Goal: Task Accomplishment & Management: Manage account settings

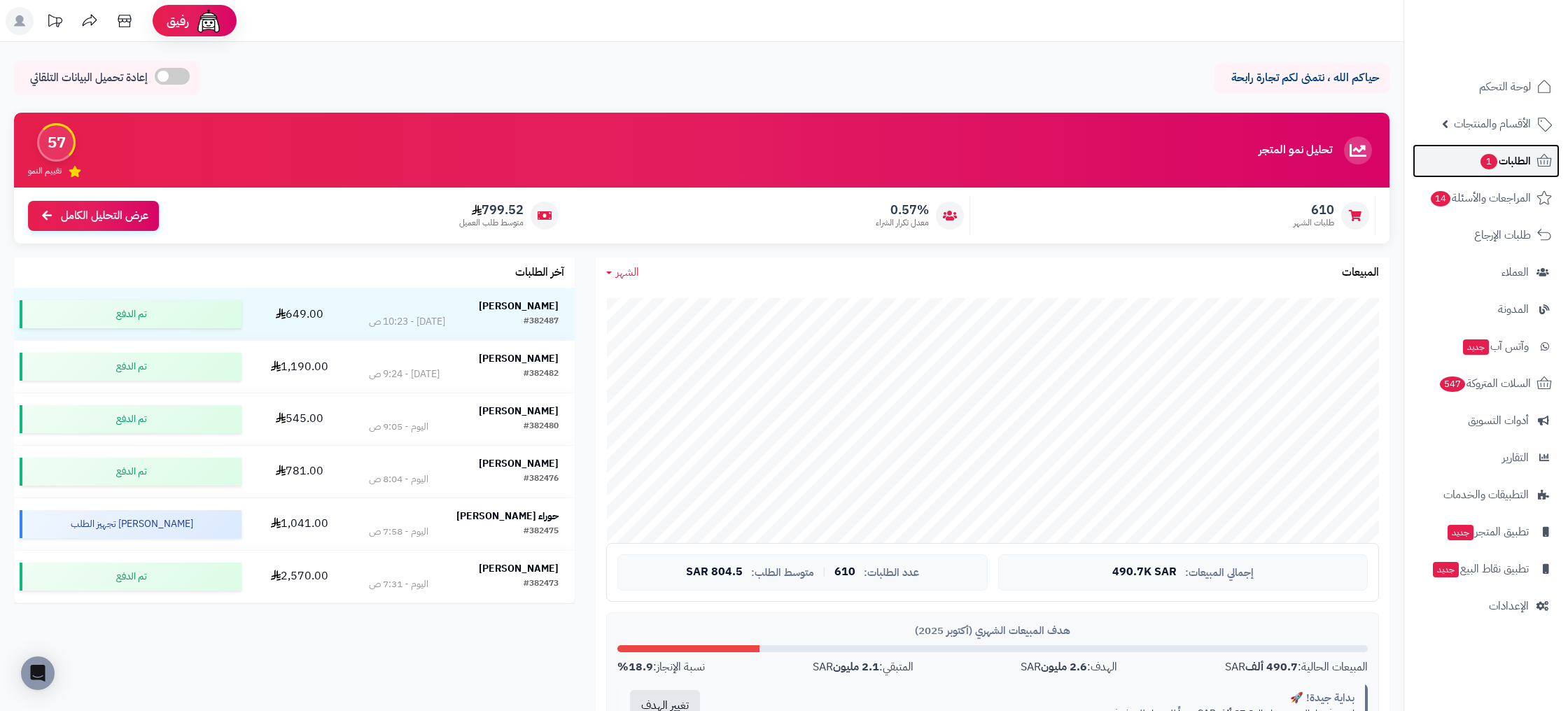
click at [1516, 172] on link "الطلبات 1" at bounding box center [1486, 161] width 147 height 34
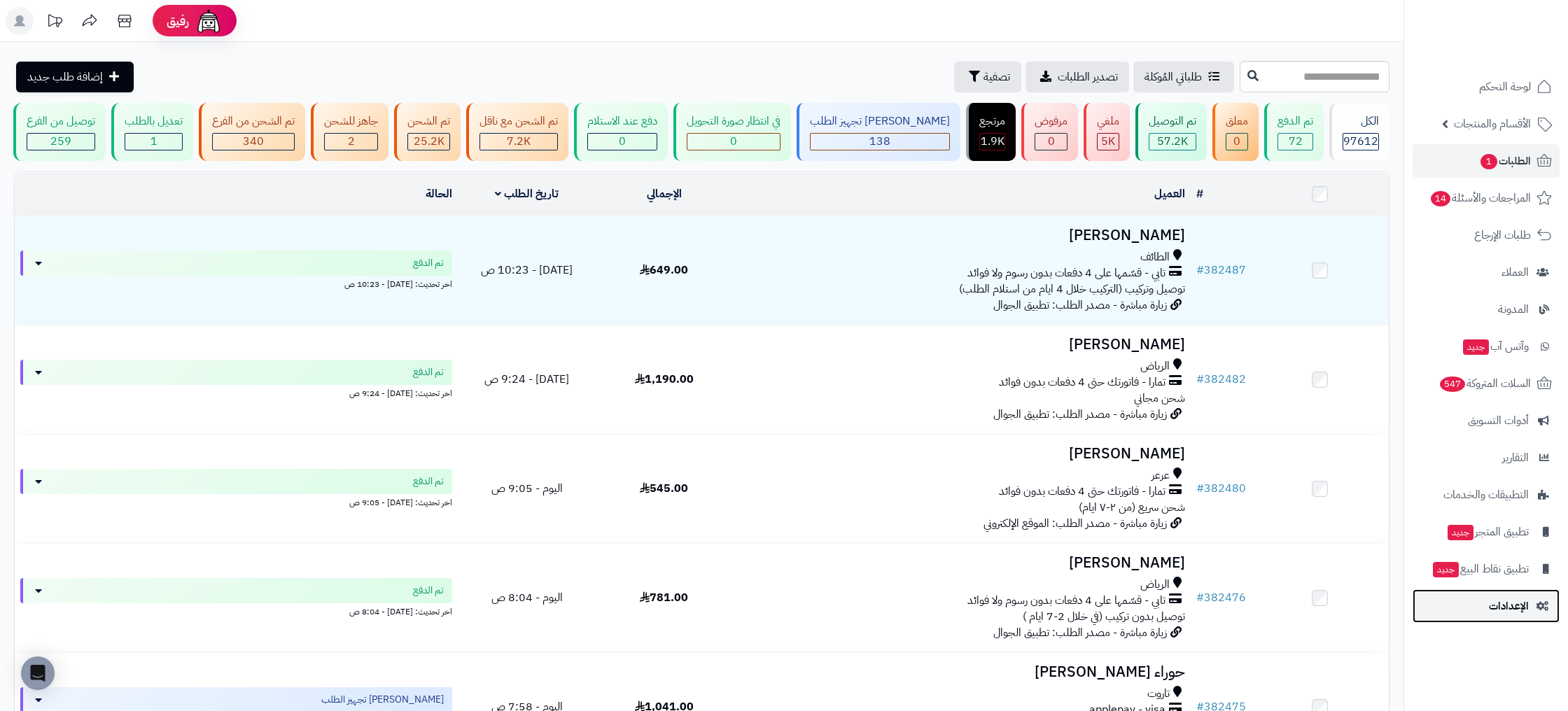
click at [1479, 607] on link "الإعدادات" at bounding box center [1486, 606] width 147 height 34
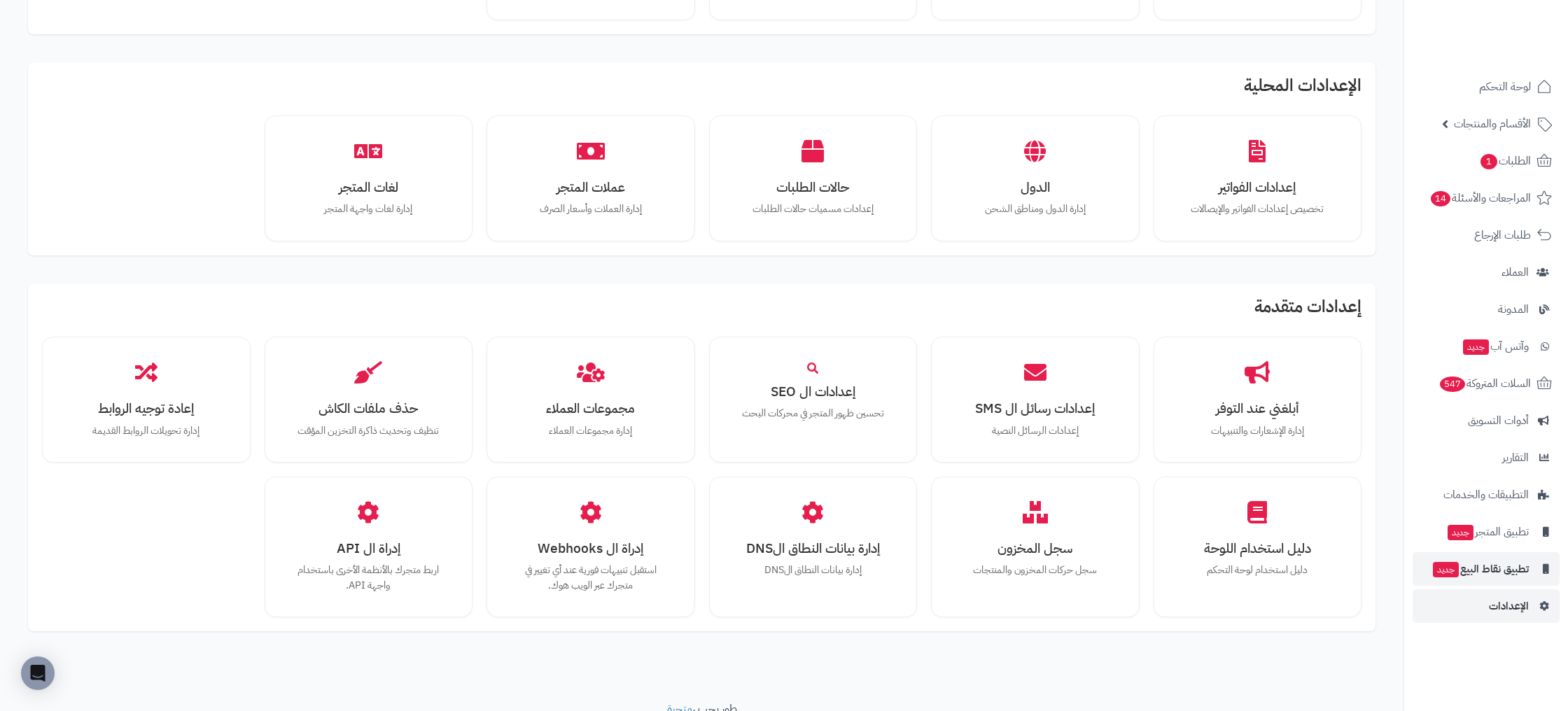
scroll to position [598, 0]
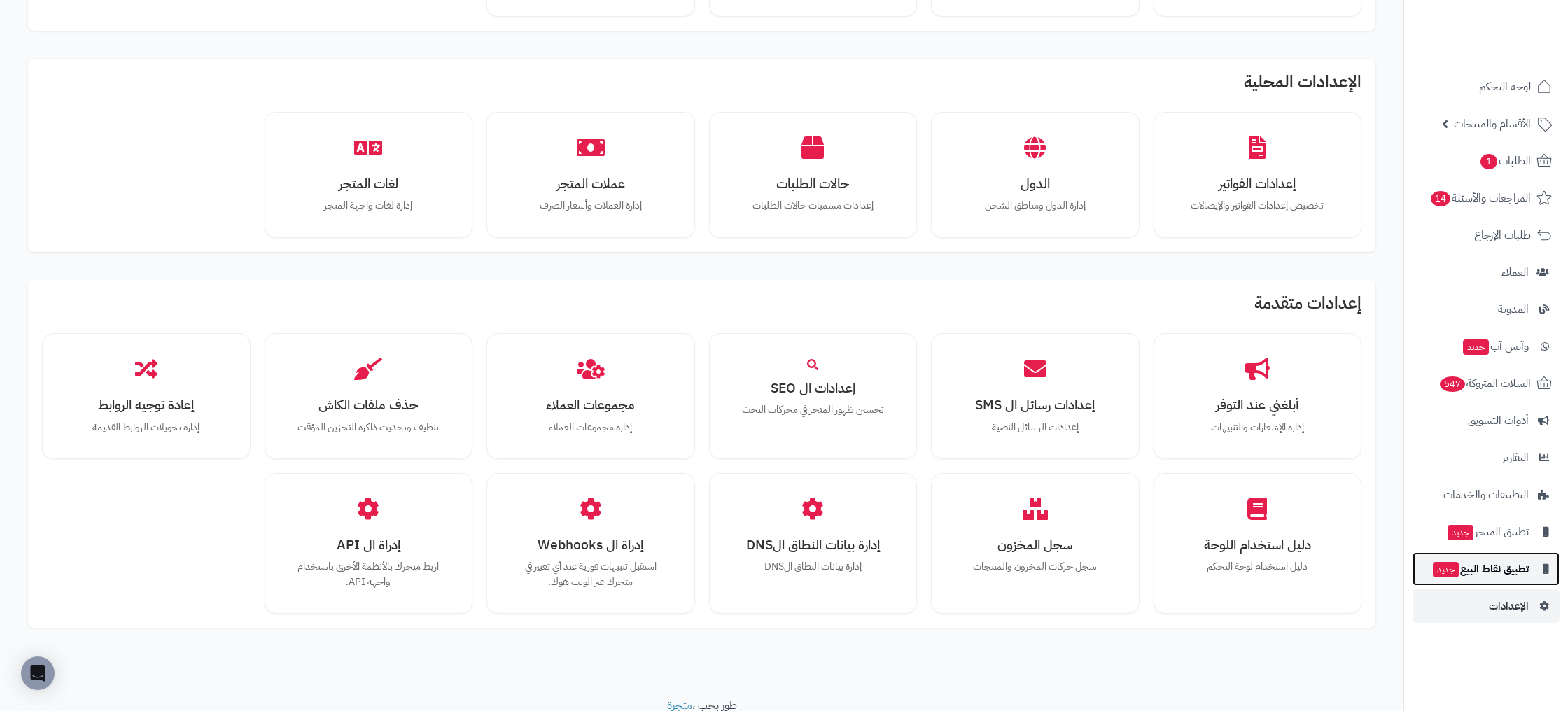
click at [1513, 568] on span "تطبيق نقاط البيع جديد" at bounding box center [1480, 568] width 97 height 19
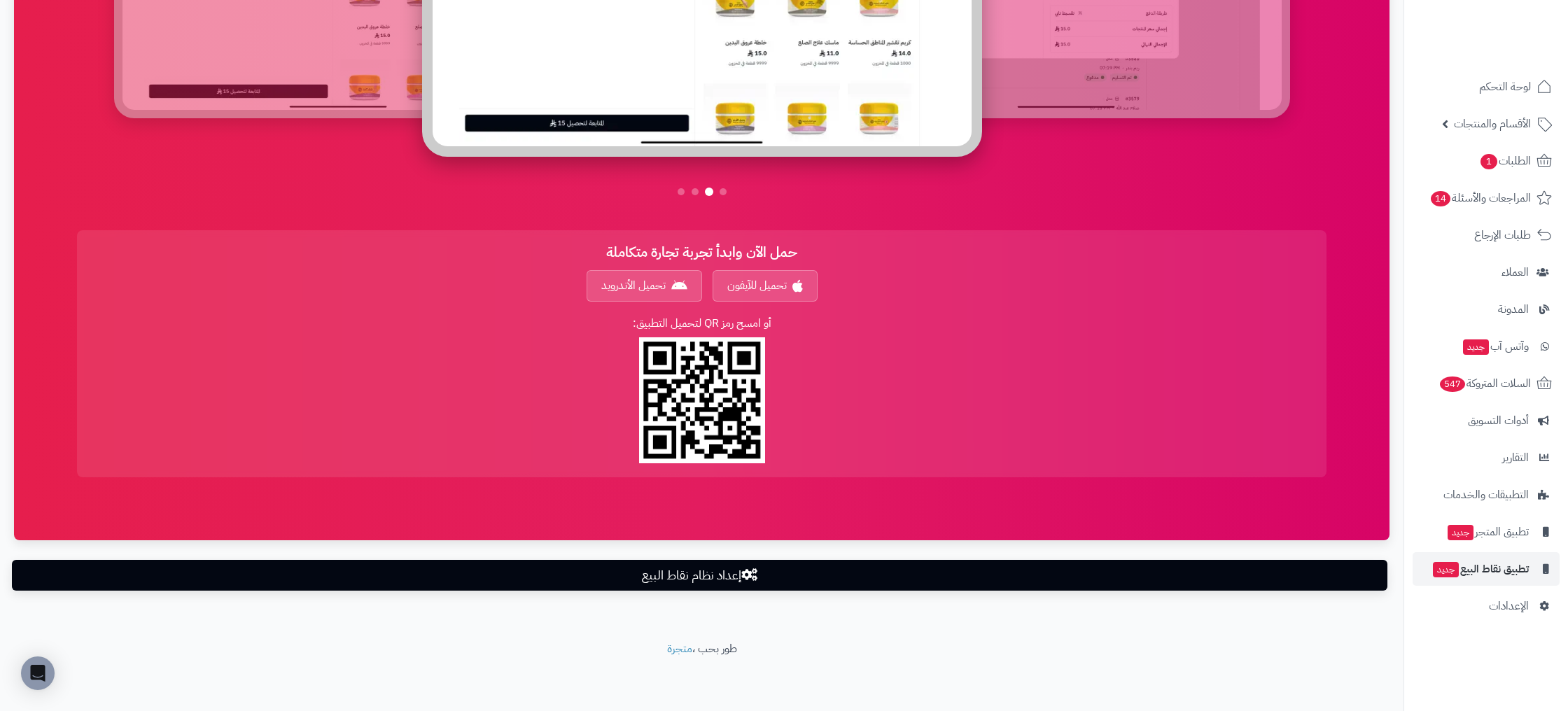
scroll to position [973, 0]
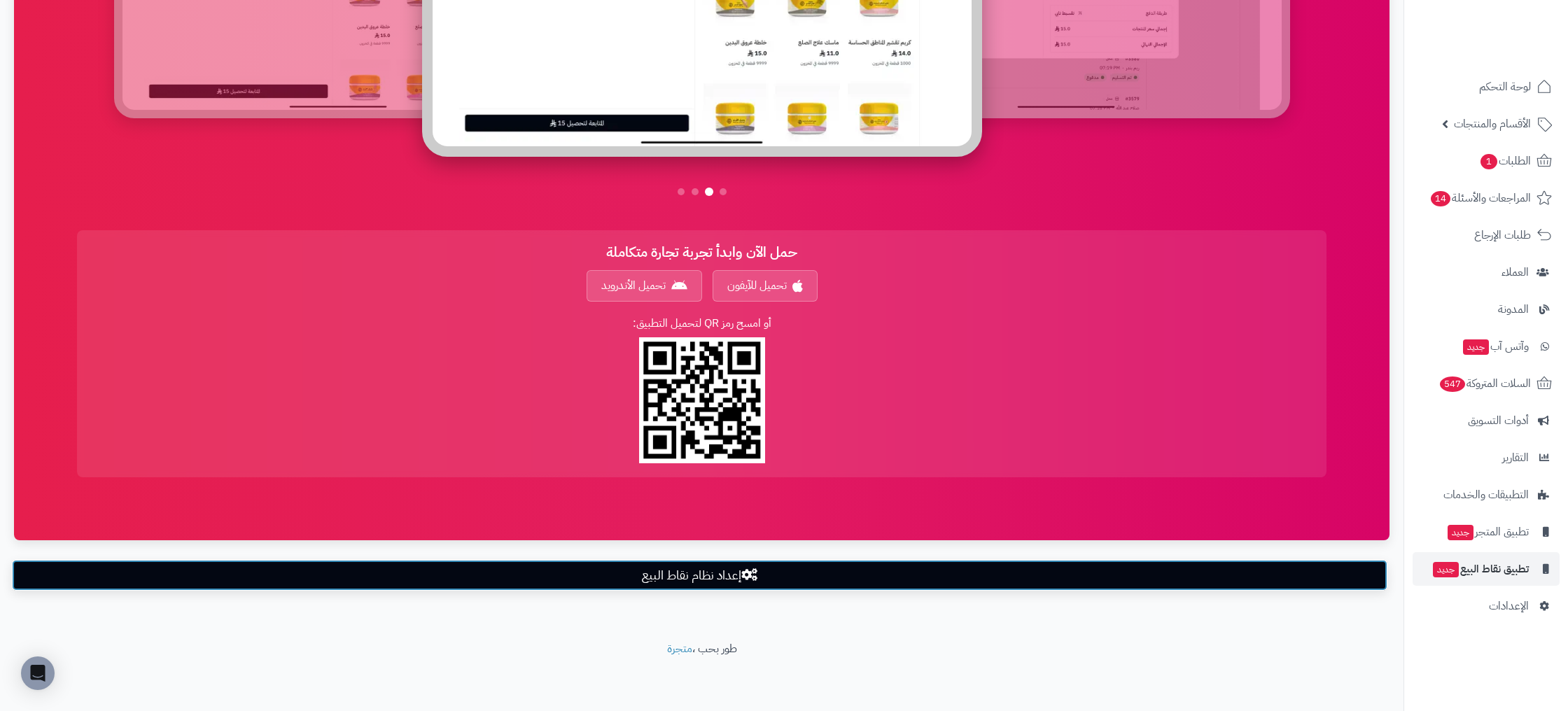
click at [768, 577] on link "إعداد نظام نقاط البيع" at bounding box center [699, 575] width 1375 height 31
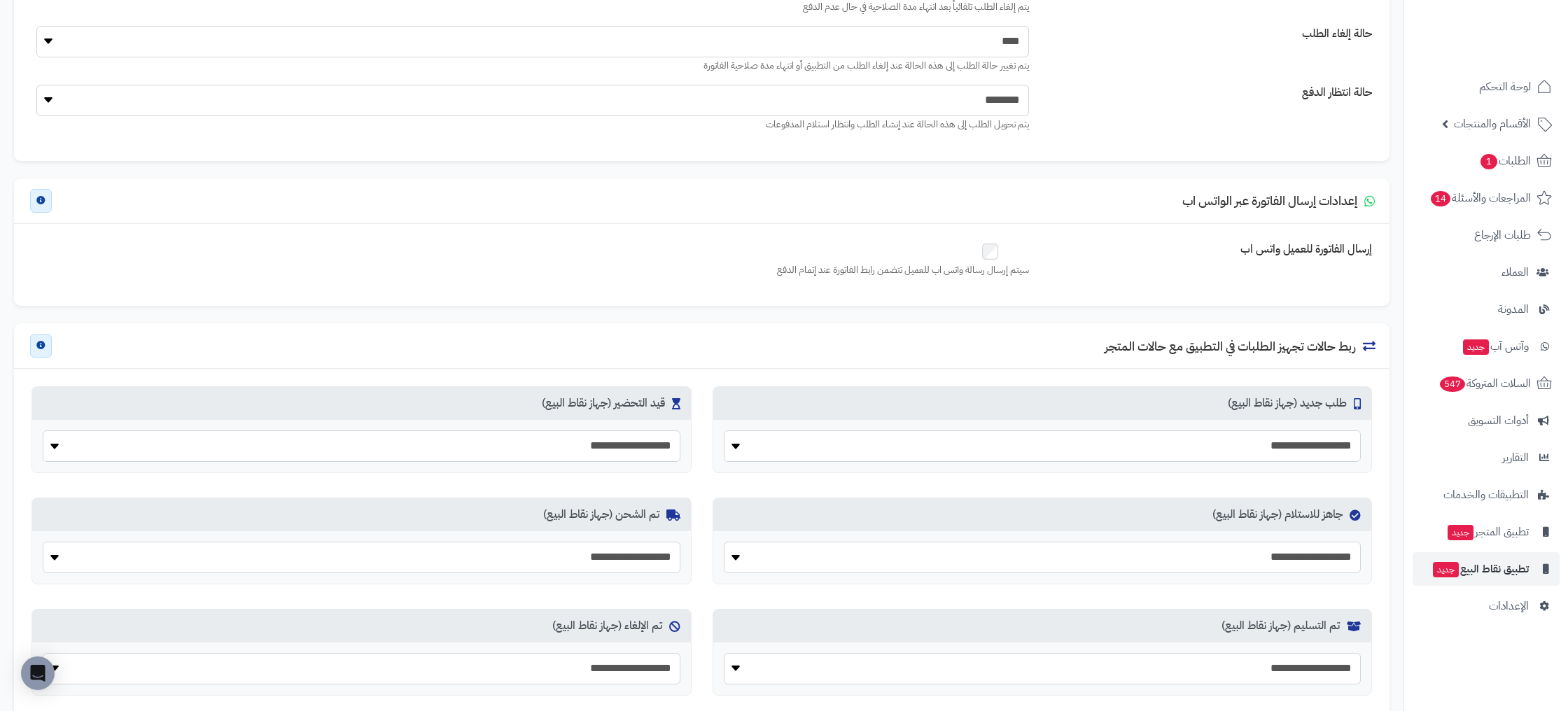
scroll to position [511, 0]
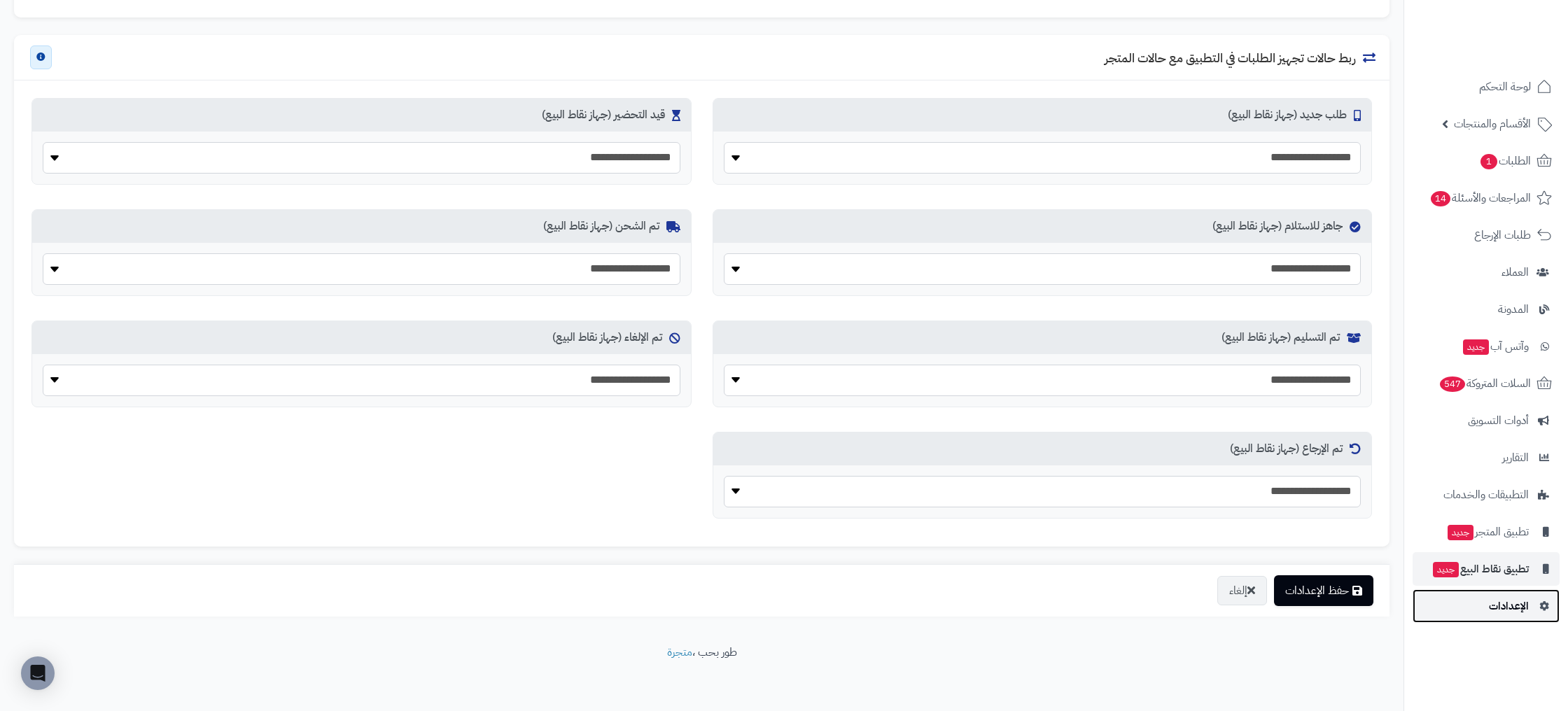
click at [1485, 606] on link "الإعدادات" at bounding box center [1486, 606] width 147 height 34
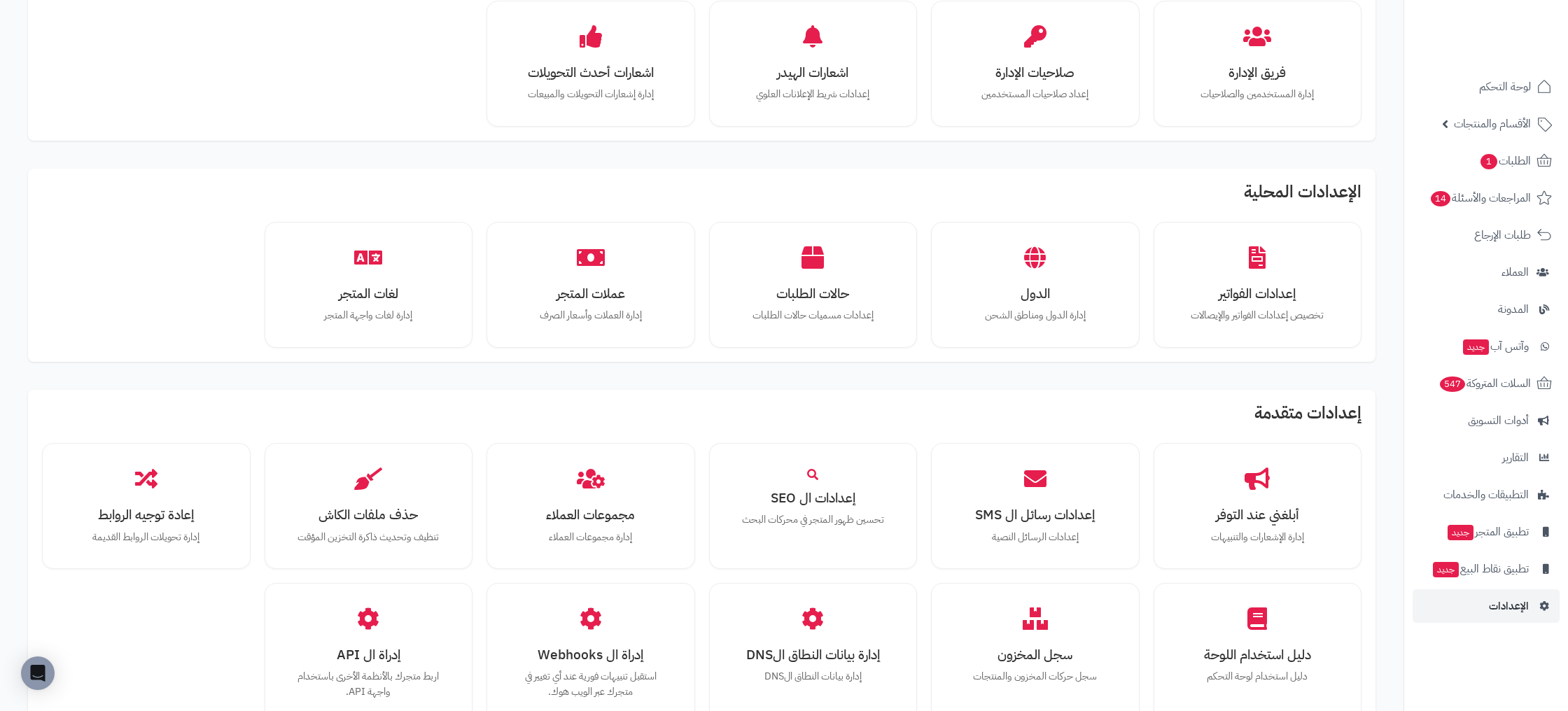
scroll to position [655, 0]
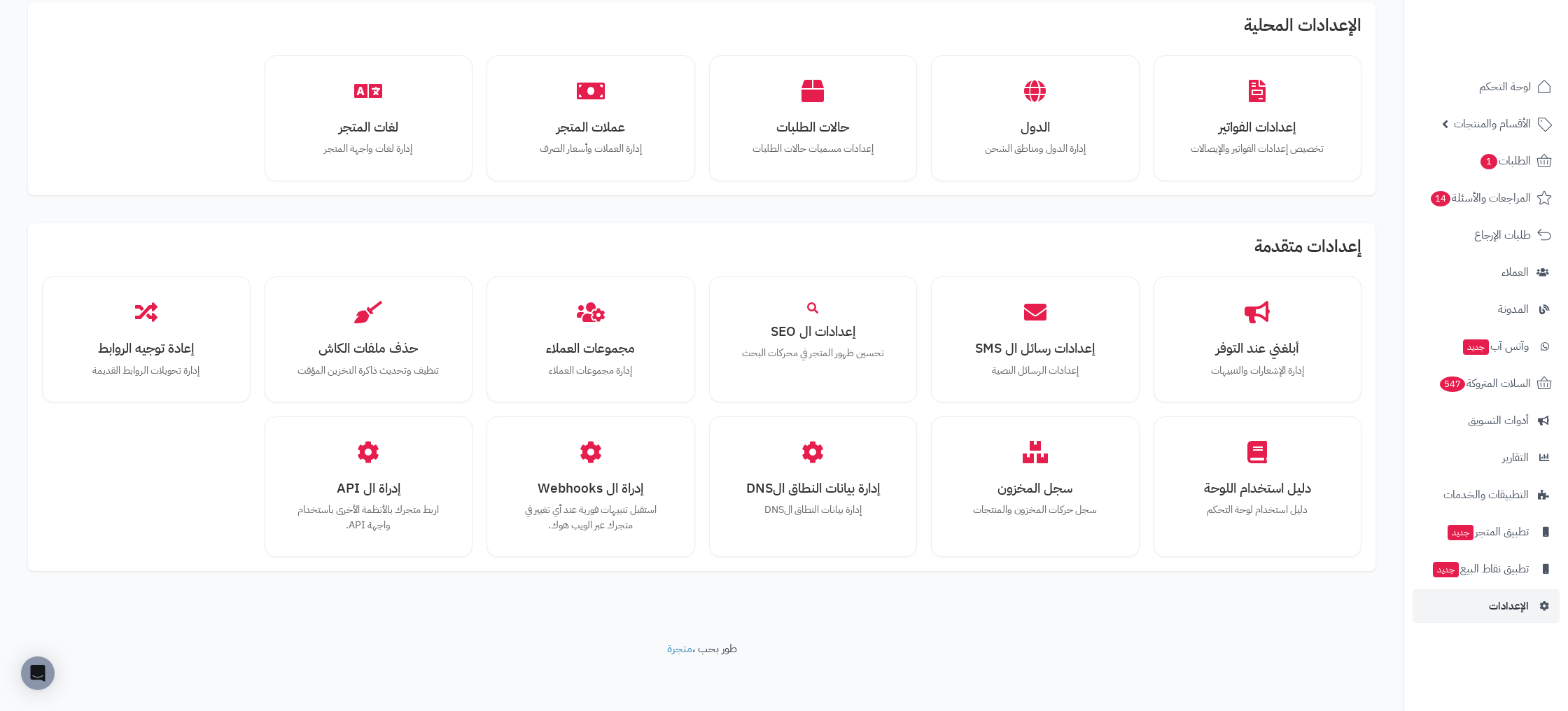
click at [898, 575] on div "الإعدادات الاساسية بيانات المتجر إدارة البيانات الأساسية للمتجر وإعداداته الشحن…" at bounding box center [701, 9] width 1375 height 1207
click at [841, 519] on div "إدارة بيانات النطاق الDNS إدارة بيانات النطاق الDNS" at bounding box center [813, 479] width 188 height 105
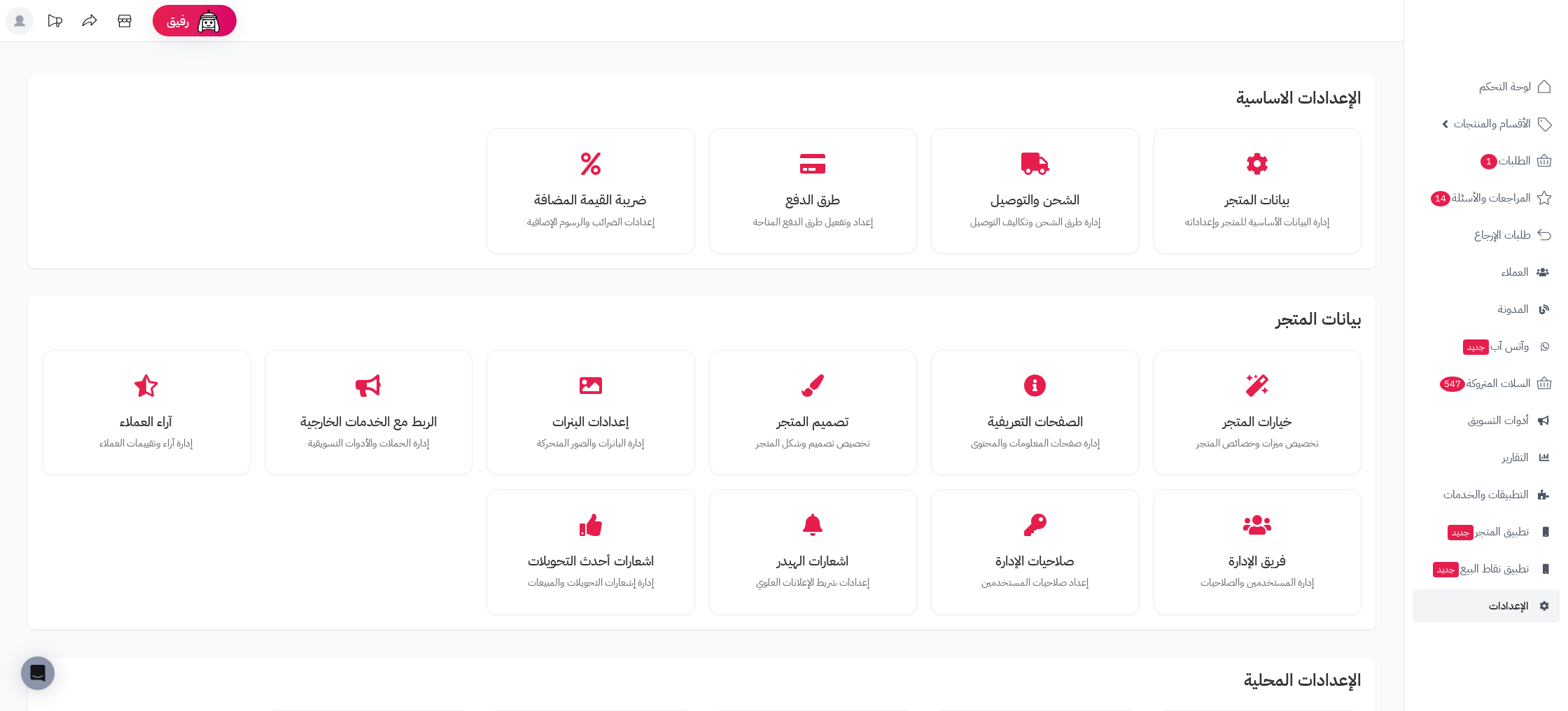
scroll to position [655, 0]
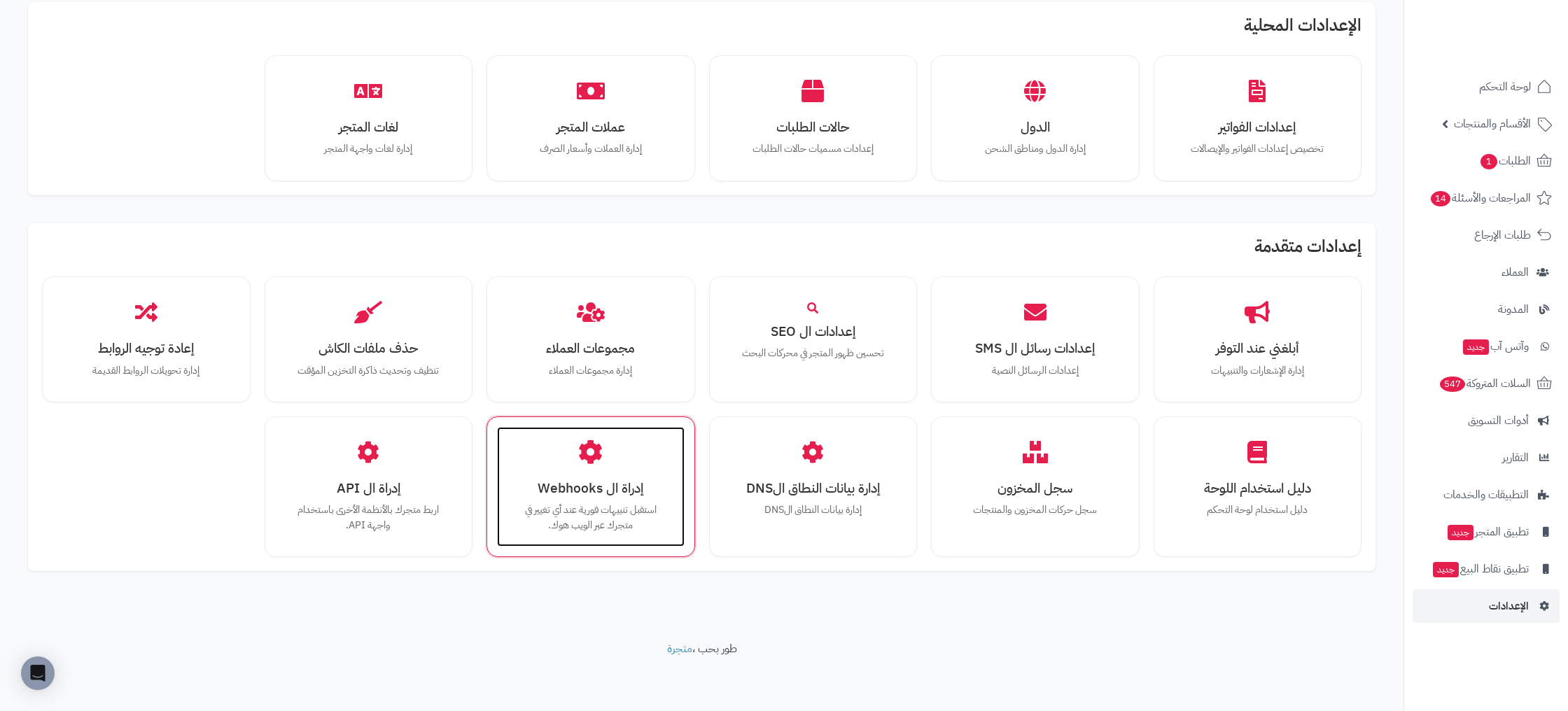
click at [640, 490] on h3 "إدراة ال Webhooks" at bounding box center [591, 488] width 160 height 14
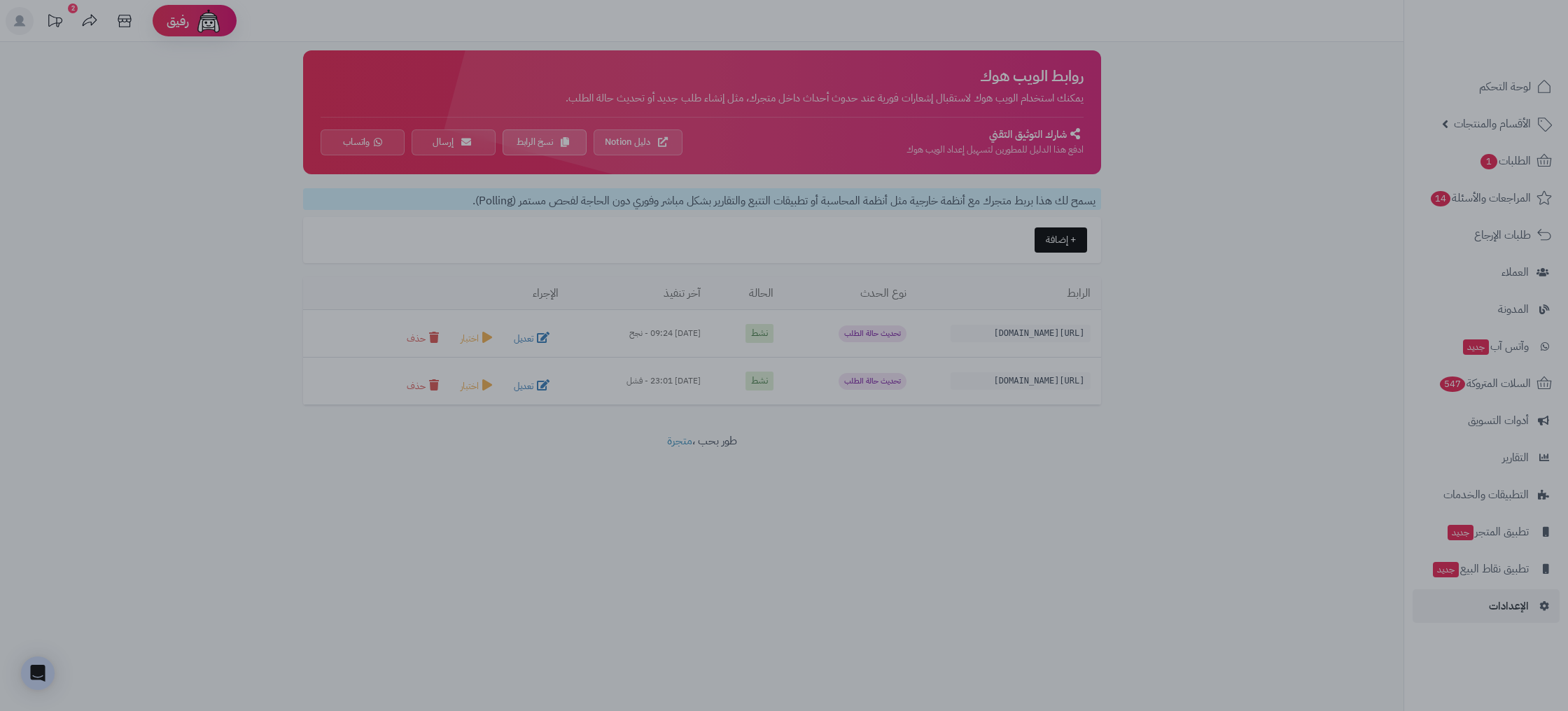
click at [1092, 506] on div at bounding box center [784, 355] width 1568 height 711
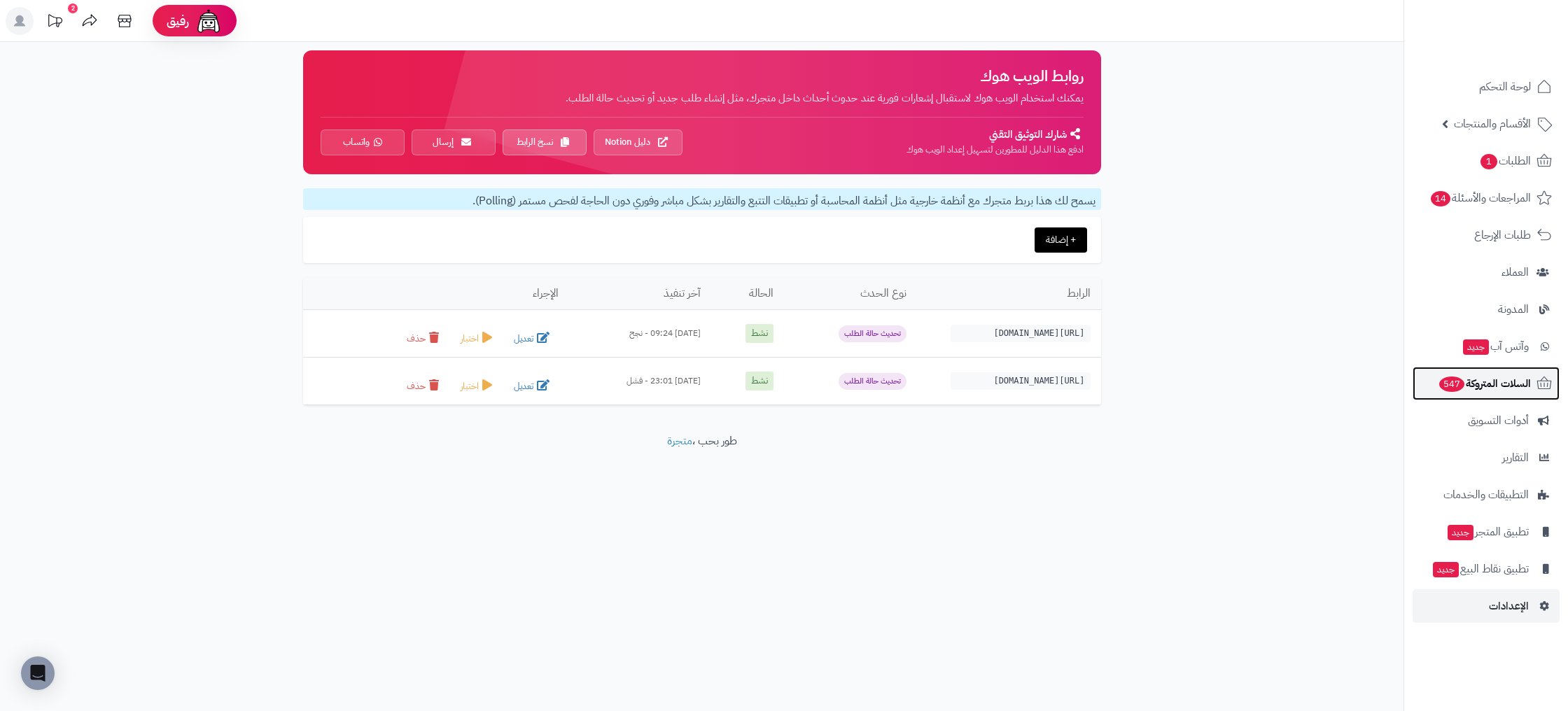
click at [1506, 391] on span "السلات المتروكة 547" at bounding box center [1484, 383] width 93 height 19
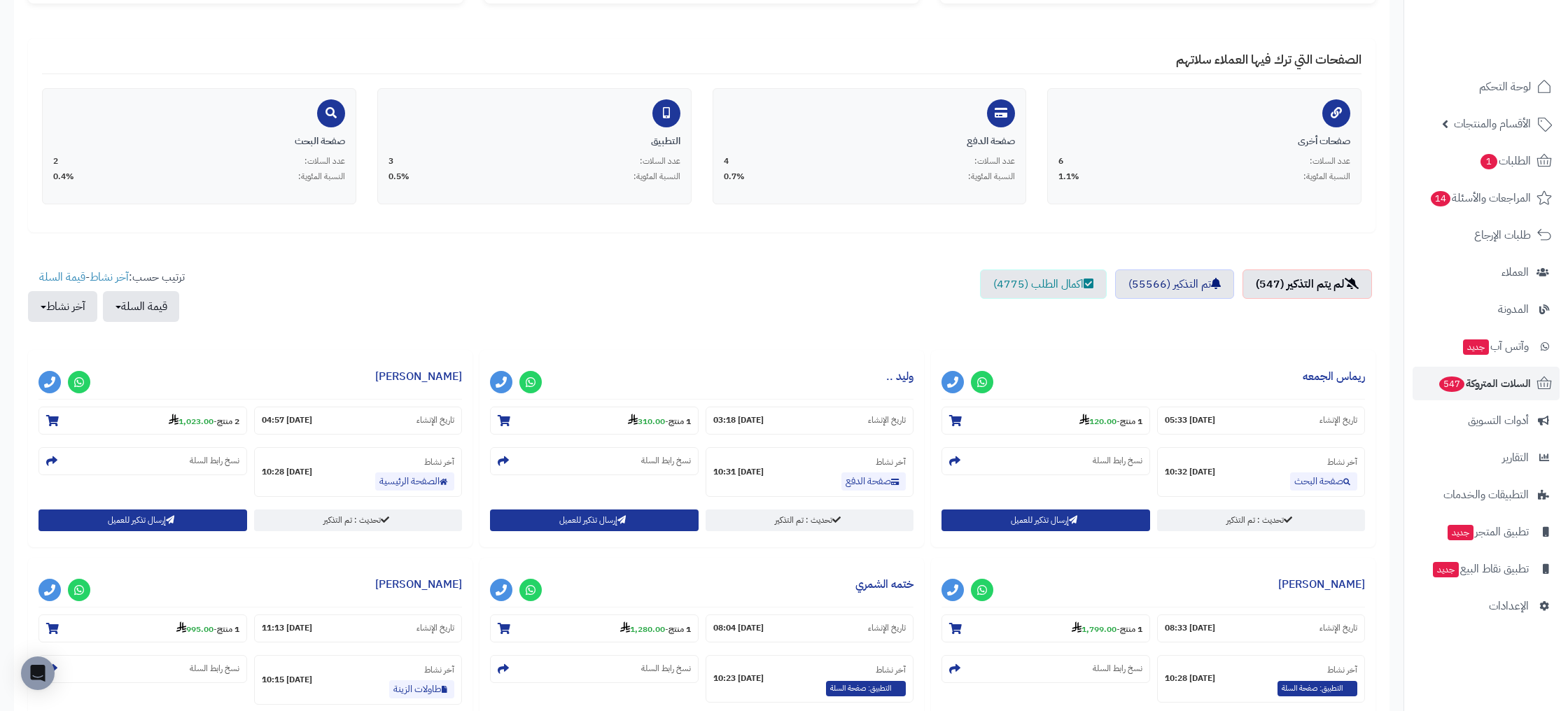
scroll to position [258, 0]
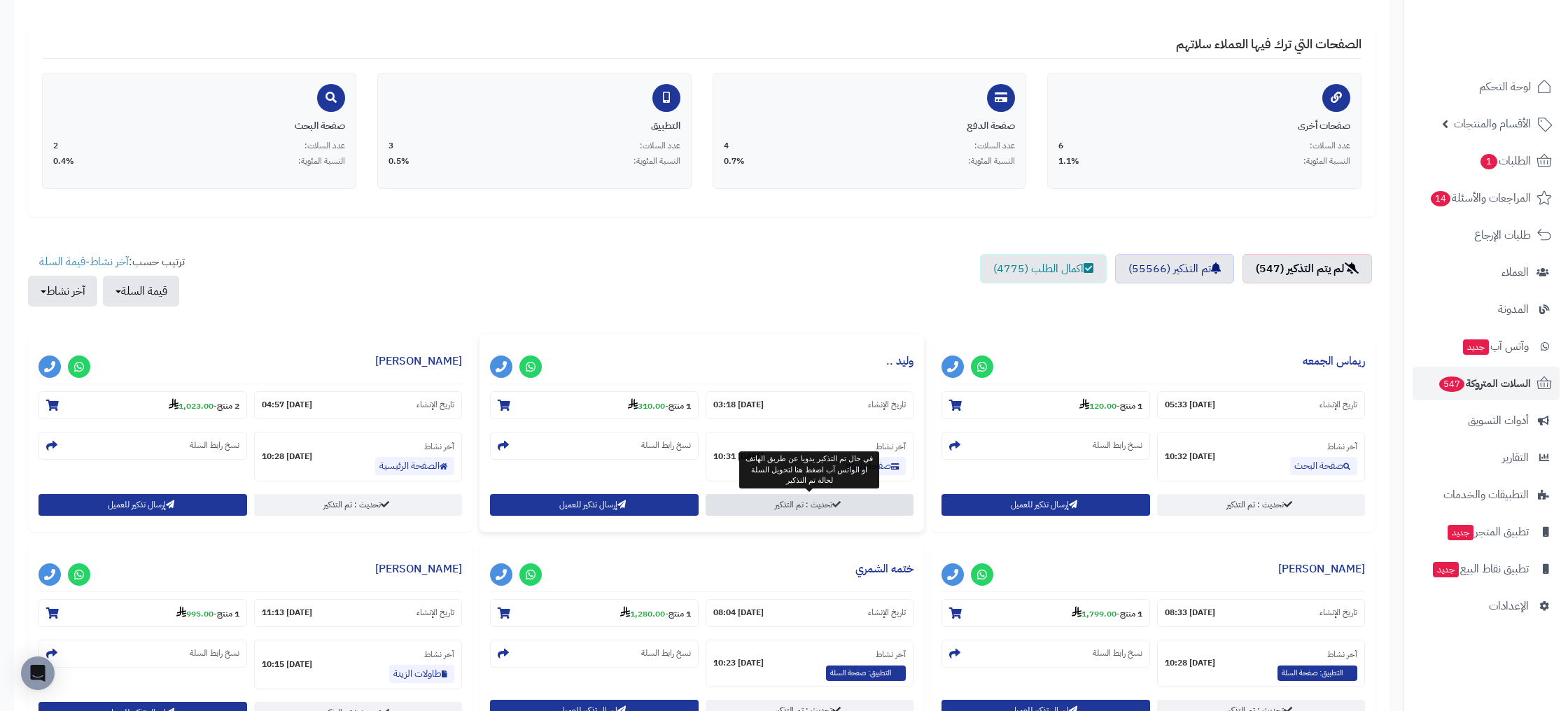
click at [823, 499] on link "تحديث : تم التذكير" at bounding box center [810, 504] width 208 height 22
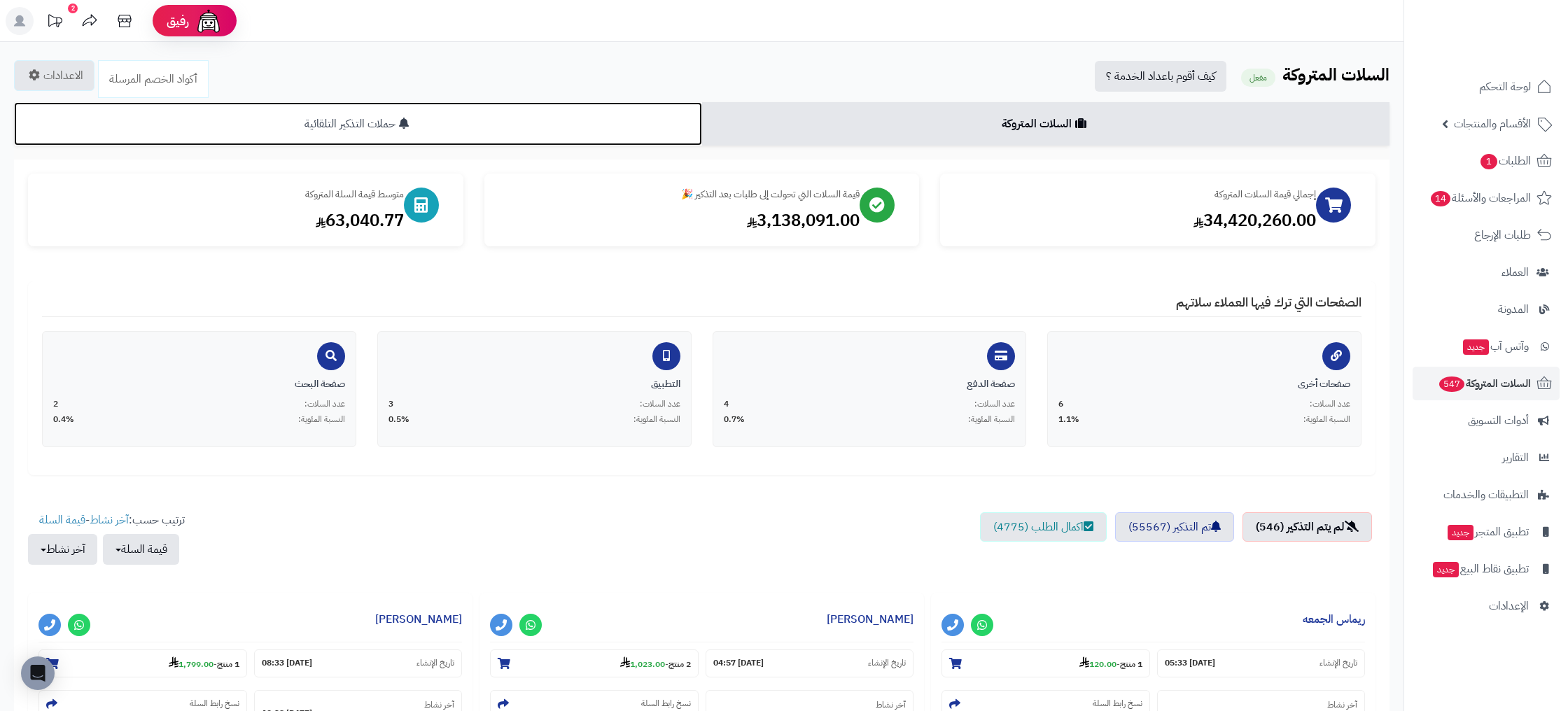
click at [477, 124] on link "حملات التذكير التلقائية" at bounding box center [358, 124] width 688 height 43
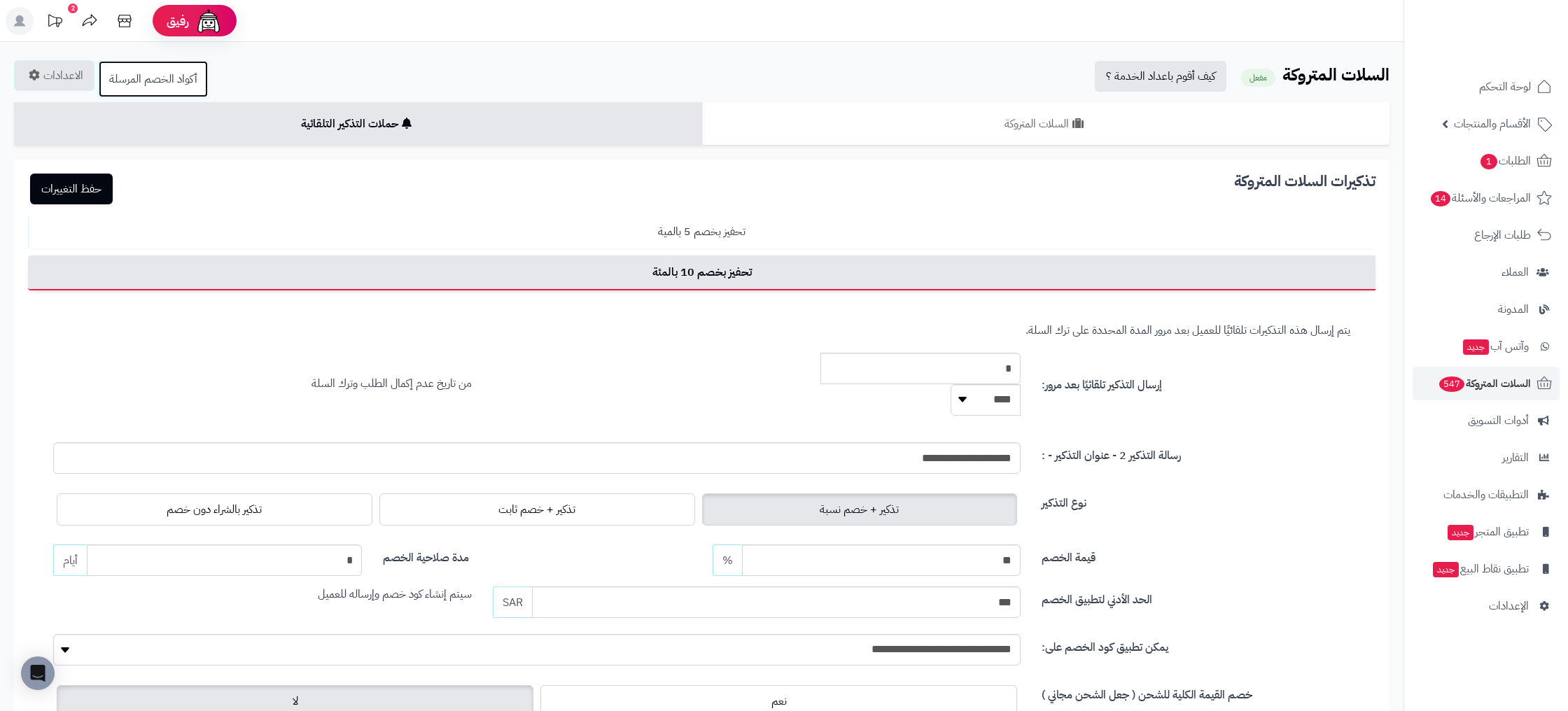
click at [157, 66] on link "أكواد الخصم المرسلة" at bounding box center [153, 79] width 110 height 38
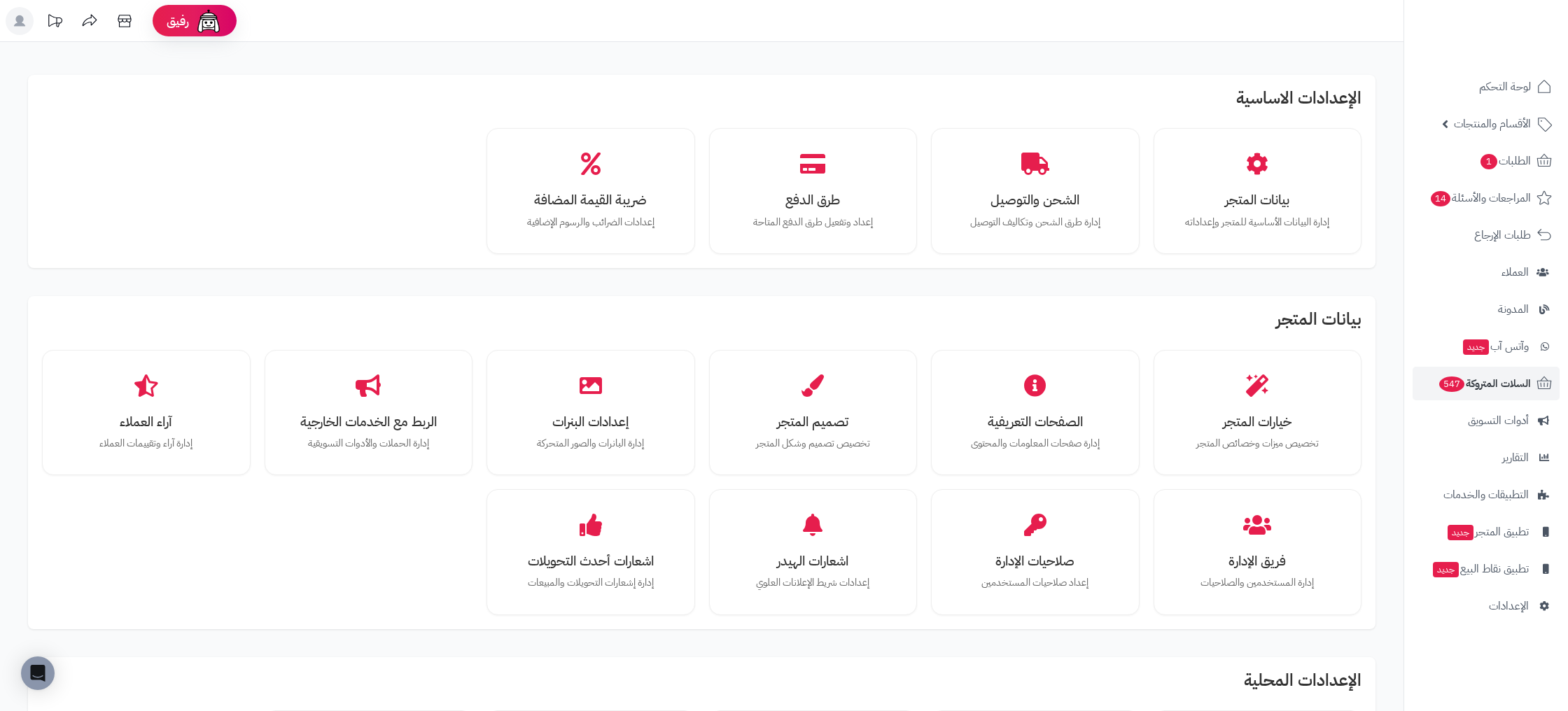
scroll to position [655, 0]
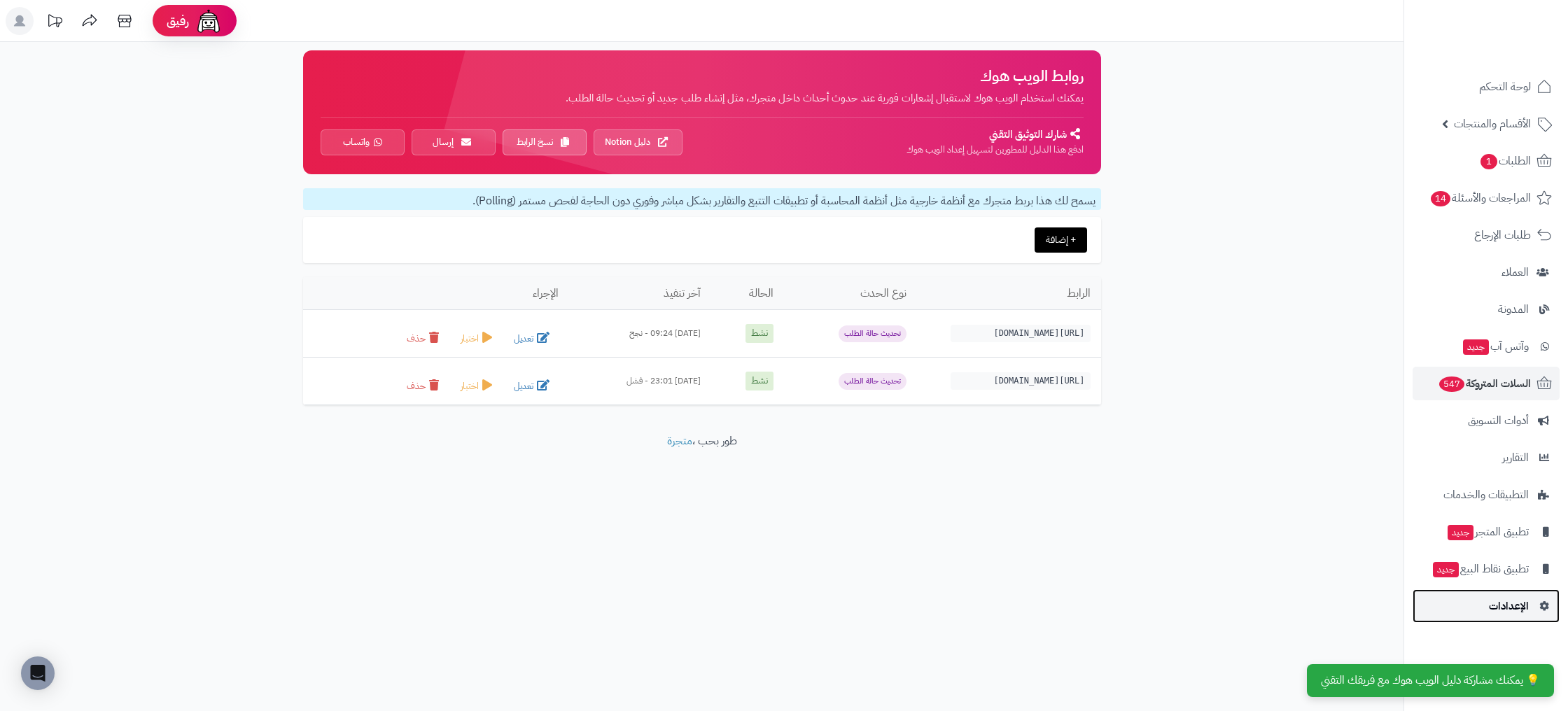
click at [1486, 610] on link "الإعدادات" at bounding box center [1486, 606] width 147 height 34
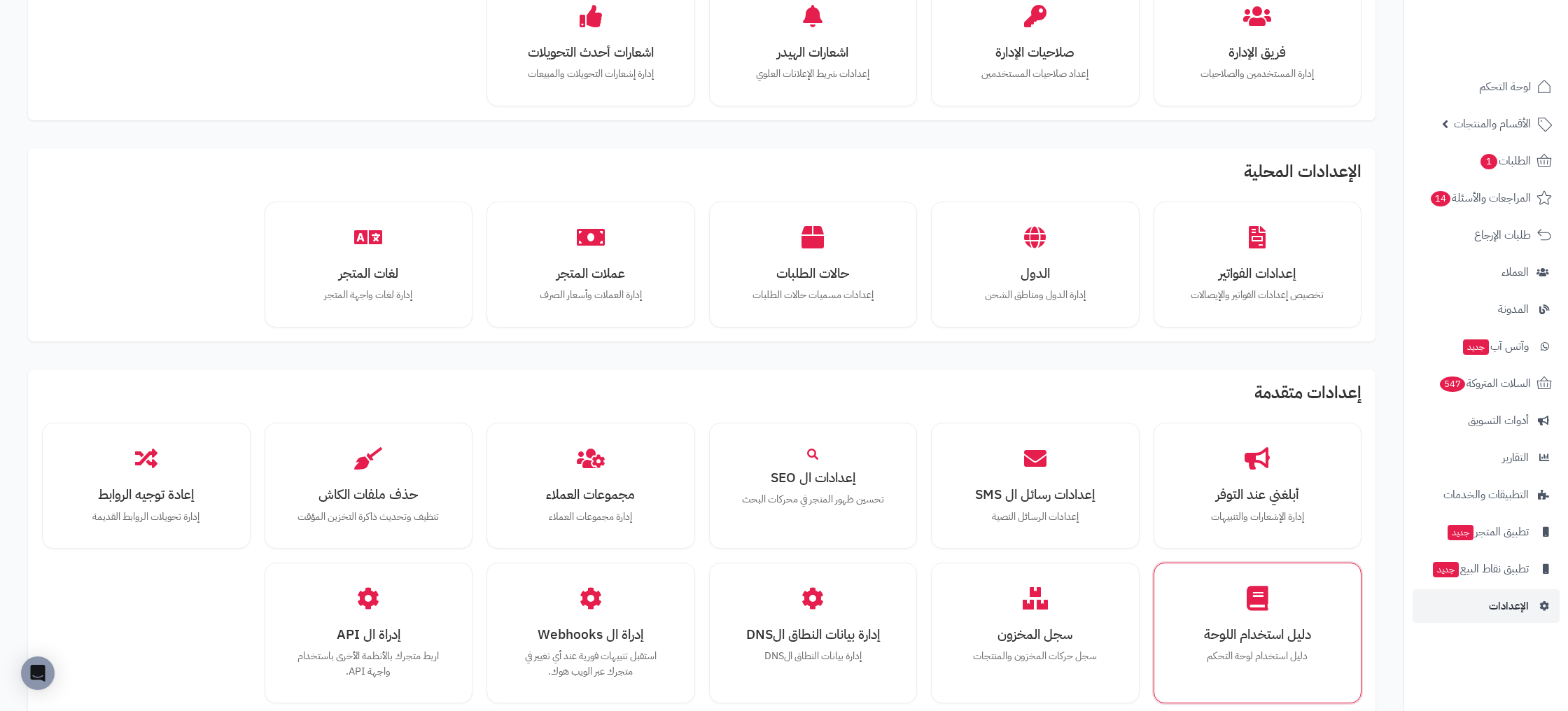
scroll to position [655, 0]
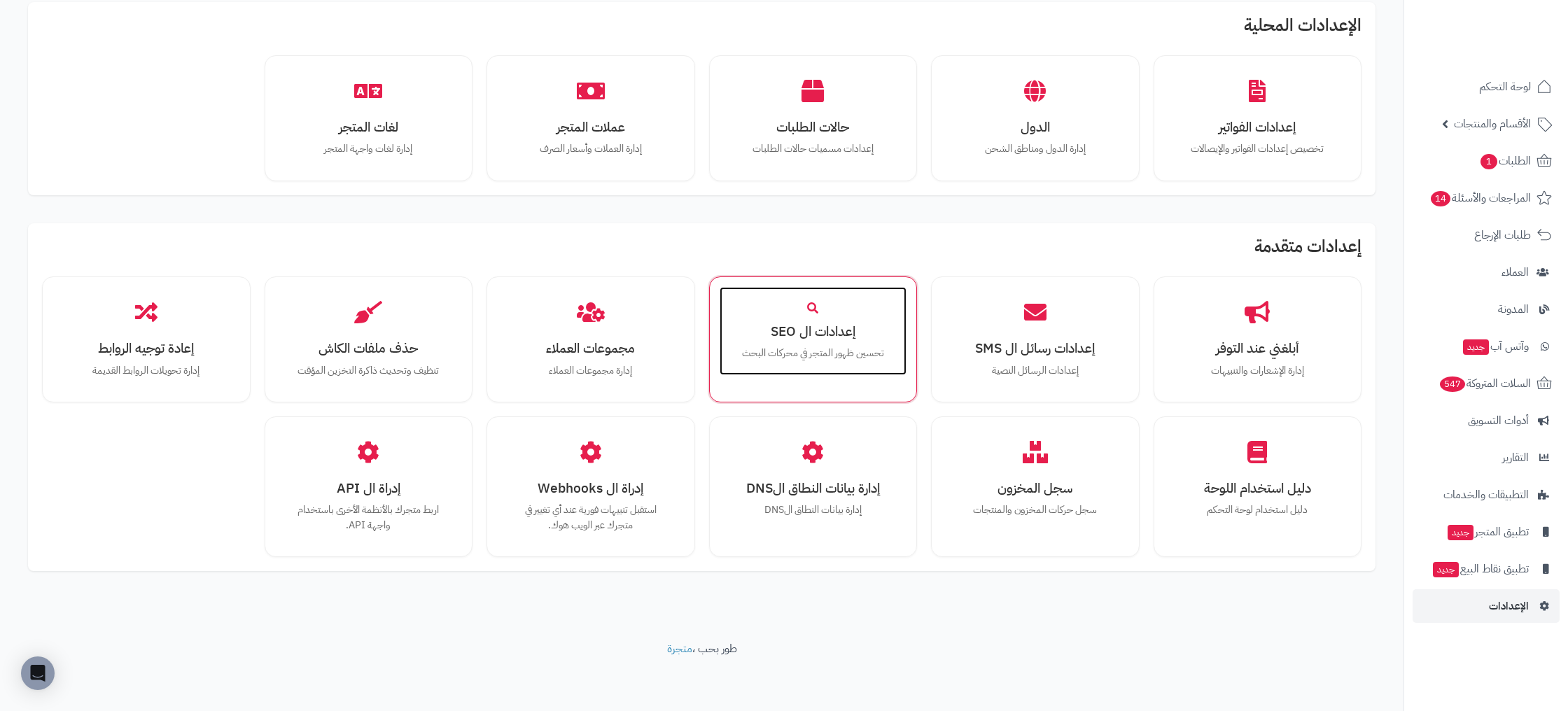
click at [869, 309] on div "إعدادات ال SEO تحسين ظهور المتجر في محركات البحث" at bounding box center [813, 330] width 188 height 88
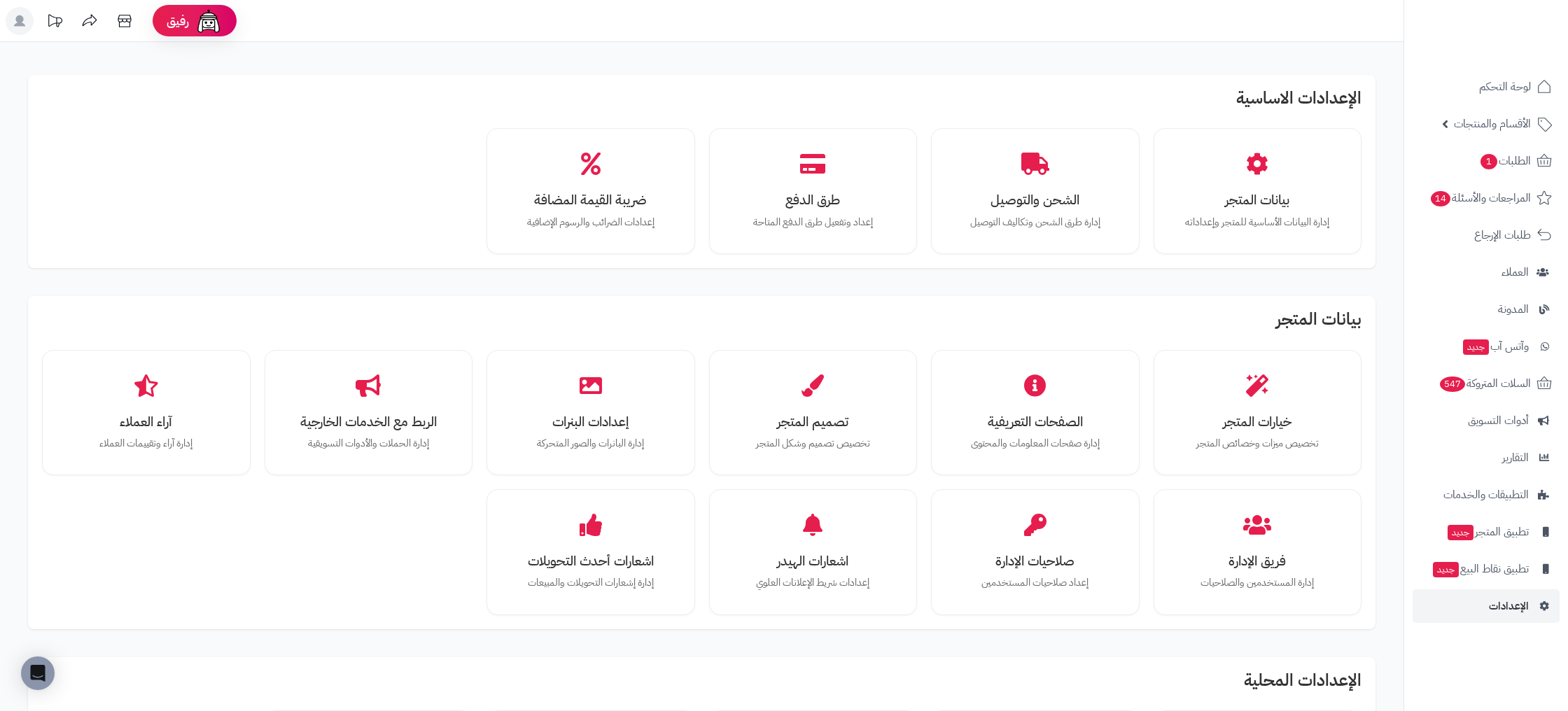
scroll to position [655, 0]
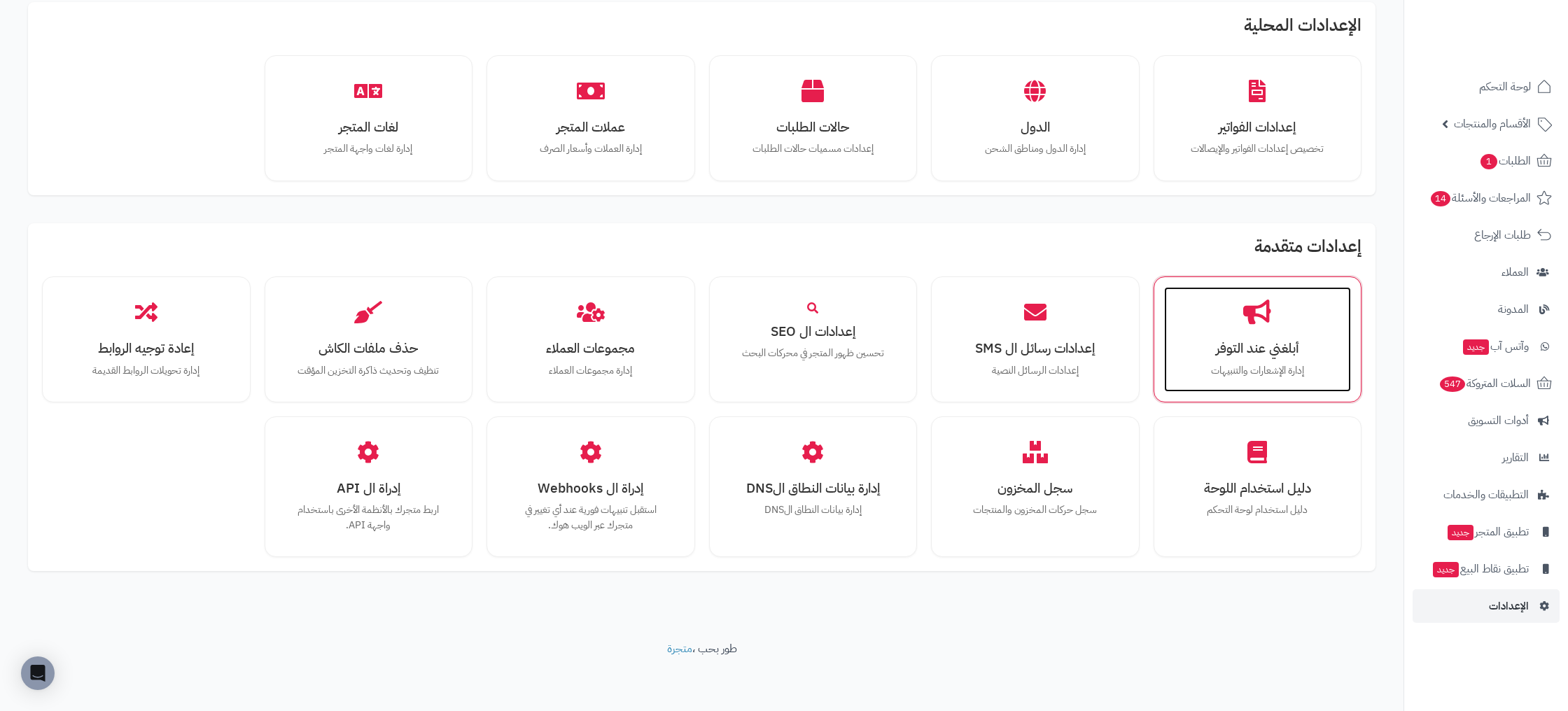
click at [1240, 362] on div "أبلغني عند التوفر إدارة الإشعارات والتنبيهات" at bounding box center [1258, 339] width 188 height 105
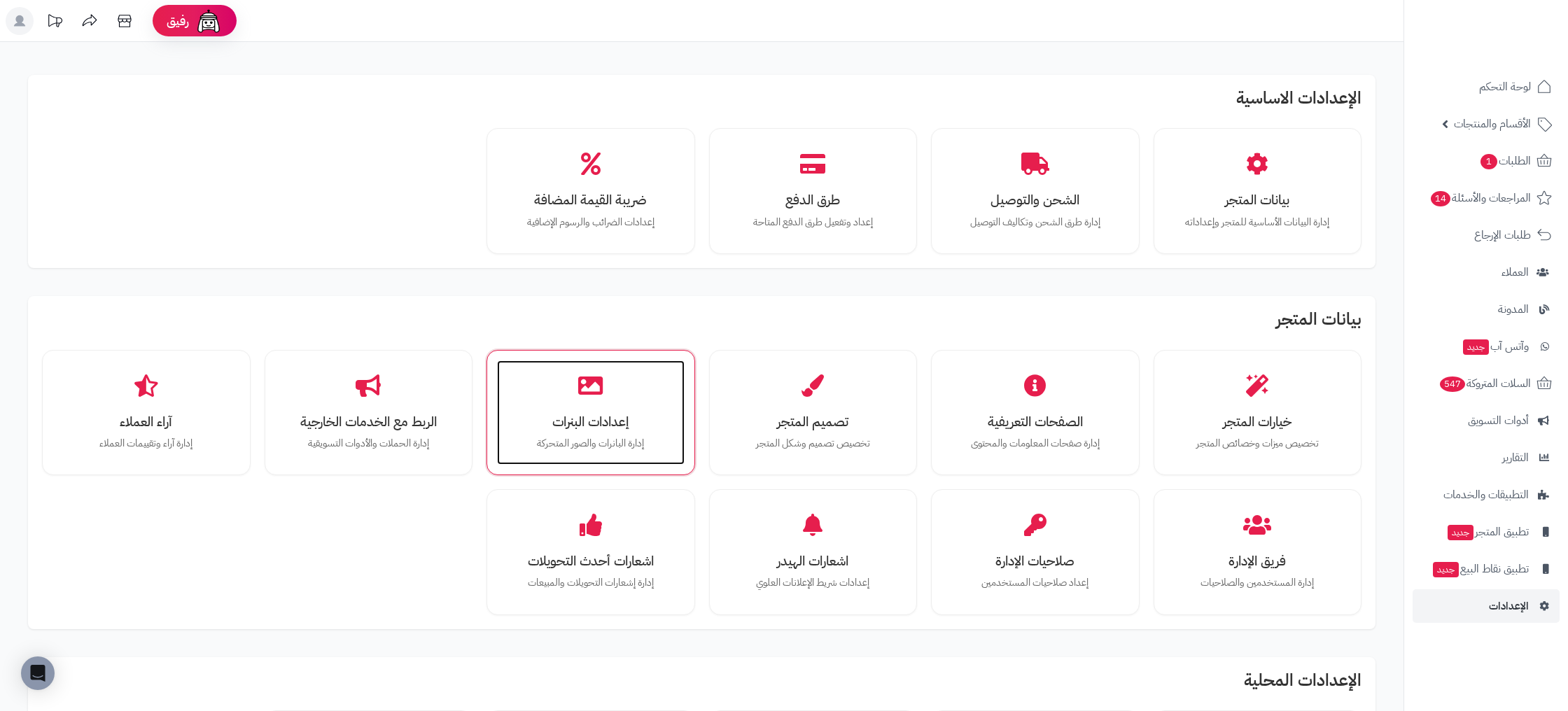
click at [655, 388] on div "إعدادات البنرات إدارة البانرات والصور المتحركة" at bounding box center [591, 412] width 188 height 105
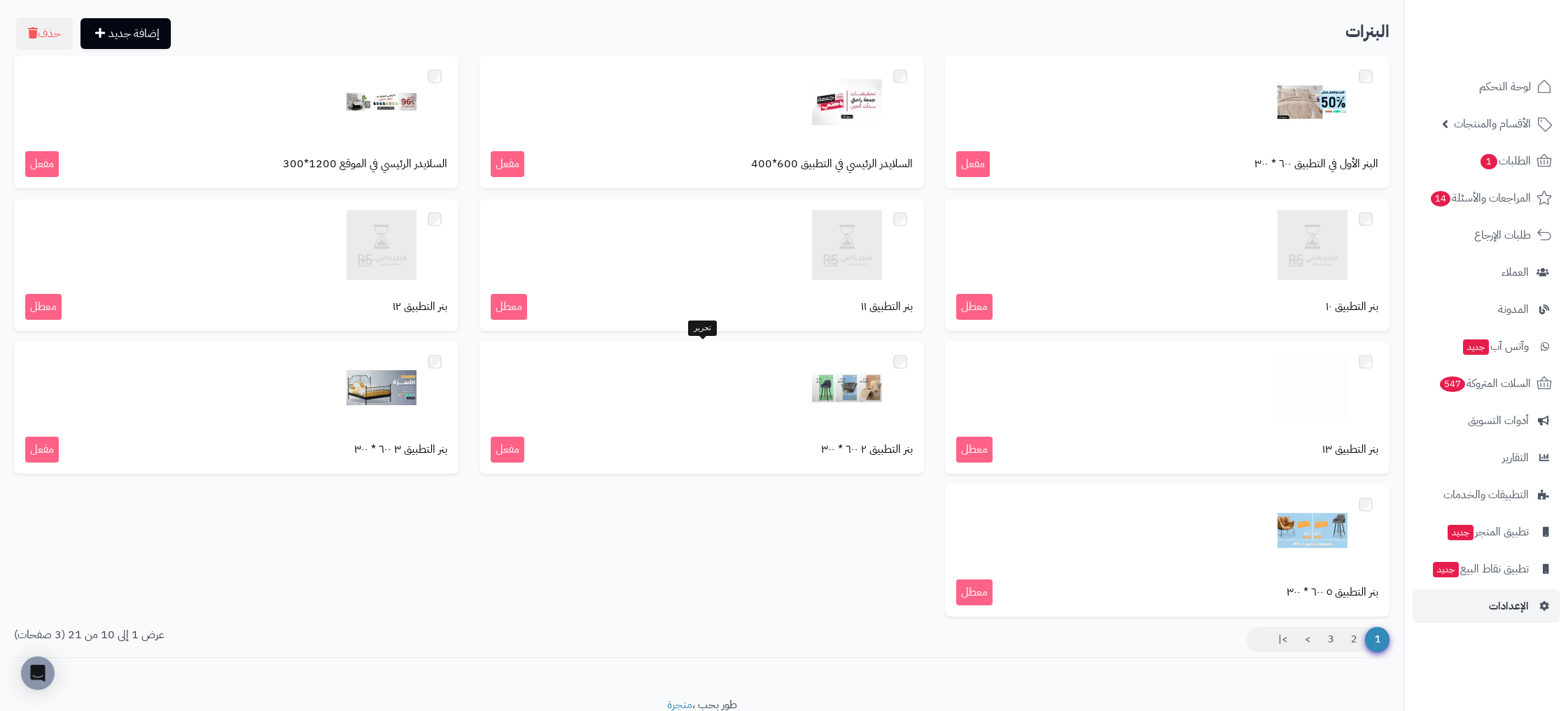
scroll to position [86, 0]
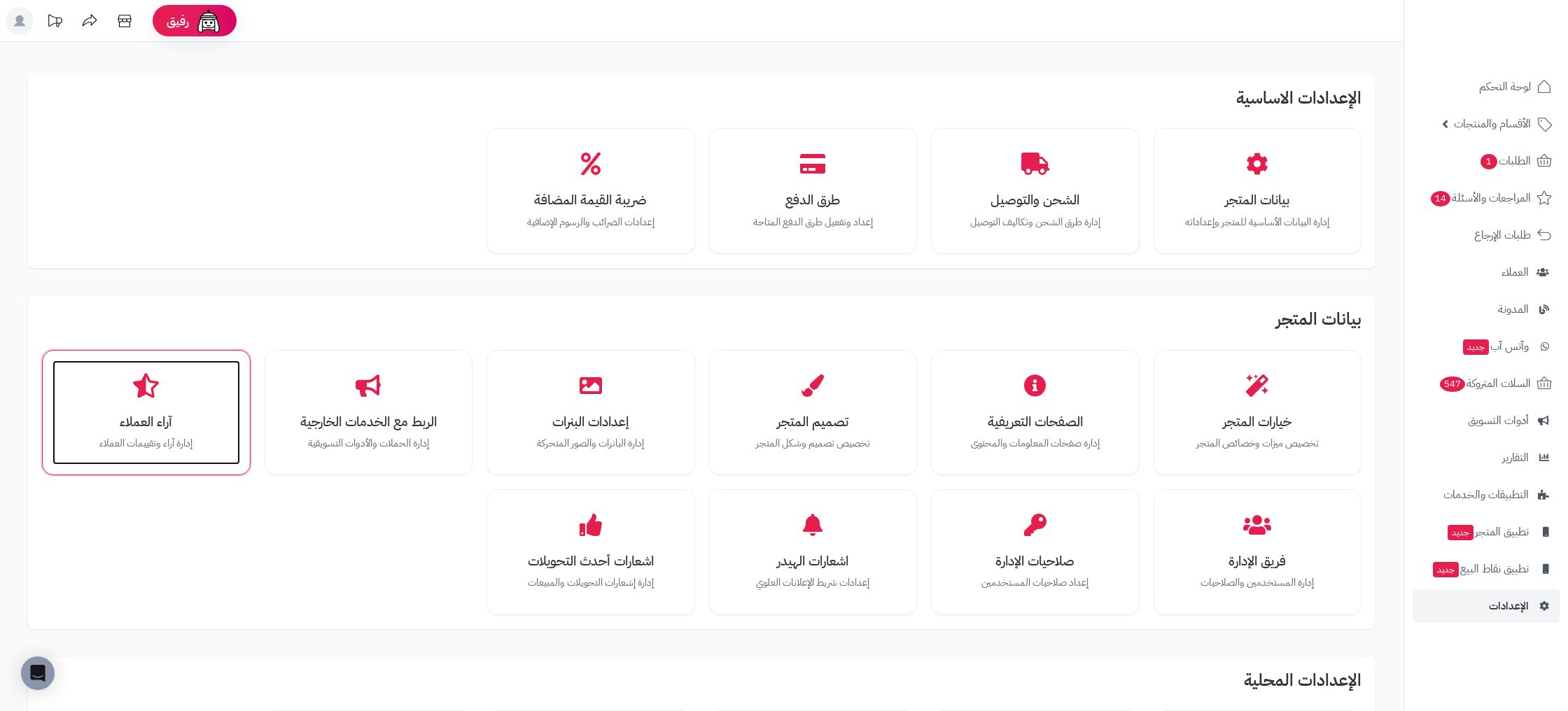
click at [121, 407] on div "آراء العملاء إدارة آراء وتقييمات العملاء" at bounding box center [146, 412] width 188 height 105
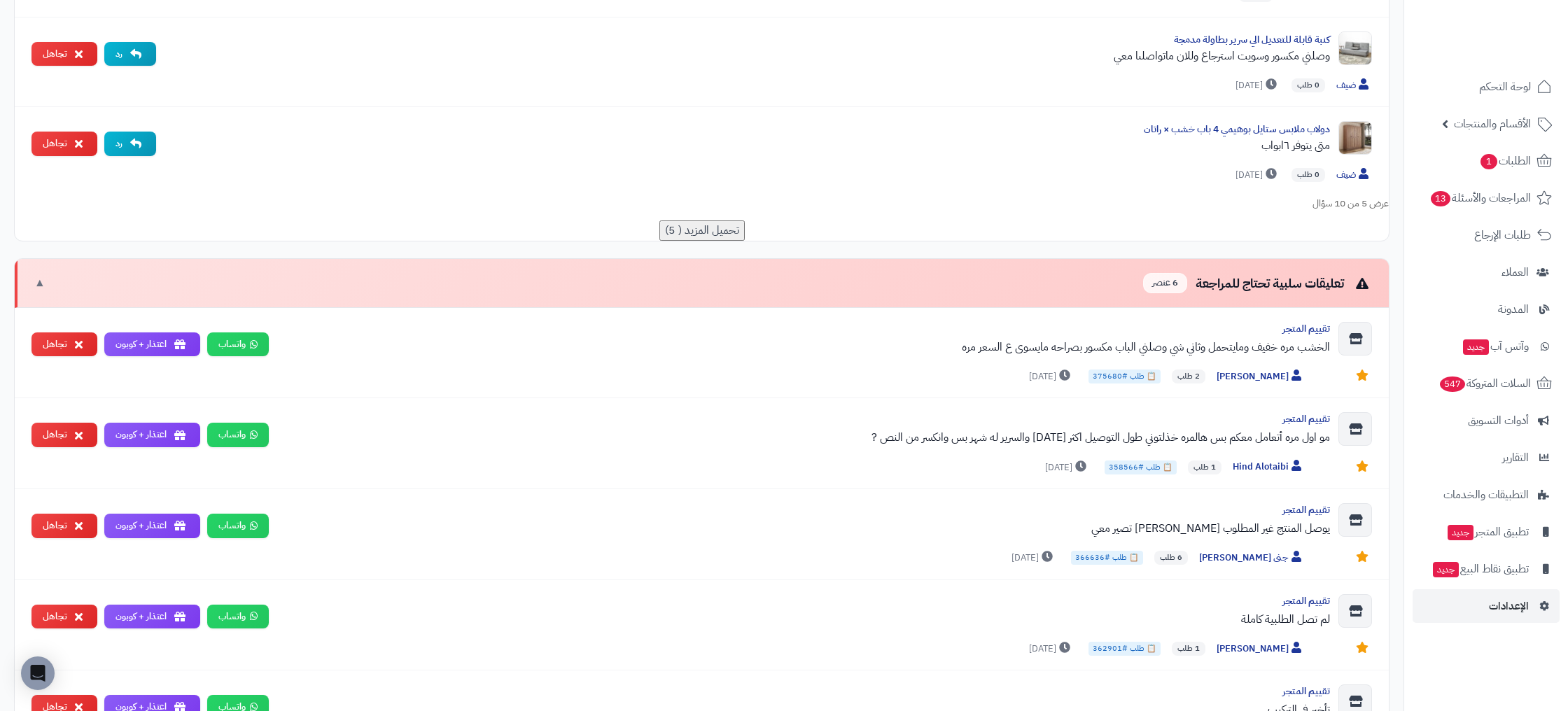
scroll to position [799, 0]
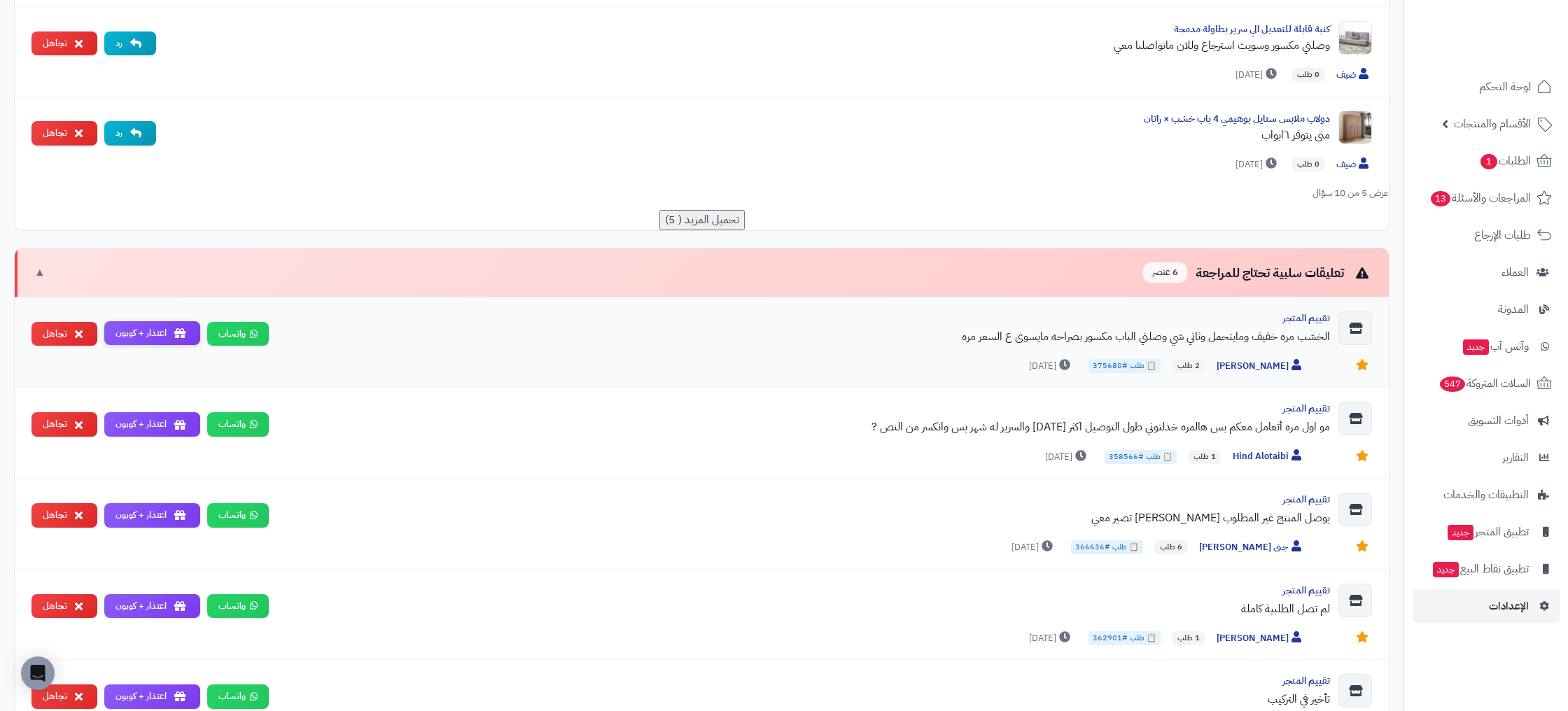
click at [131, 328] on button "اعتذار + كوبون" at bounding box center [151, 333] width 96 height 24
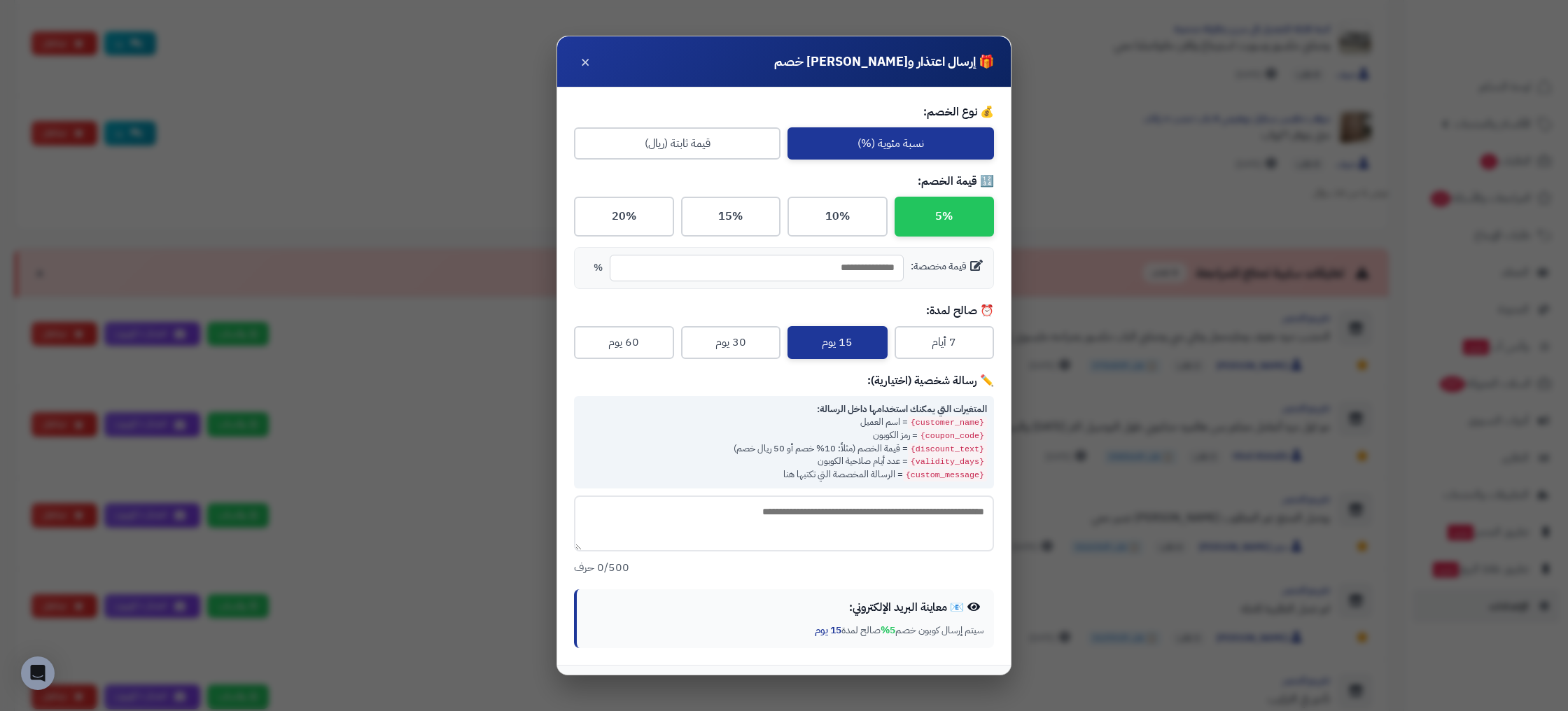
click at [1120, 440] on div "🎁 إرسال اعتذار وكوبون خصم × 💰 نوع الخصم: نسبة مئوية (%) قيمة ثابتة (ريال) 🔢 قيم…" at bounding box center [784, 355] width 1568 height 711
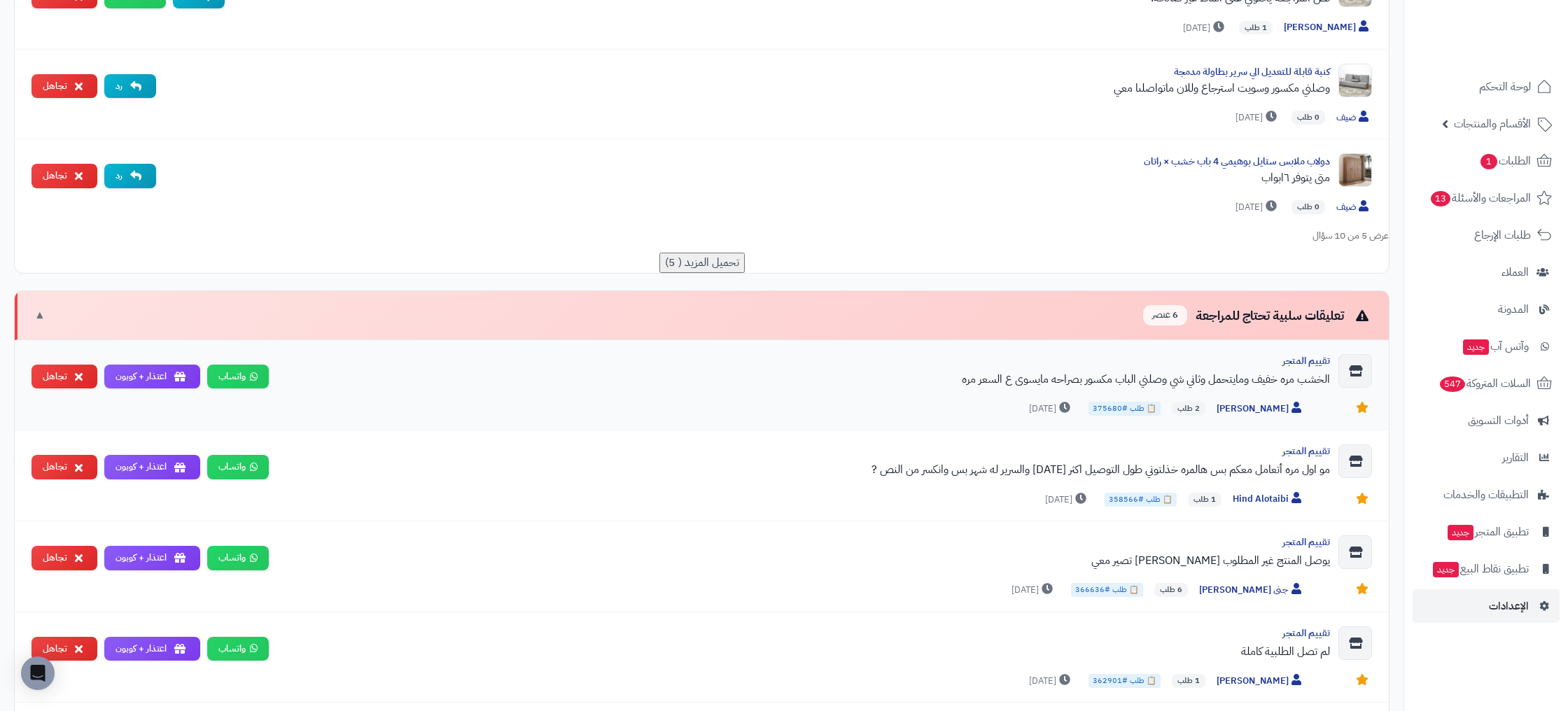
scroll to position [756, 0]
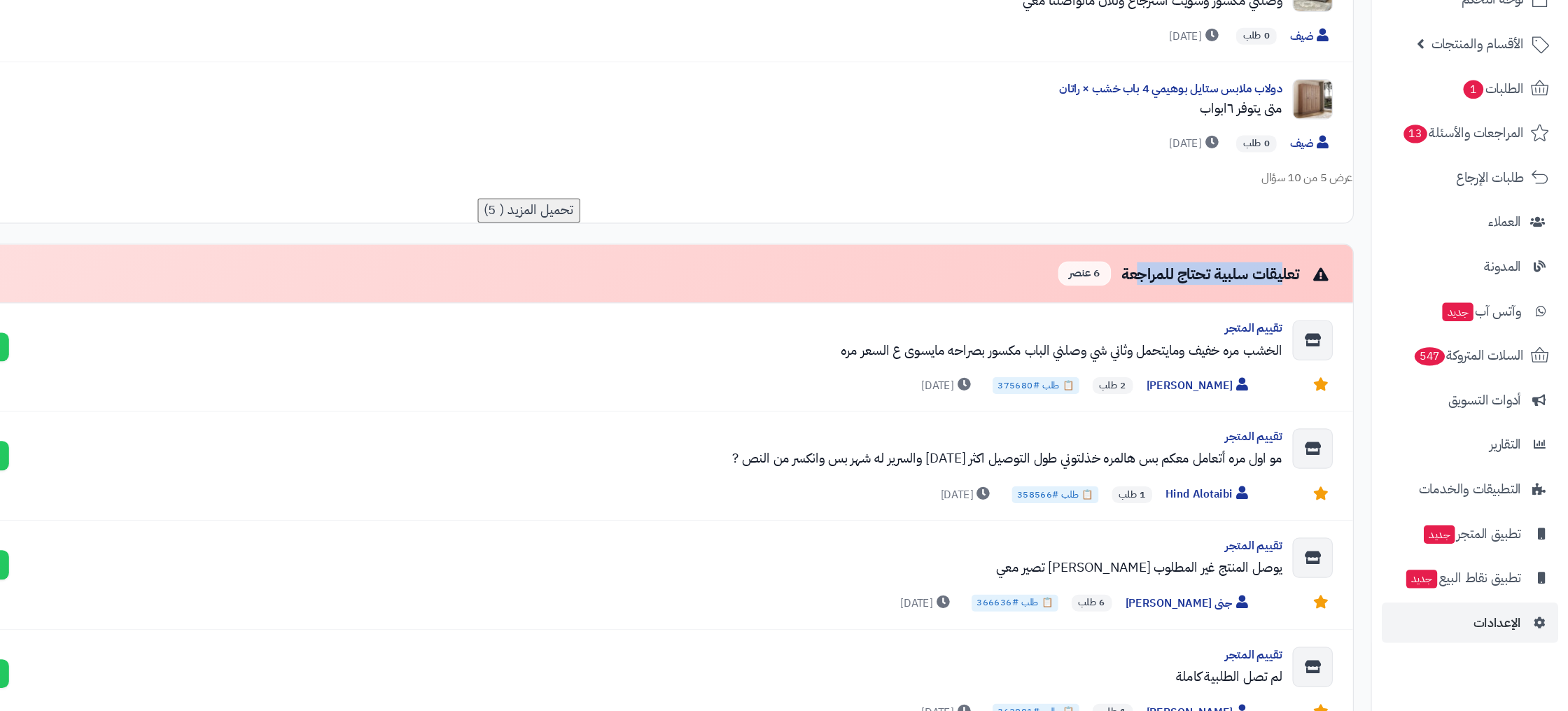
drag, startPoint x: 1330, startPoint y: 310, endPoint x: 1217, endPoint y: 313, distance: 113.0
click at [1213, 311] on div "تعليقات سلبية تحتاج للمراجعة 6 عنصر" at bounding box center [1258, 315] width 229 height 20
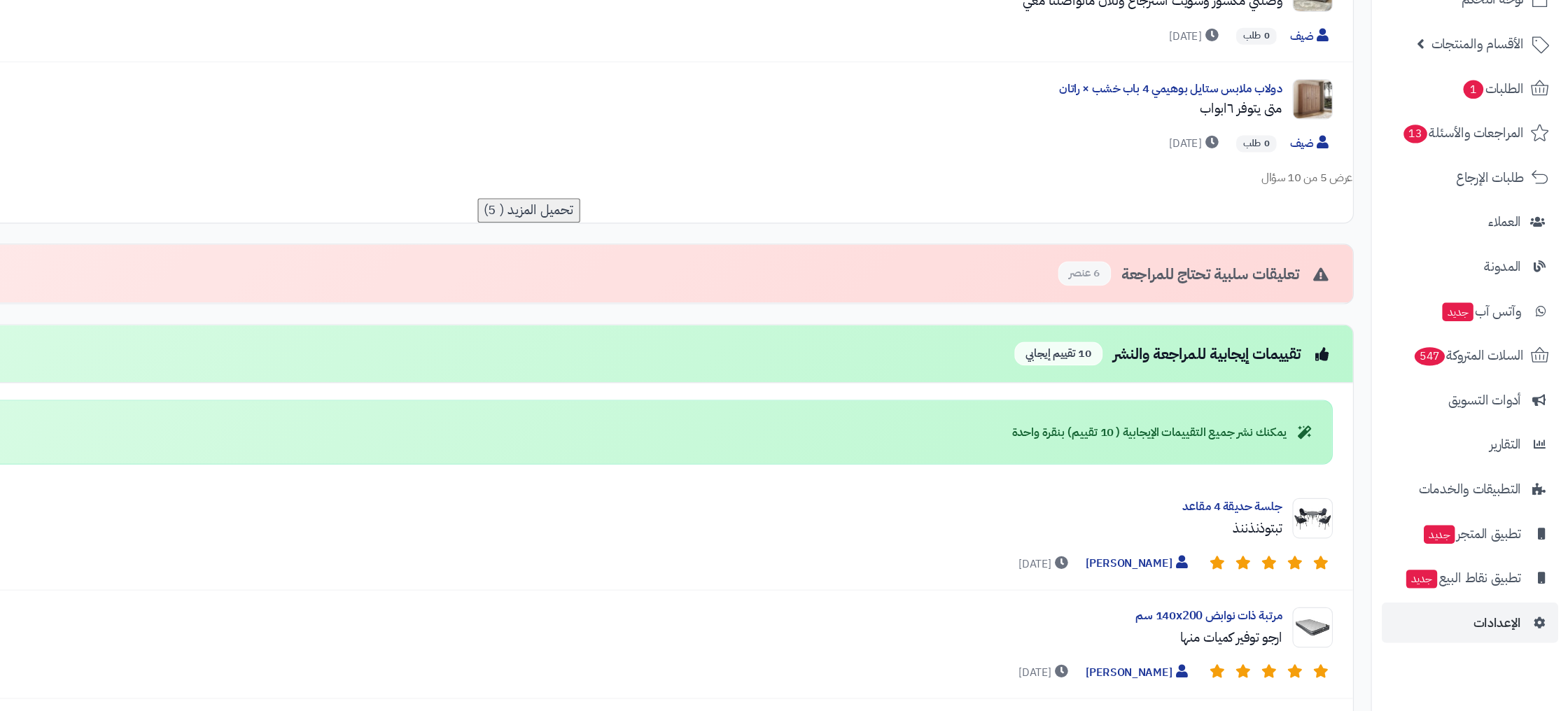
click at [1257, 312] on div "تعليقات سلبية تحتاج للمراجعة 6 عنصر" at bounding box center [1258, 315] width 229 height 20
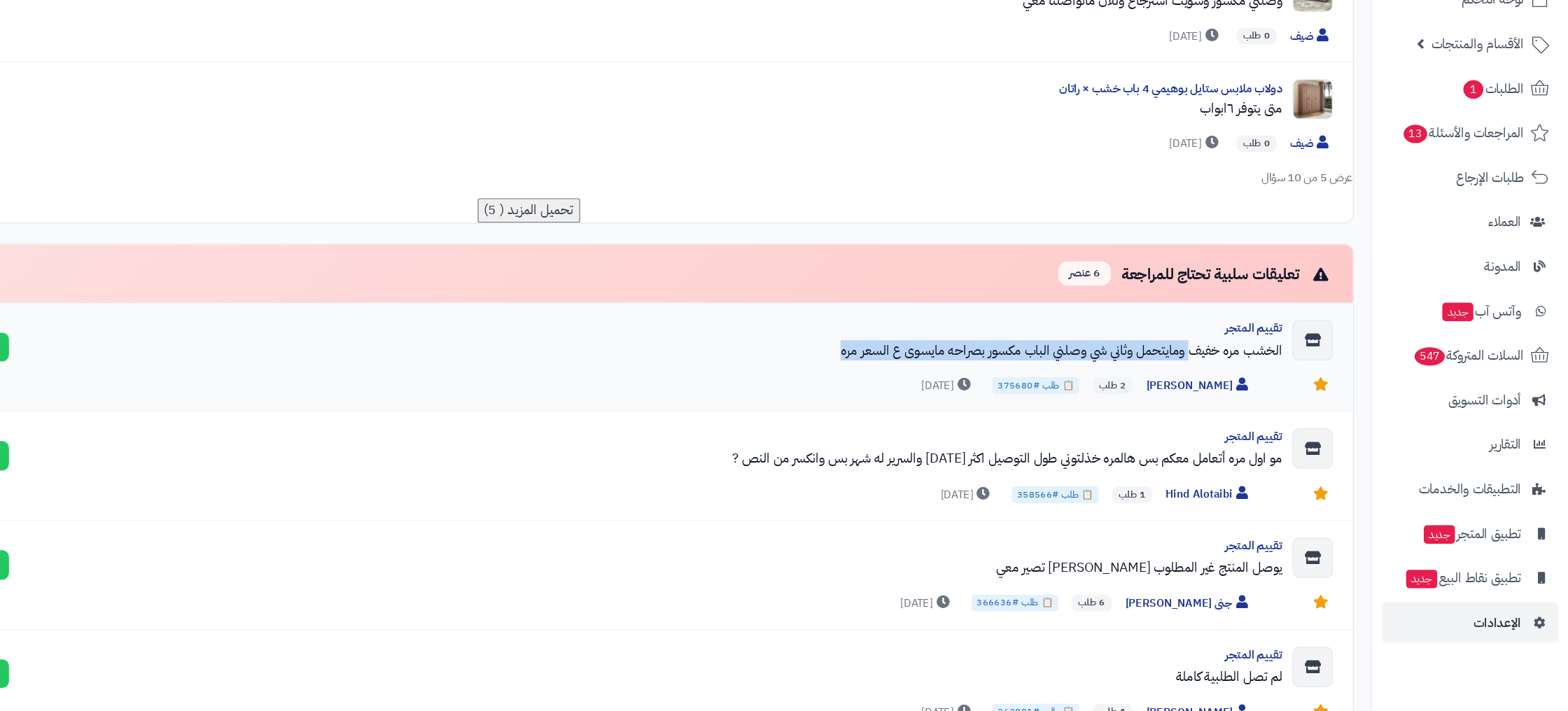
drag, startPoint x: 1200, startPoint y: 381, endPoint x: 964, endPoint y: 378, distance: 236.0
click at [964, 378] on div "الخشب مره خفيف ومايتحمل وثاني شي وصلني الباب مكسور بصراحه مايسوى ع السعر مره" at bounding box center [804, 378] width 1050 height 17
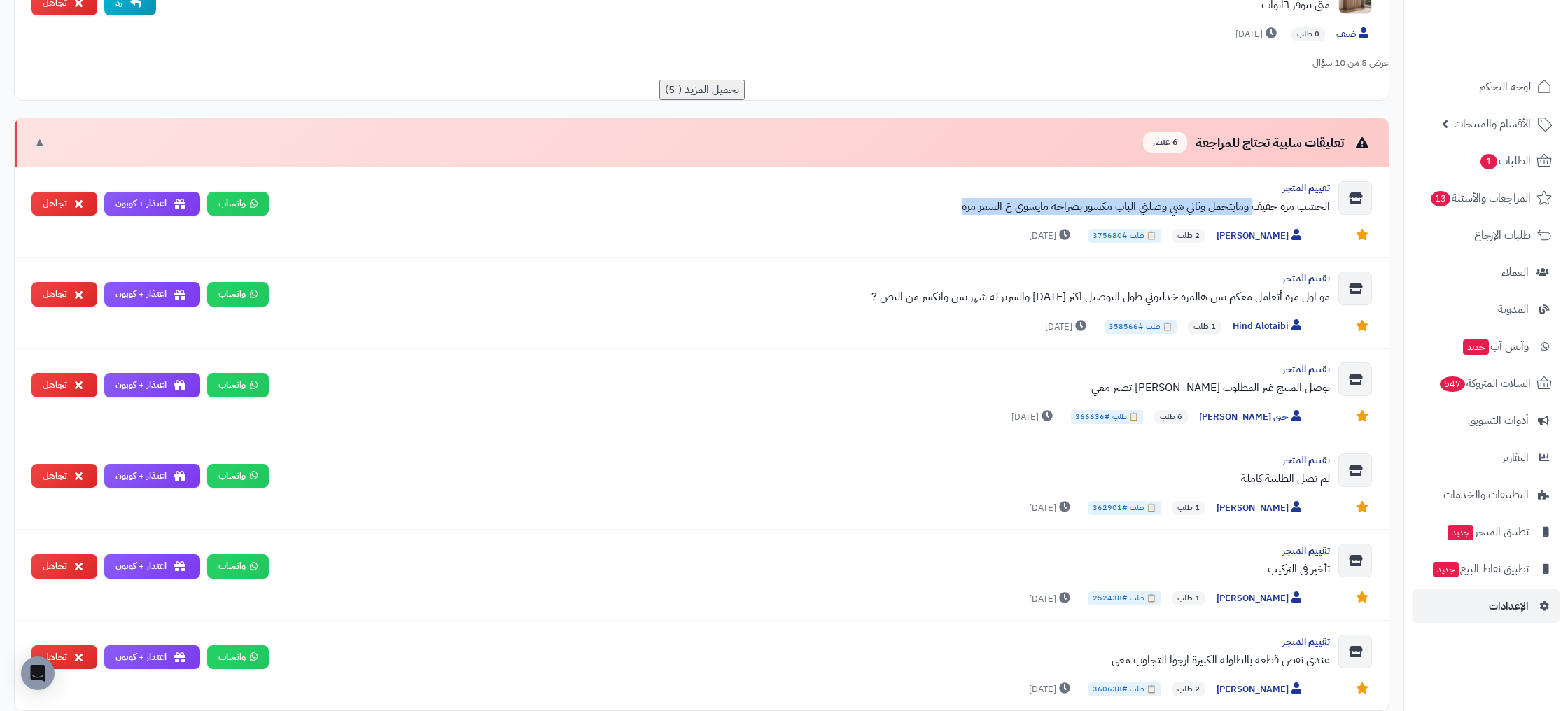
scroll to position [930, 0]
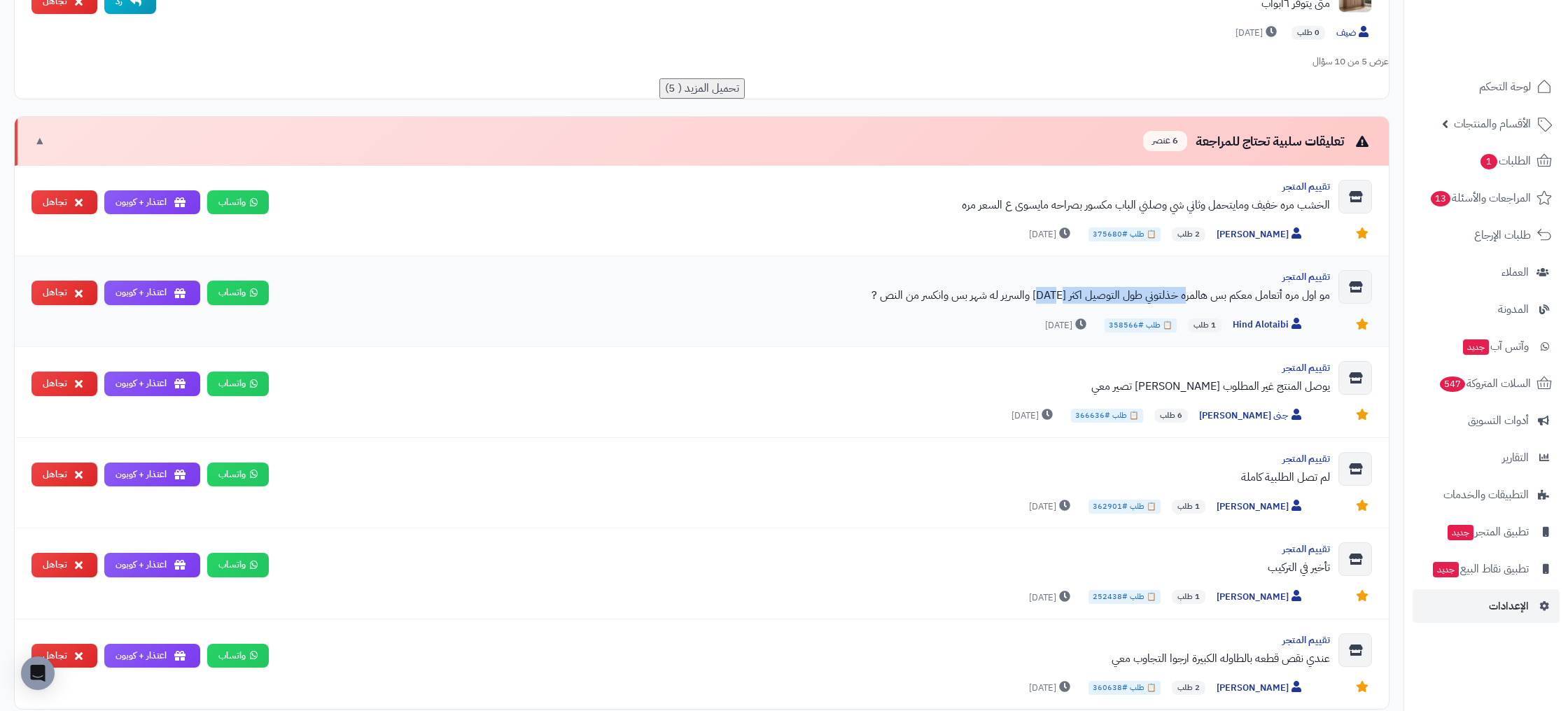
drag, startPoint x: 1185, startPoint y: 294, endPoint x: 1052, endPoint y: 291, distance: 133.0
click at [1052, 291] on div "مو اول مره أتعامل معكم بس هالمره خذلتوني طول التوصيل اكثر من أسبوعين والسرير له…" at bounding box center [804, 295] width 1050 height 17
drag, startPoint x: 1050, startPoint y: 294, endPoint x: 919, endPoint y: 291, distance: 131.0
click at [919, 291] on div "مو اول مره أتعامل معكم بس هالمره خذلتوني طول التوصيل اكثر من أسبوعين والسرير له…" at bounding box center [804, 295] width 1050 height 17
drag, startPoint x: 1043, startPoint y: 296, endPoint x: 862, endPoint y: 291, distance: 181.1
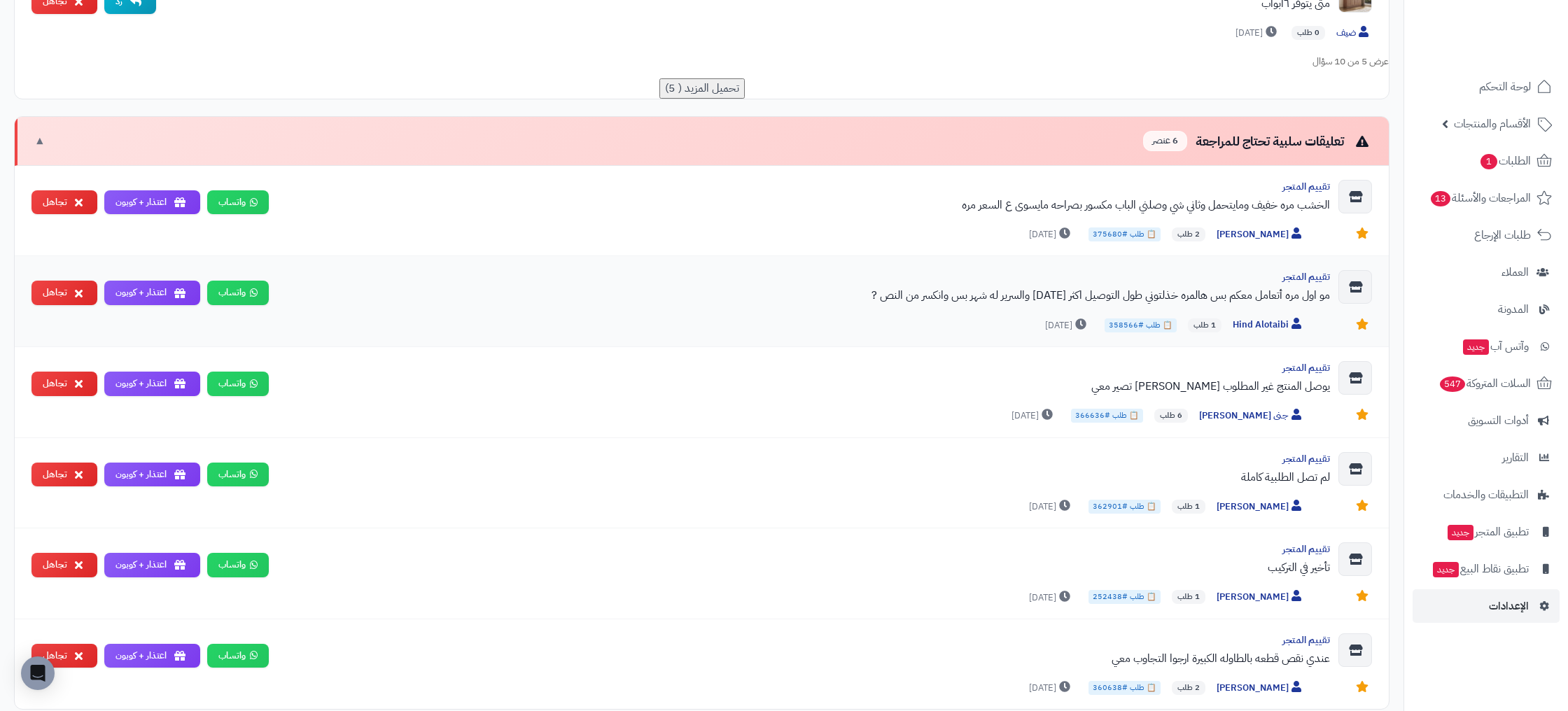
click at [862, 291] on div "مو اول مره أتعامل معكم بس هالمره خذلتوني طول التوصيل اكثر من أسبوعين والسرير له…" at bounding box center [804, 295] width 1050 height 17
drag, startPoint x: 1148, startPoint y: 324, endPoint x: 1090, endPoint y: 362, distance: 69.3
click at [1090, 362] on div "تقييم المتجر الخشب مره خفيف ومايتحمل وثاني شي وصلني الباب مكسور بصراحه مايسوى ع…" at bounding box center [701, 437] width 1374 height 543
click at [995, 292] on div "مو اول مره أتعامل معكم بس هالمره خذلتوني طول التوصيل اكثر من أسبوعين والسرير له…" at bounding box center [804, 295] width 1050 height 17
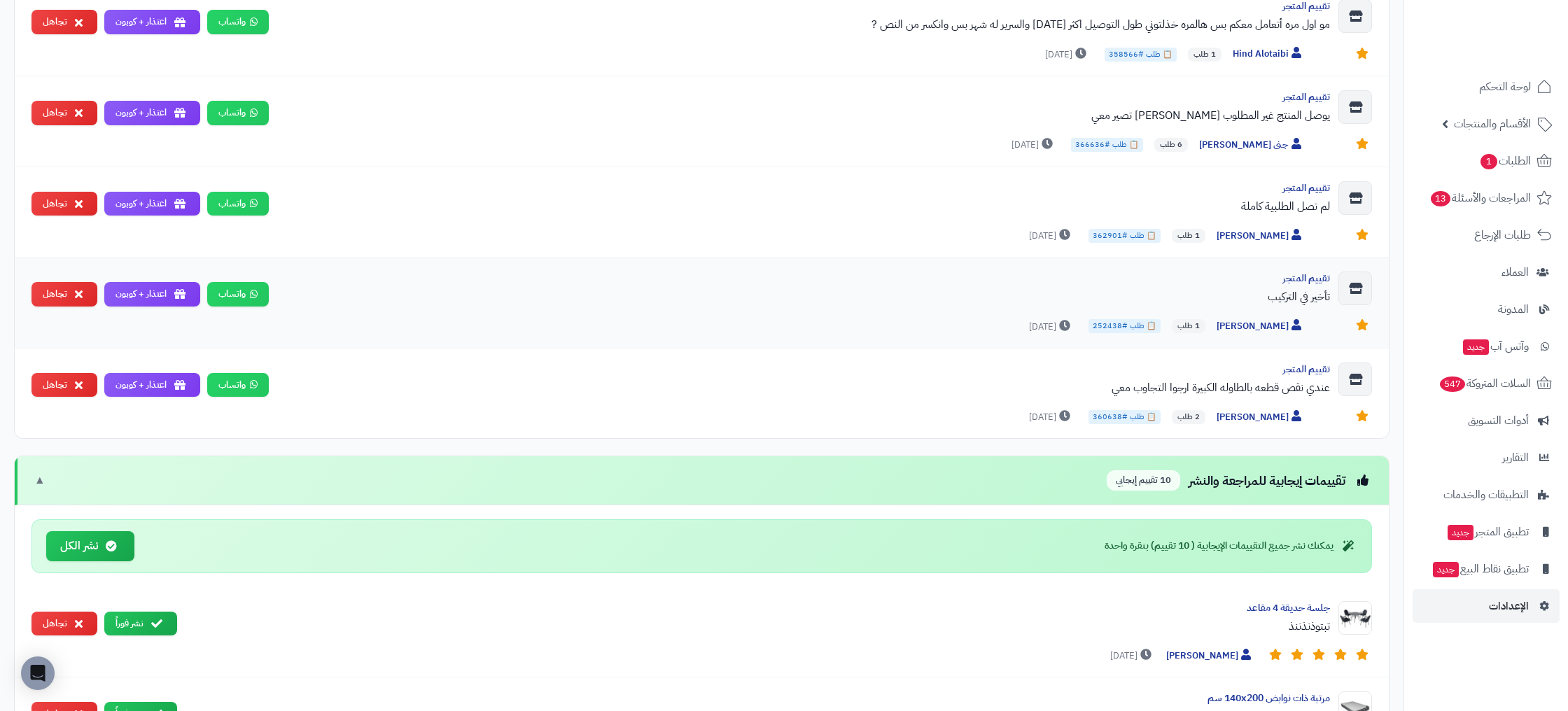
scroll to position [1203, 0]
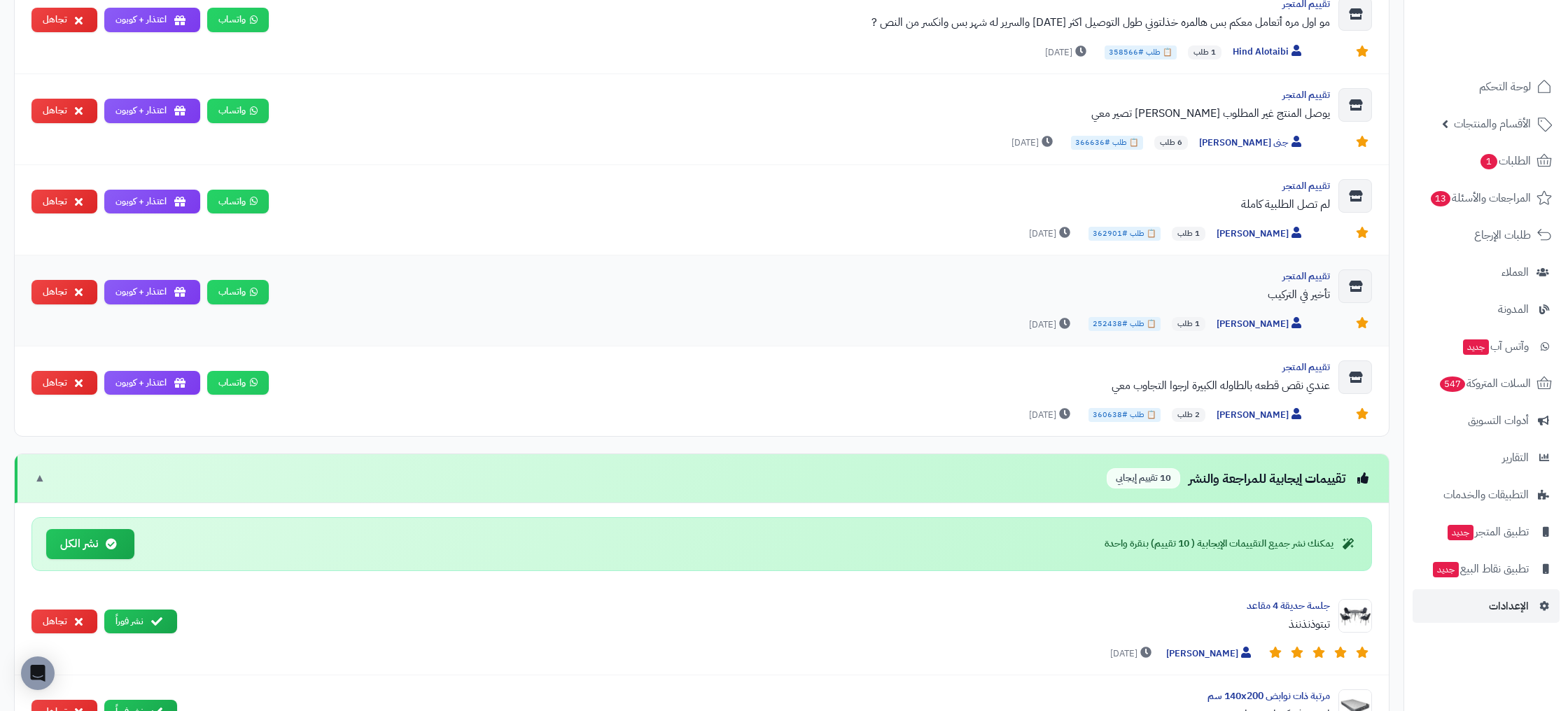
click at [1151, 326] on span "📋 طلب #252438" at bounding box center [1124, 324] width 72 height 14
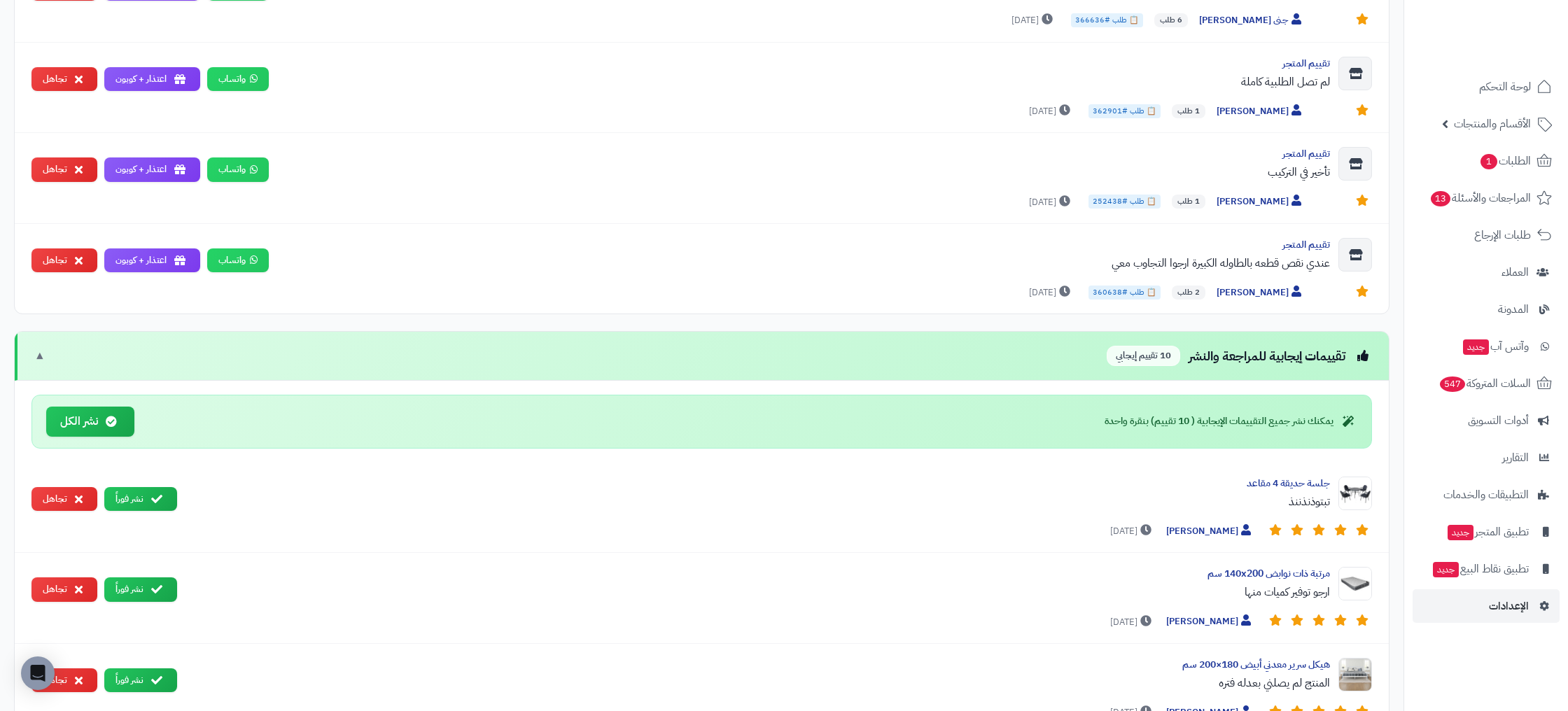
scroll to position [1307, 0]
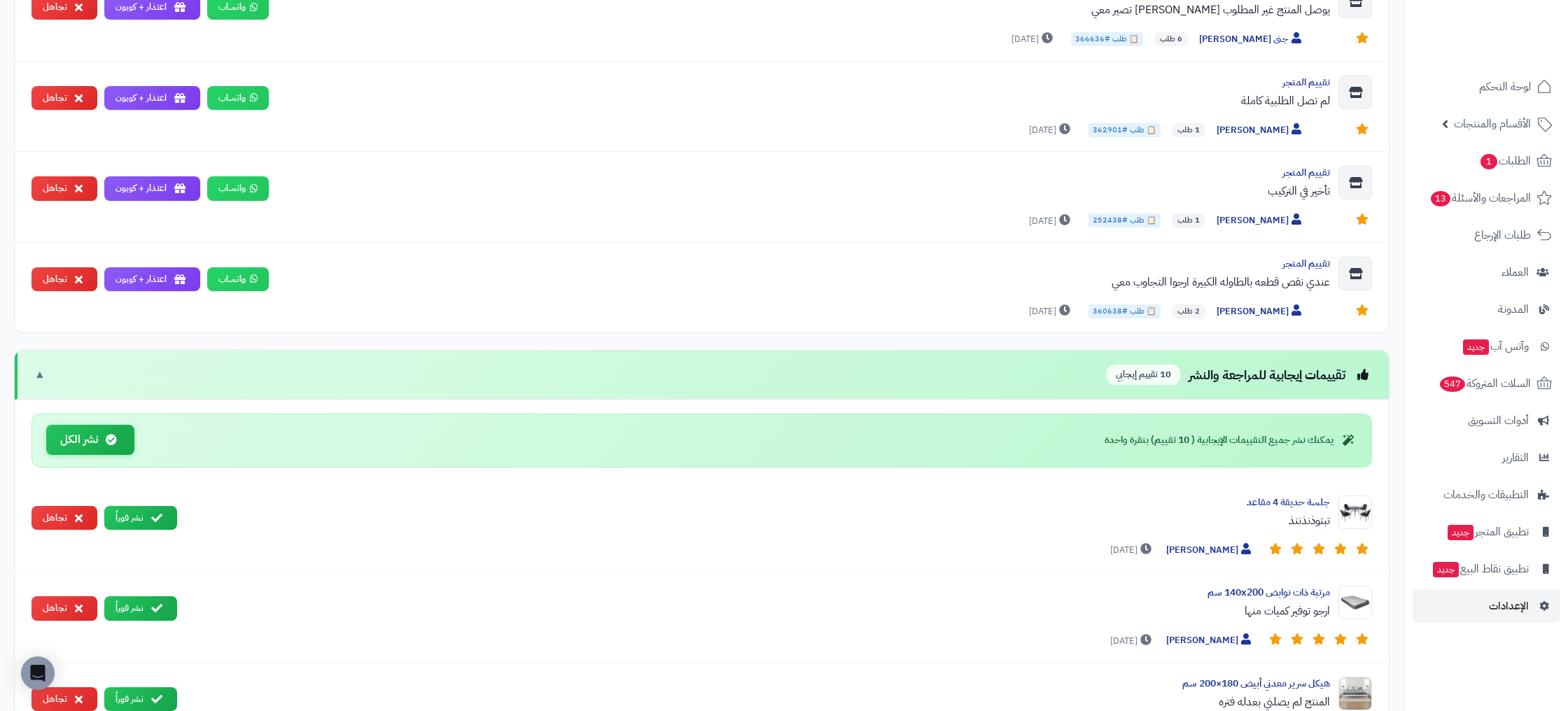
click at [97, 436] on button "نشر الكل" at bounding box center [89, 439] width 88 height 30
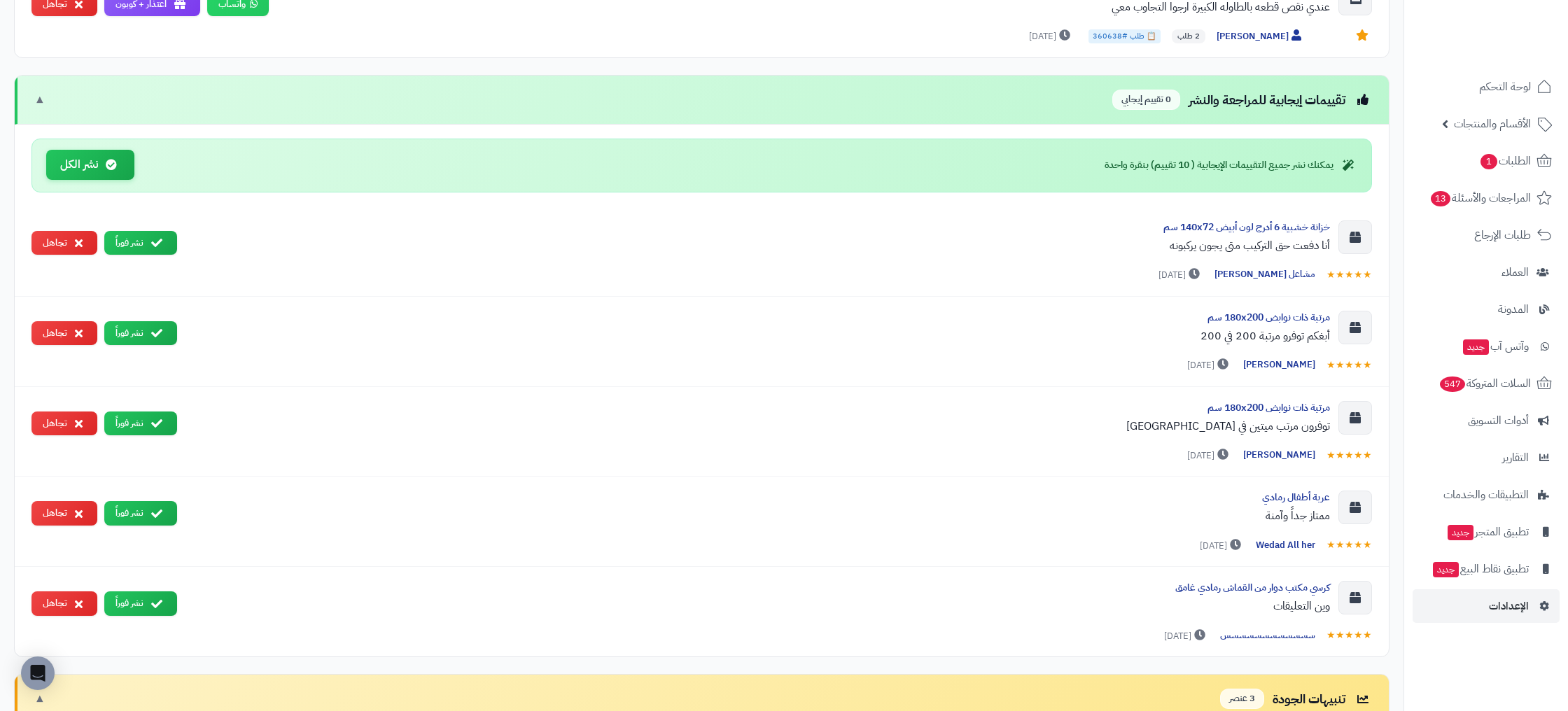
scroll to position [1585, 0]
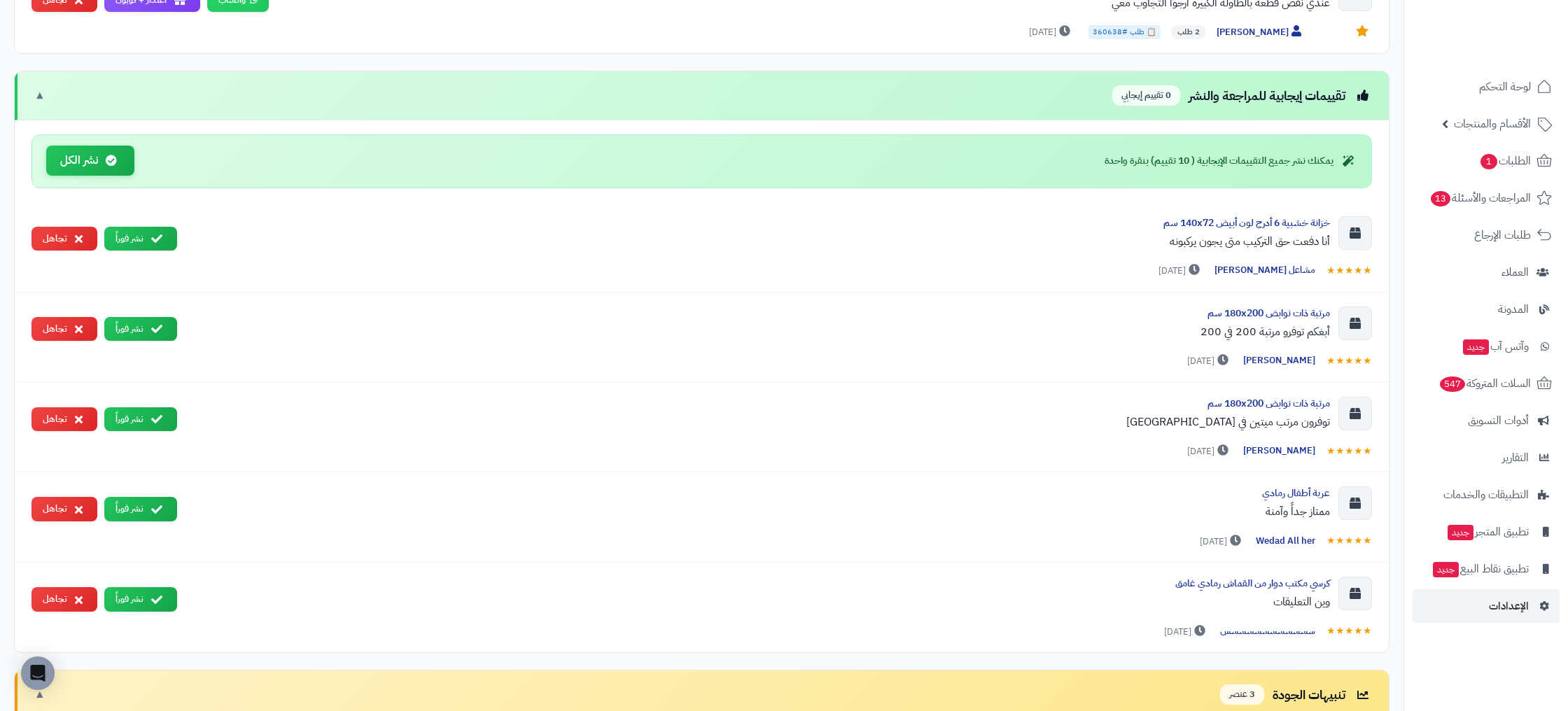
click at [99, 163] on button "نشر الكل" at bounding box center [89, 160] width 88 height 30
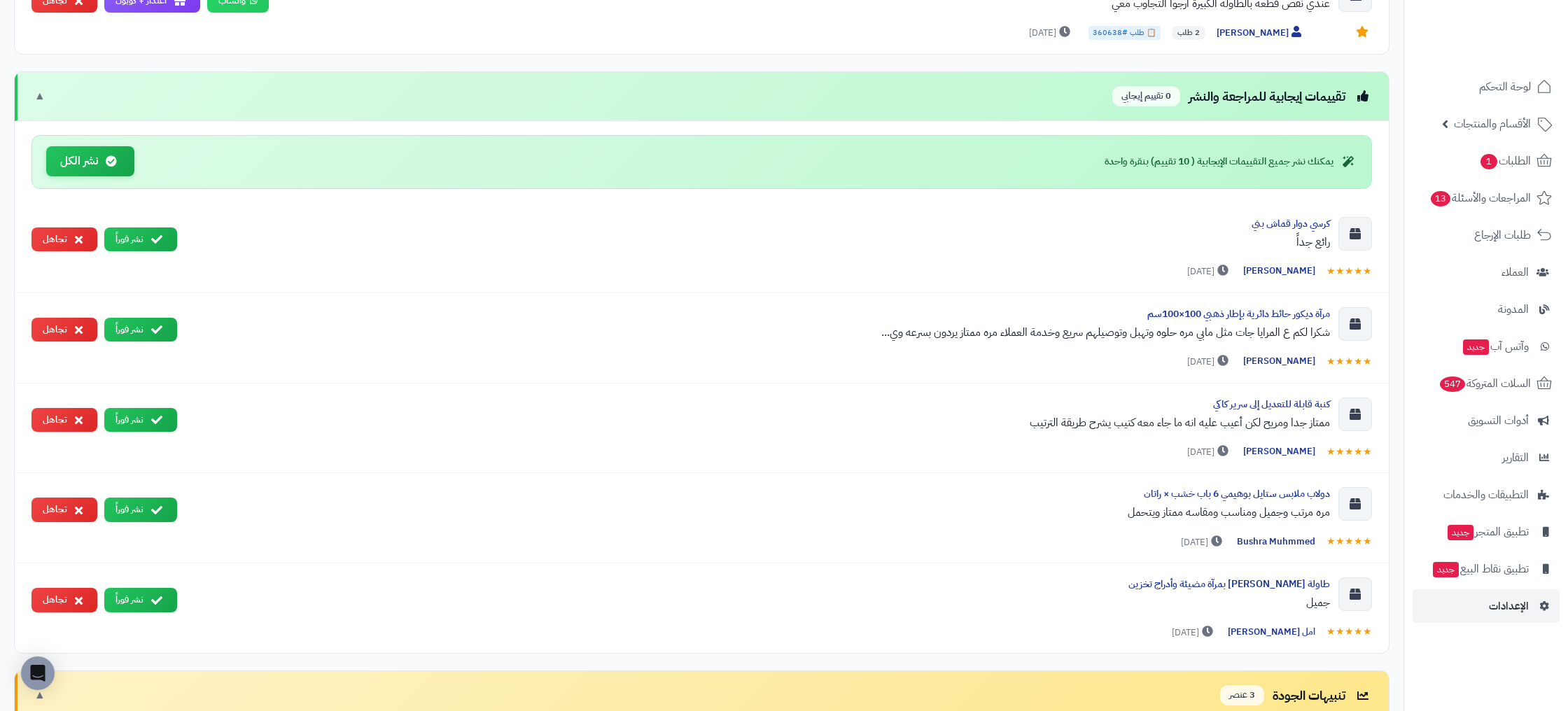
scroll to position [1580, 0]
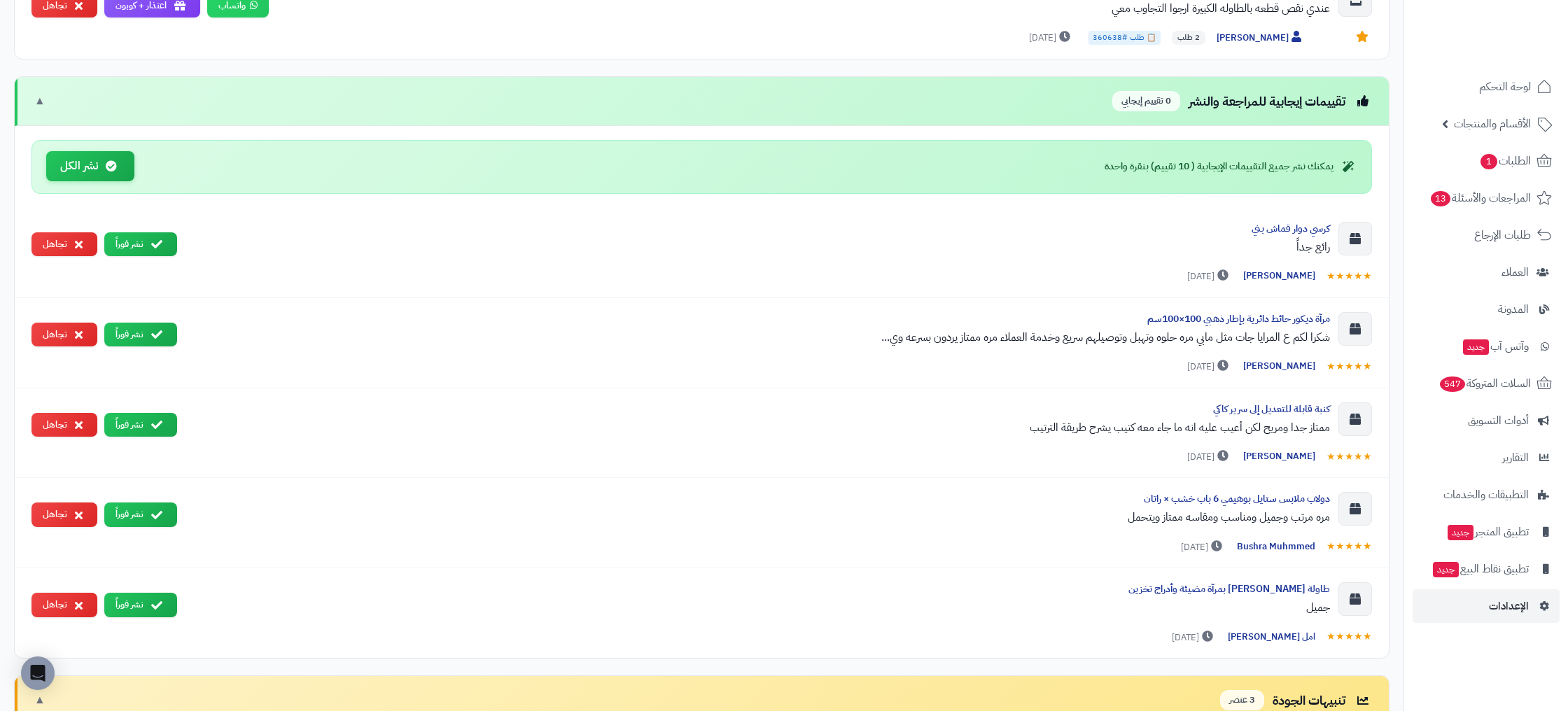
click at [94, 152] on button "نشر الكل" at bounding box center [89, 166] width 88 height 30
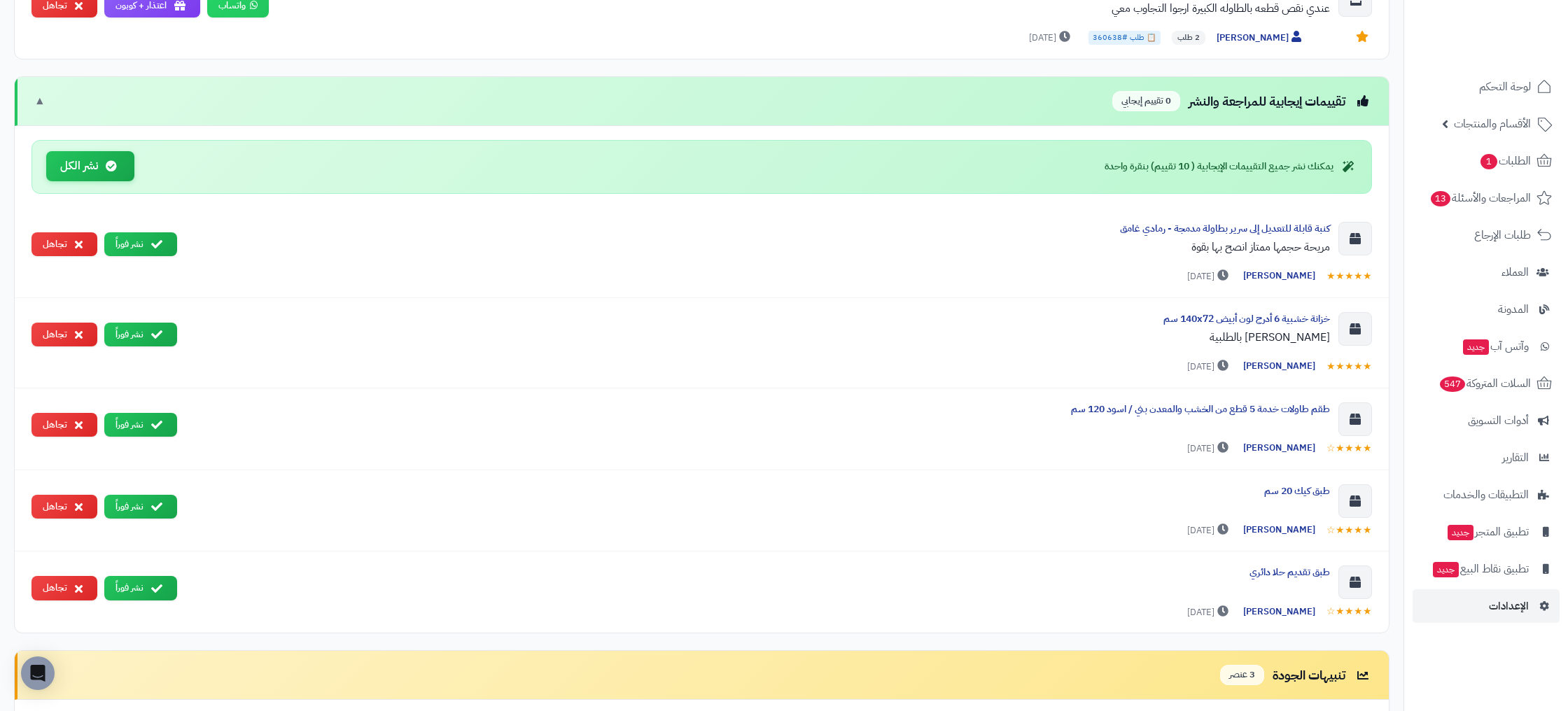
click at [106, 167] on button "نشر الكل" at bounding box center [89, 166] width 88 height 30
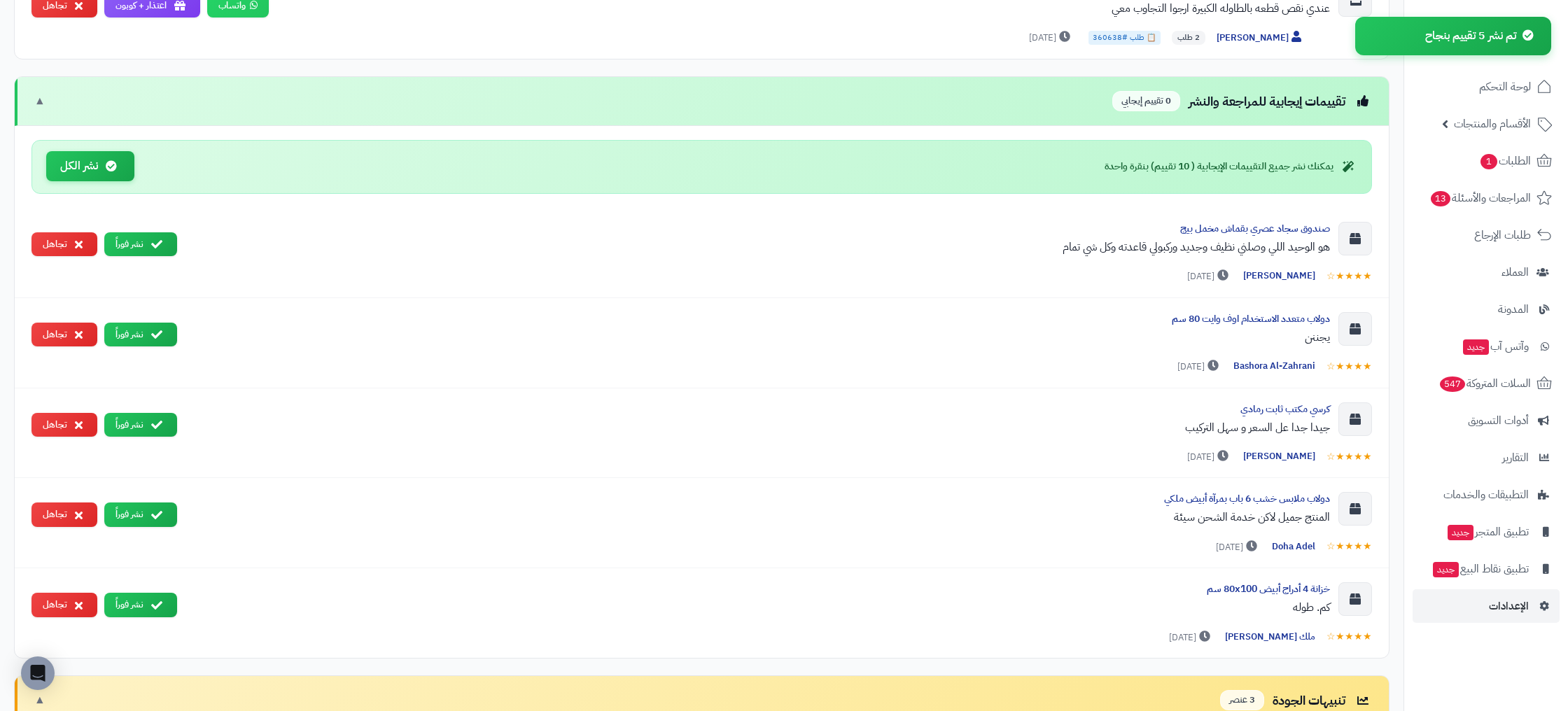
click at [98, 162] on button "نشر الكل" at bounding box center [89, 166] width 88 height 30
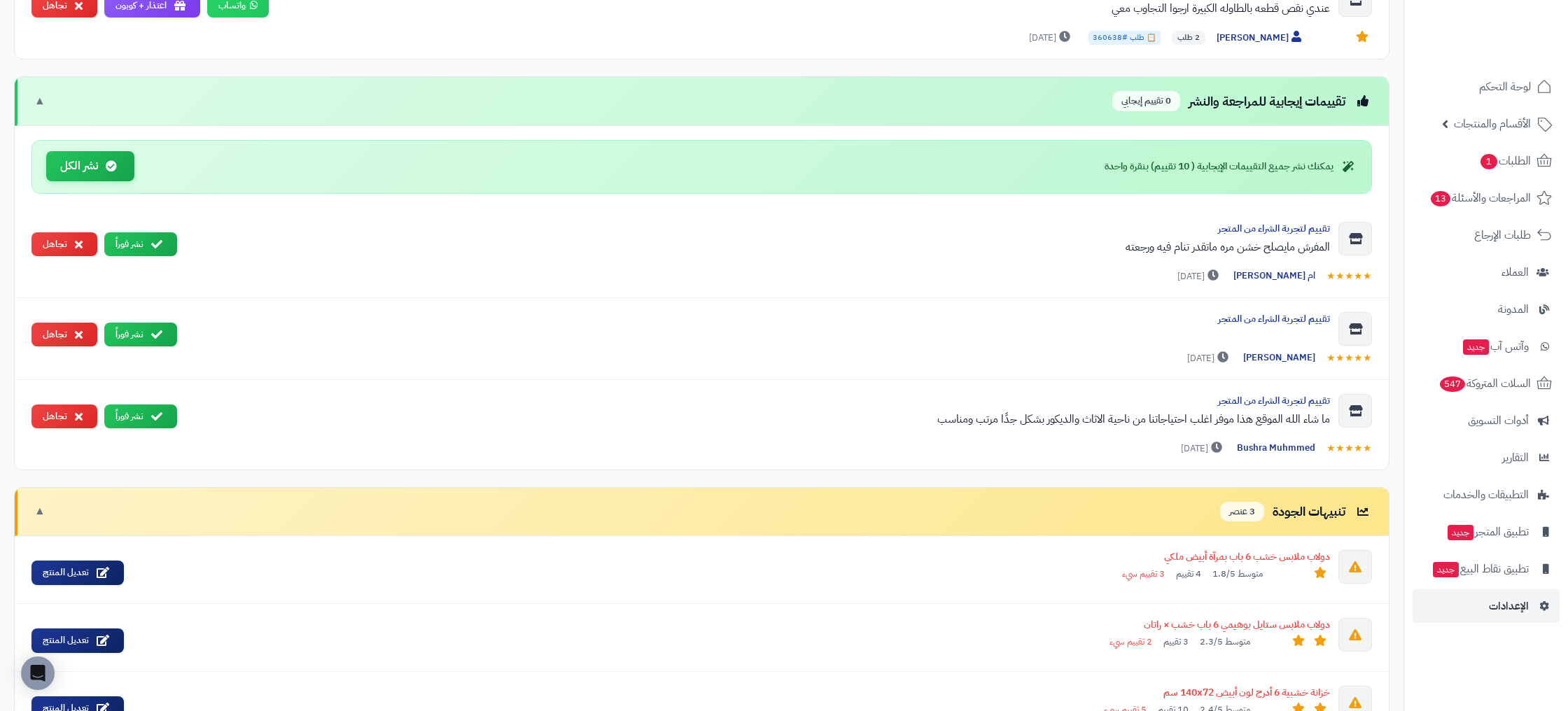
click at [67, 162] on button "نشر الكل" at bounding box center [89, 166] width 88 height 30
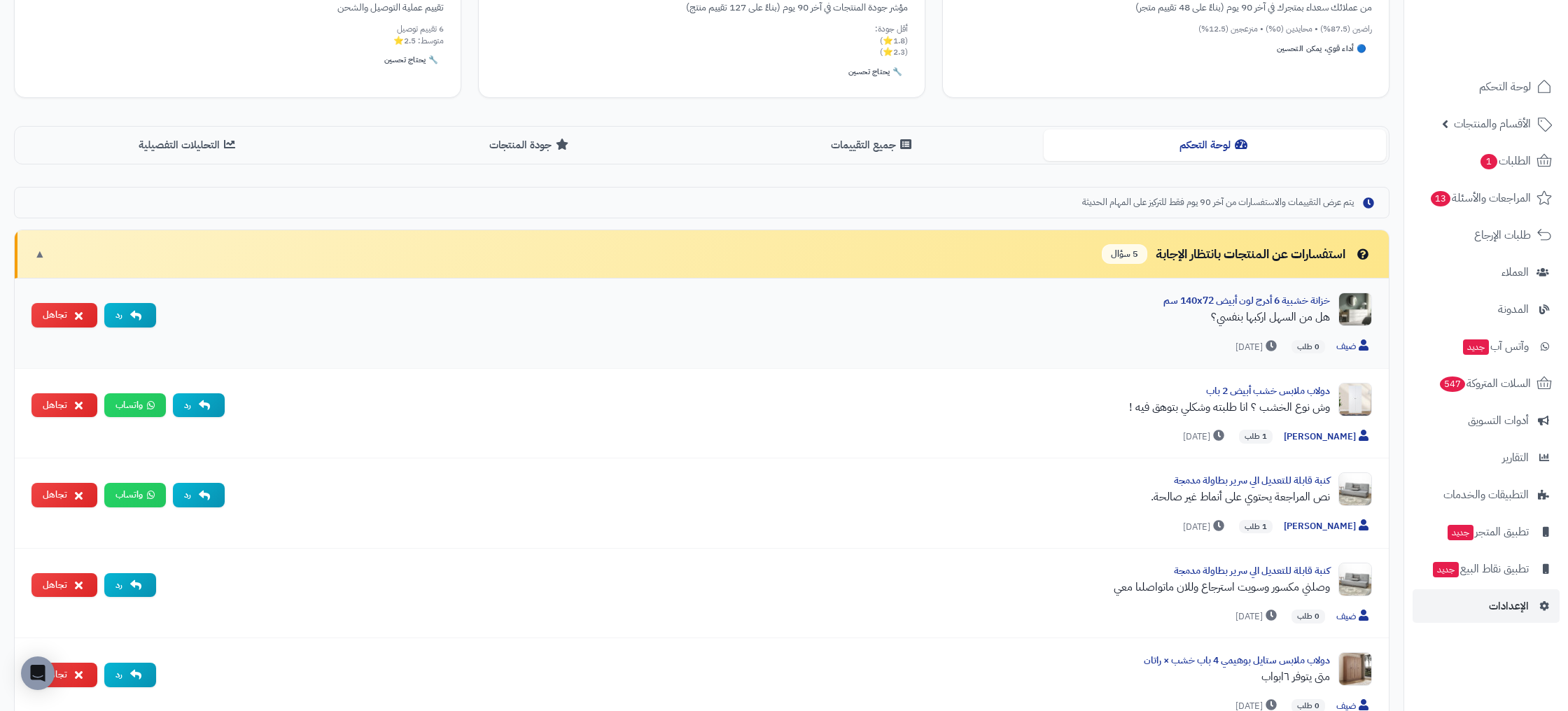
scroll to position [258, 0]
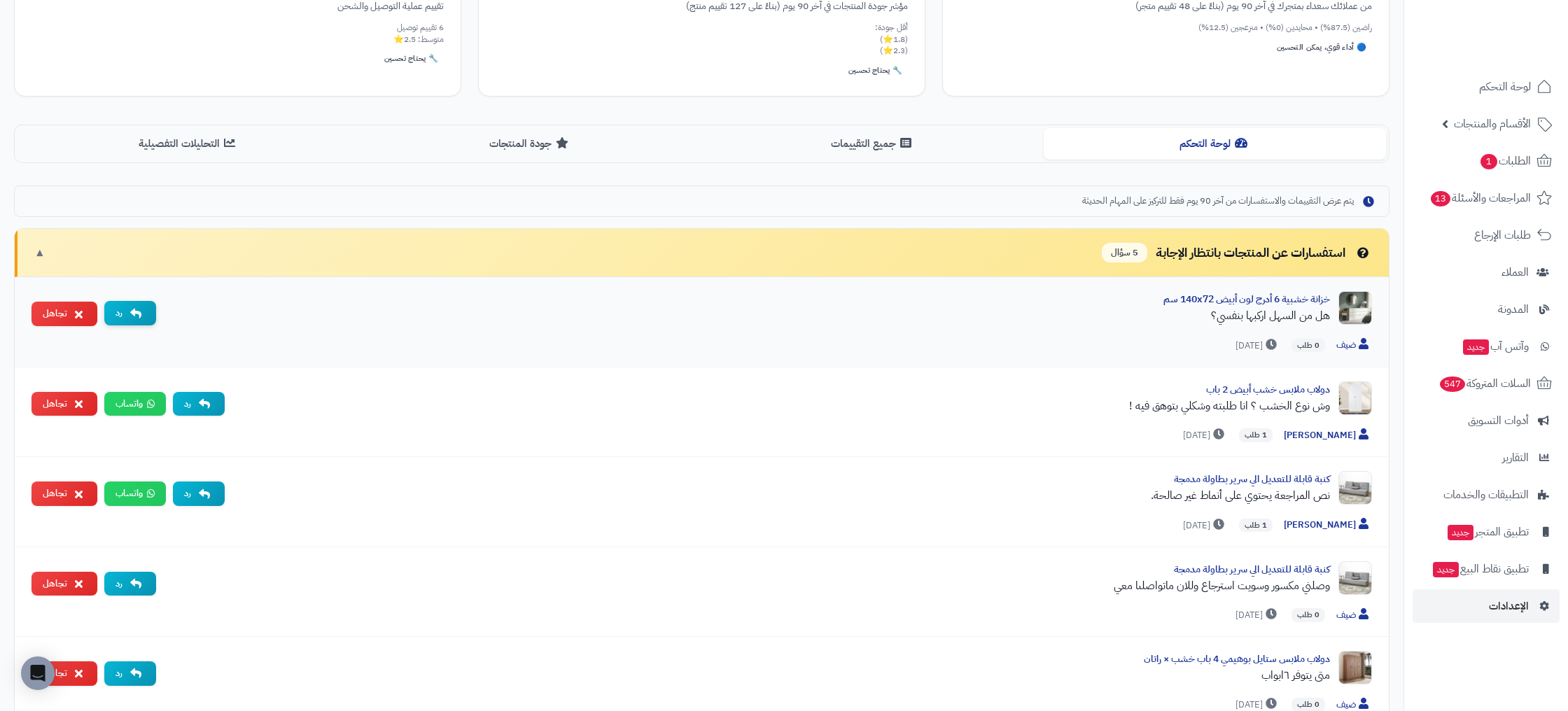
click at [136, 320] on button "رد" at bounding box center [130, 313] width 52 height 24
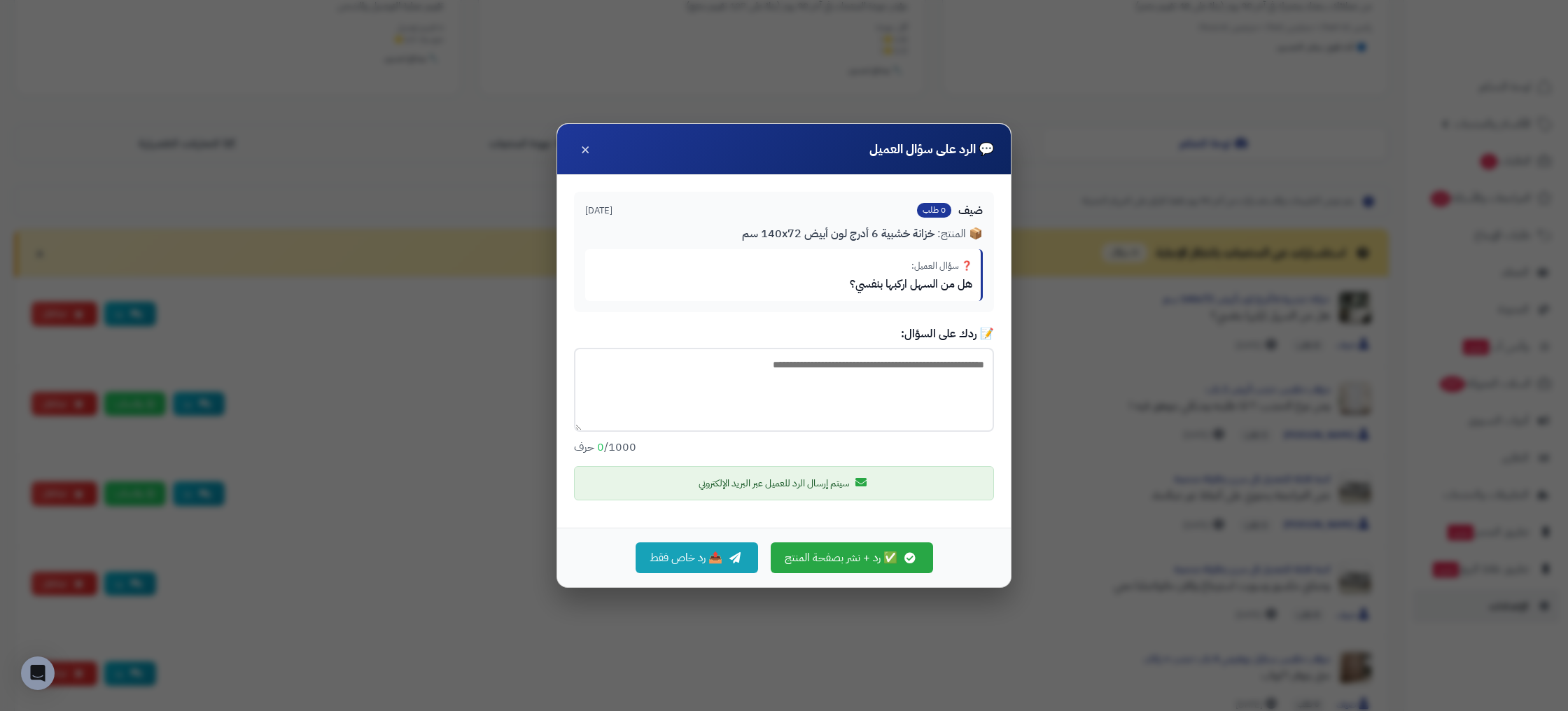
click at [967, 382] on textarea at bounding box center [783, 390] width 420 height 84
drag, startPoint x: 956, startPoint y: 290, endPoint x: 845, endPoint y: 287, distance: 111.0
click at [845, 287] on div "هل من السهل اركبها بنفسي؟" at bounding box center [783, 283] width 379 height 15
click at [893, 407] on textarea at bounding box center [783, 390] width 420 height 84
click at [1063, 430] on div "💬 الرد على سؤال العميل × ضيف 0 طلب منذ 44 يوم 📦 المنتج: خزانة خشبية 6 أدرج لون …" at bounding box center [784, 355] width 1568 height 711
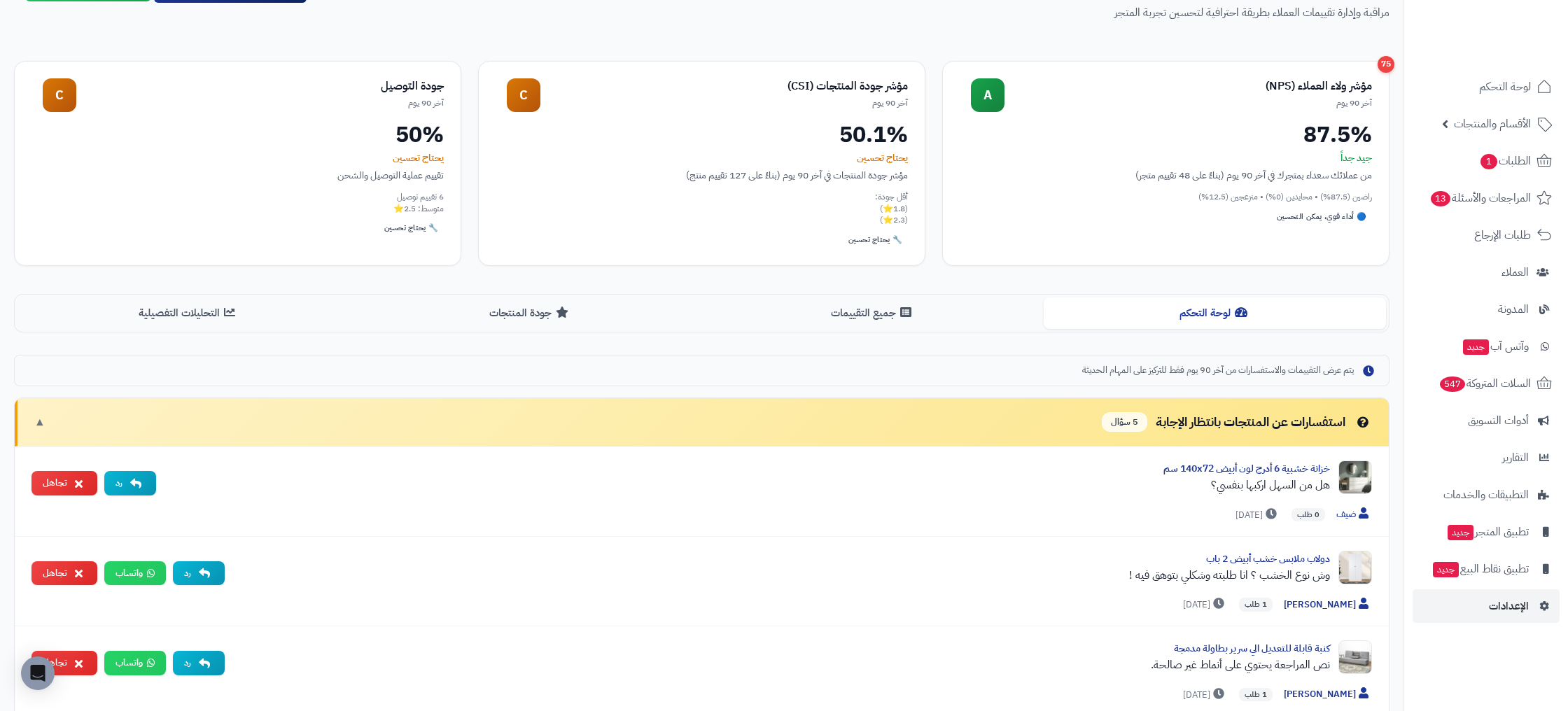
scroll to position [88, 0]
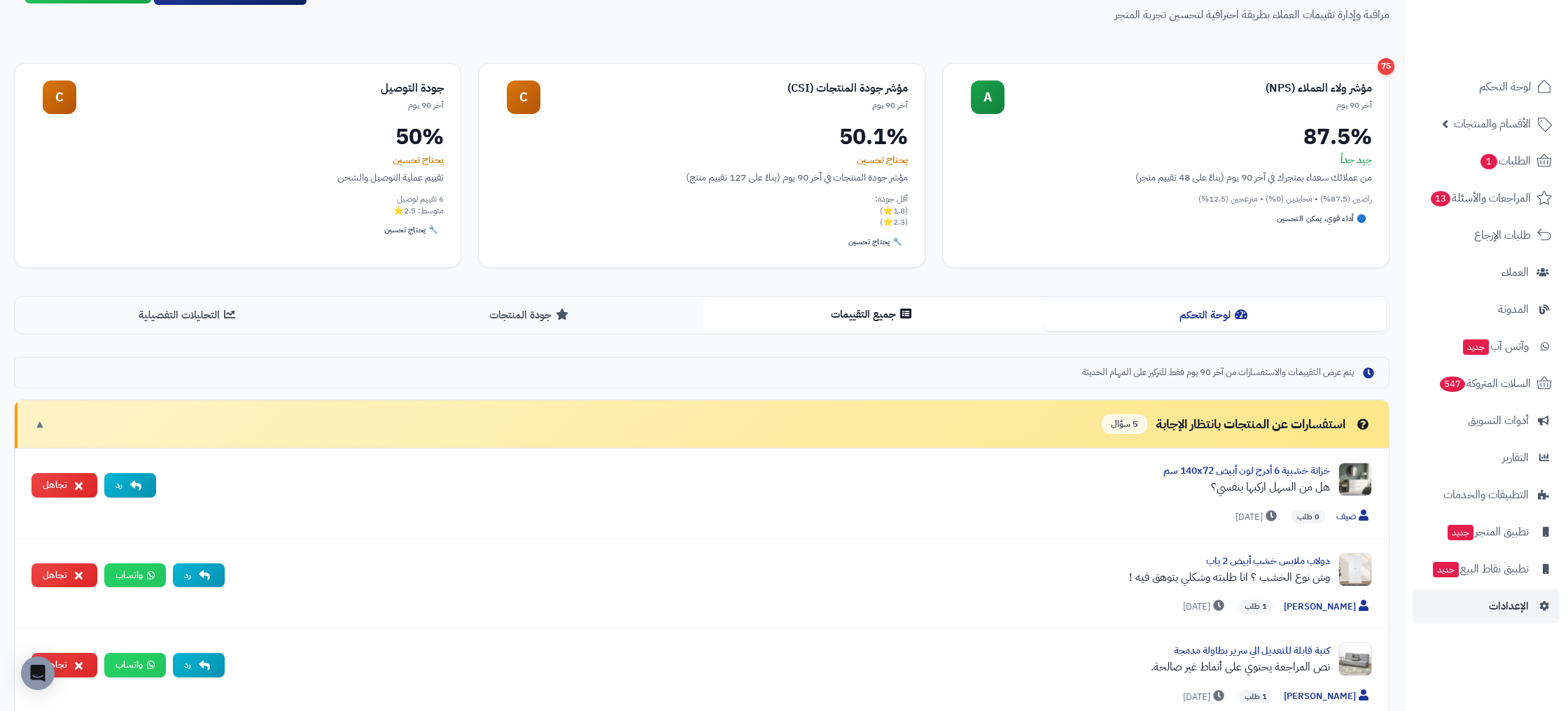
click at [857, 308] on button "جميع التقييمات" at bounding box center [873, 314] width 342 height 31
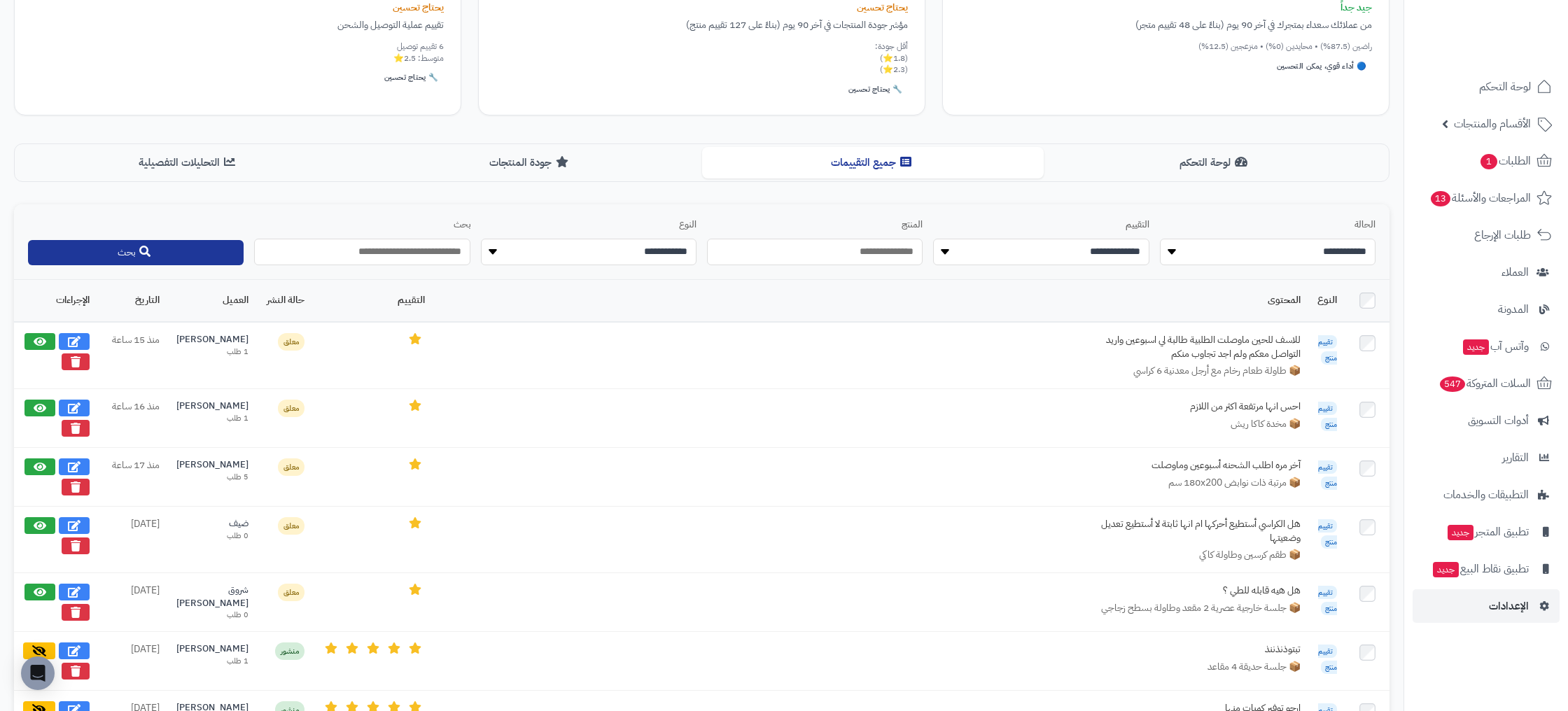
scroll to position [242, 0]
click at [589, 175] on button "جودة المنتجات" at bounding box center [531, 160] width 342 height 31
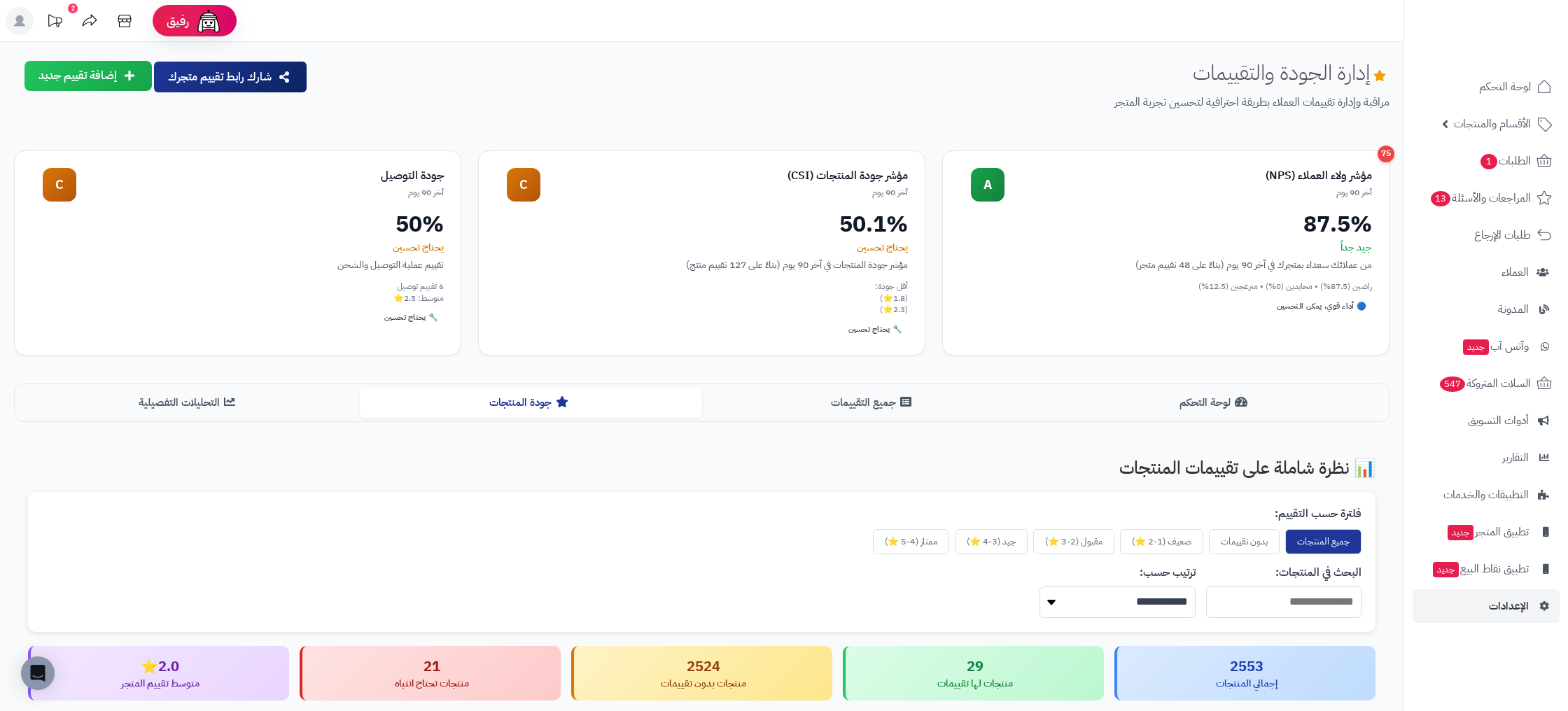
drag, startPoint x: 294, startPoint y: 382, endPoint x: 309, endPoint y: 387, distance: 15.8
click at [293, 382] on div "إدارة الجودة والتقييمات مراقبة وإدارة تقييمات العملاء بطريقة احترافية لتحسين تج…" at bounding box center [702, 642] width 1404 height 1162
click at [308, 399] on button "التحليلات التفصيلية" at bounding box center [189, 402] width 342 height 31
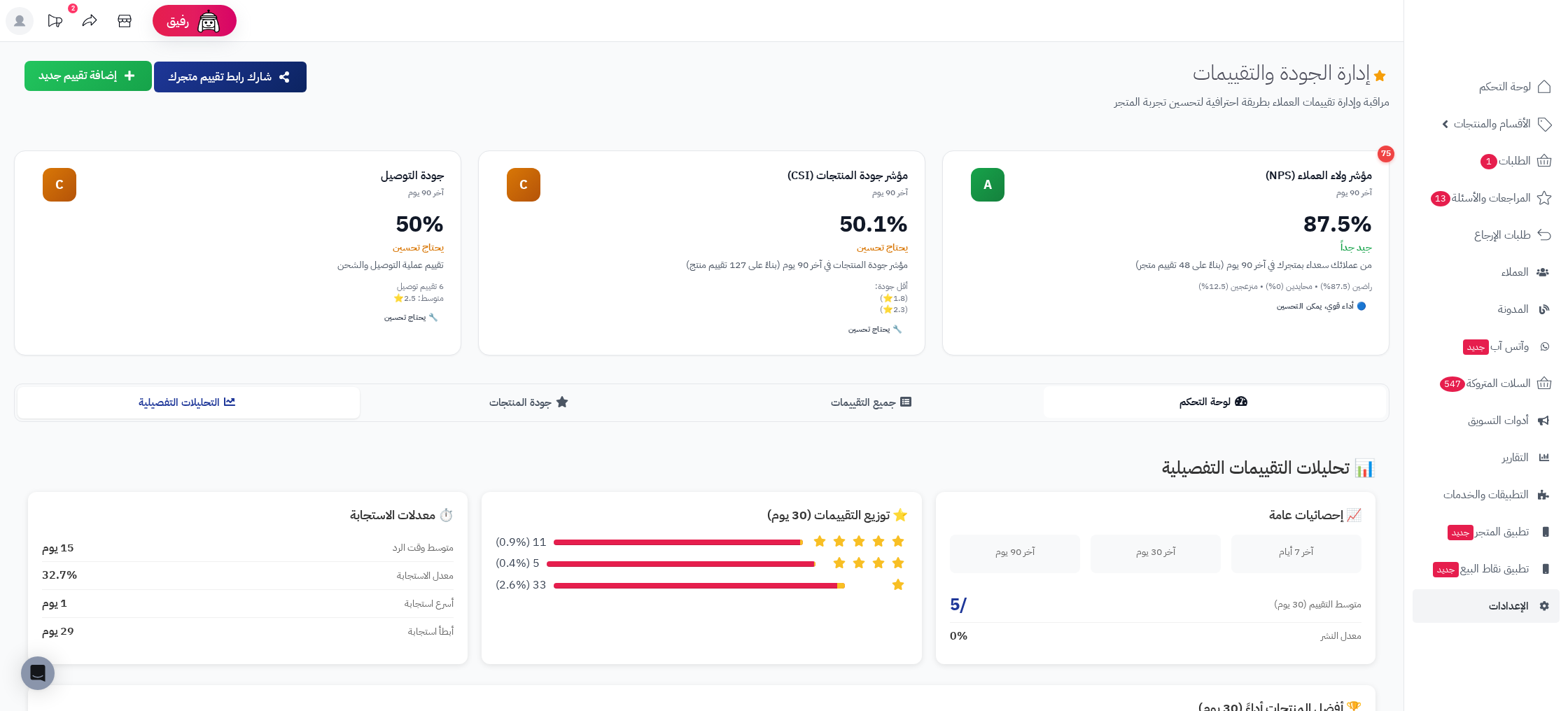
click at [1251, 403] on button "لوحة التحكم" at bounding box center [1214, 402] width 342 height 31
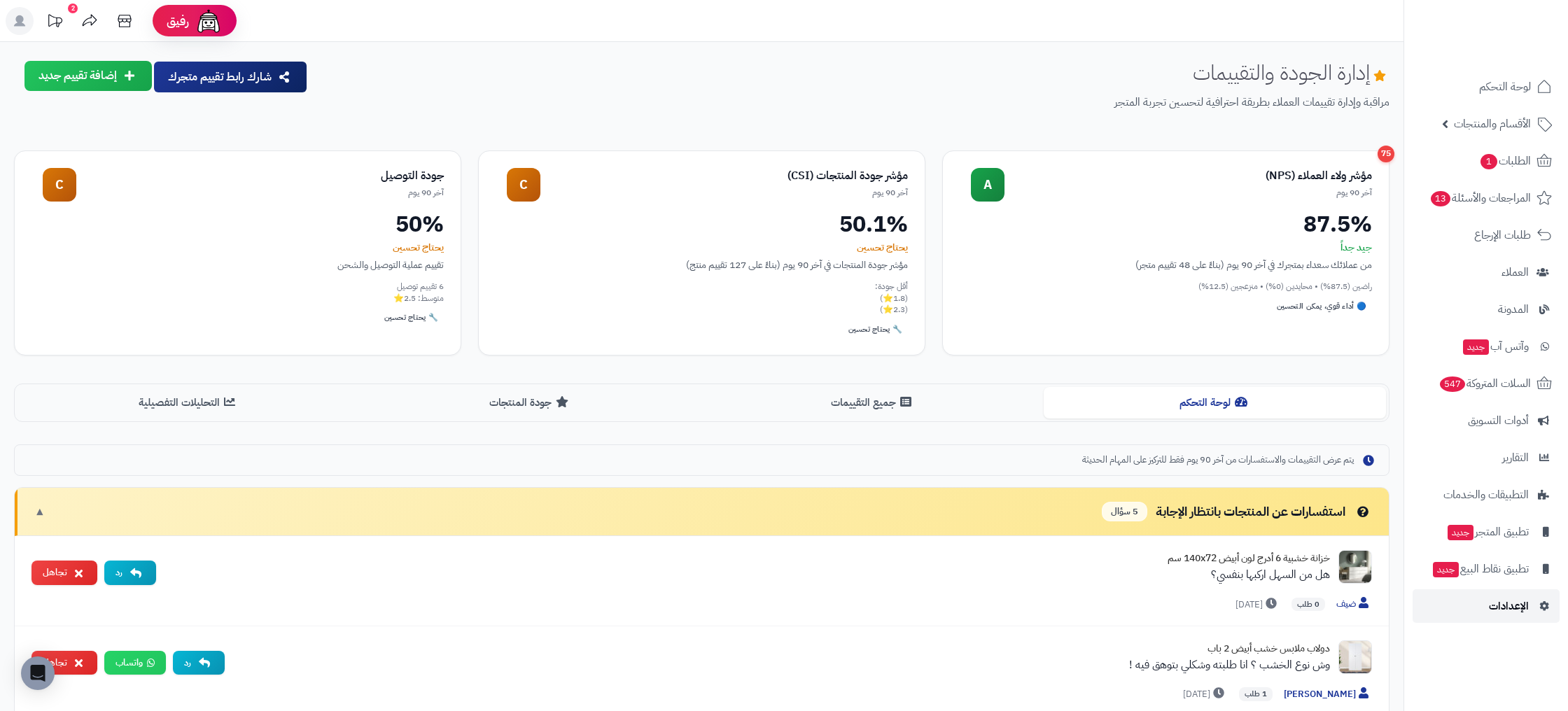
click at [1505, 599] on span "الإعدادات" at bounding box center [1509, 606] width 40 height 19
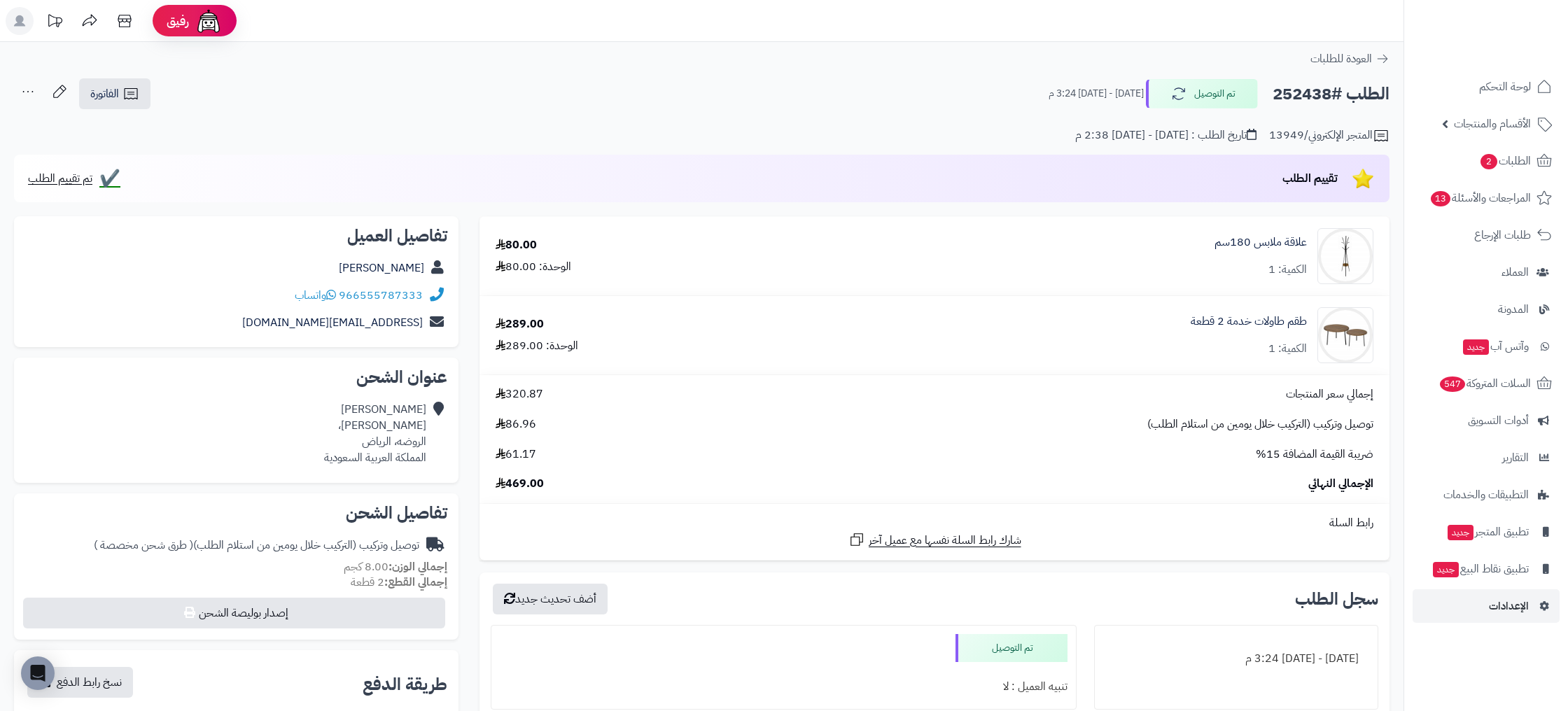
click at [1301, 176] on span "تقييم الطلب" at bounding box center [1309, 178] width 56 height 17
drag, startPoint x: 1016, startPoint y: 195, endPoint x: 1329, endPoint y: 199, distance: 313.0
click at [1329, 199] on div "تقييم الطلب ✔️ تم تقييم الطلب" at bounding box center [701, 178] width 1375 height 48
drag, startPoint x: 1298, startPoint y: 189, endPoint x: 160, endPoint y: 172, distance: 1138.1
click at [160, 172] on div "تقييم الطلب ✔️ تم تقييم الطلب" at bounding box center [701, 178] width 1375 height 48
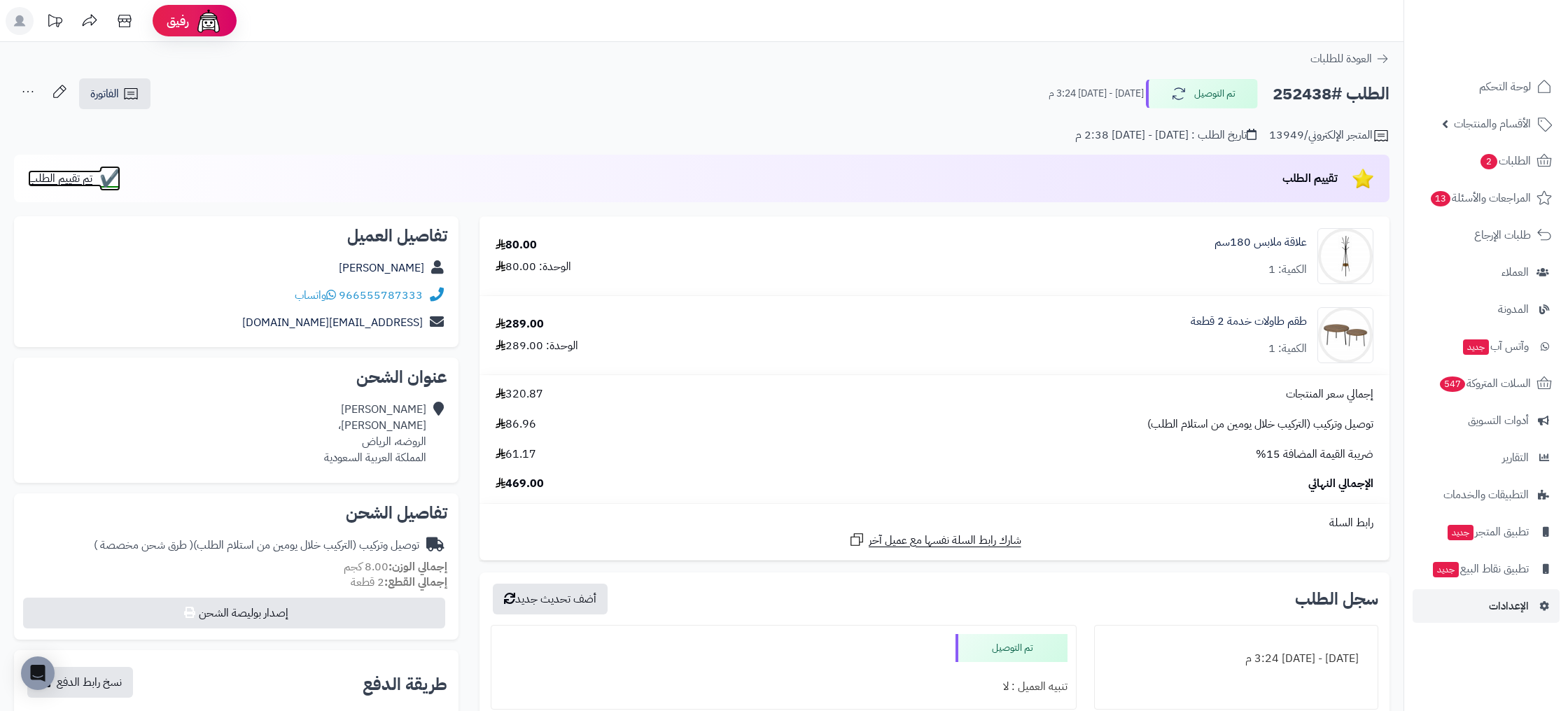
click at [82, 179] on span "تم تقييم الطلب" at bounding box center [60, 178] width 64 height 17
click at [116, 181] on div "✔️ تم تقييم الطلب" at bounding box center [81, 178] width 105 height 17
click at [109, 182] on span "✔️" at bounding box center [110, 178] width 21 height 17
click at [1533, 98] on link "لوحة التحكم" at bounding box center [1486, 87] width 147 height 34
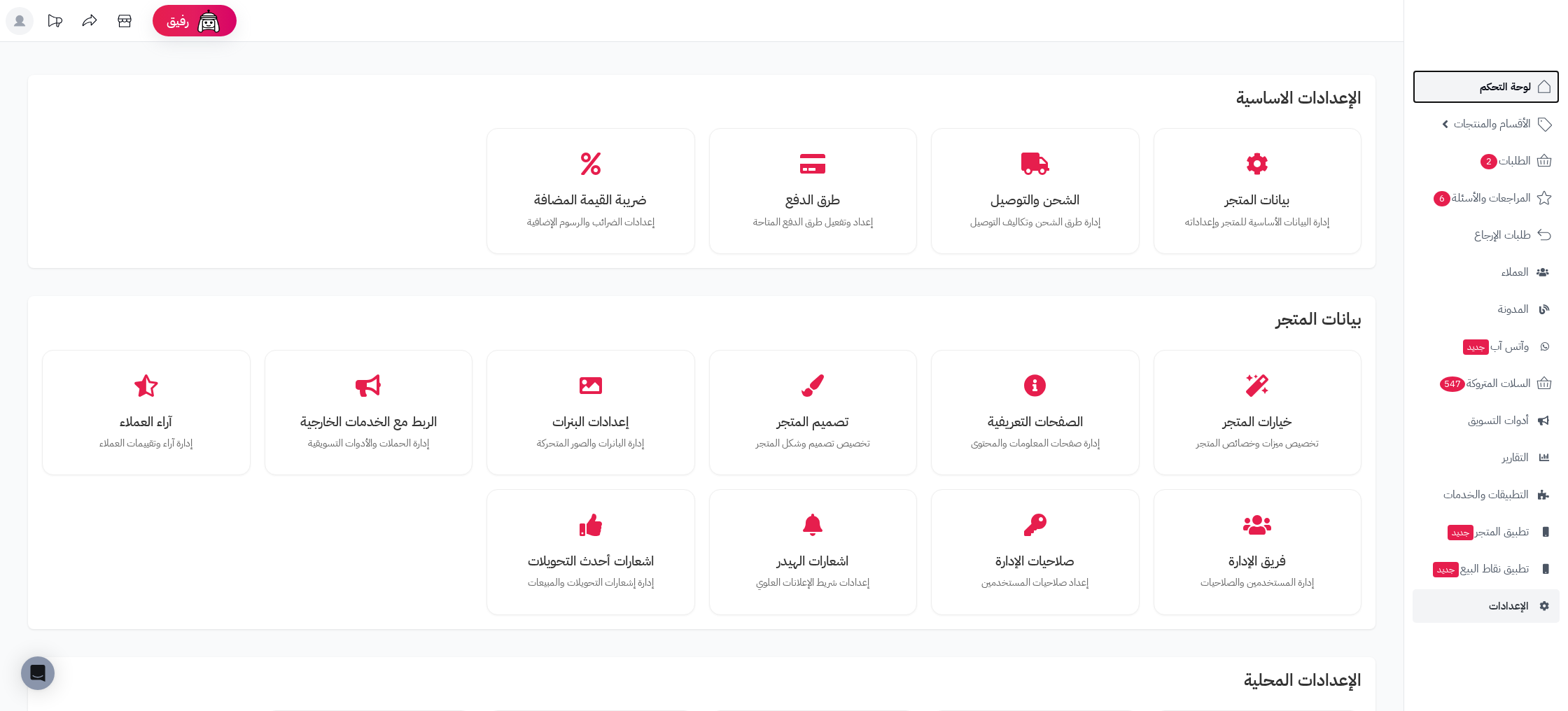
click at [1485, 101] on link "لوحة التحكم" at bounding box center [1486, 87] width 147 height 34
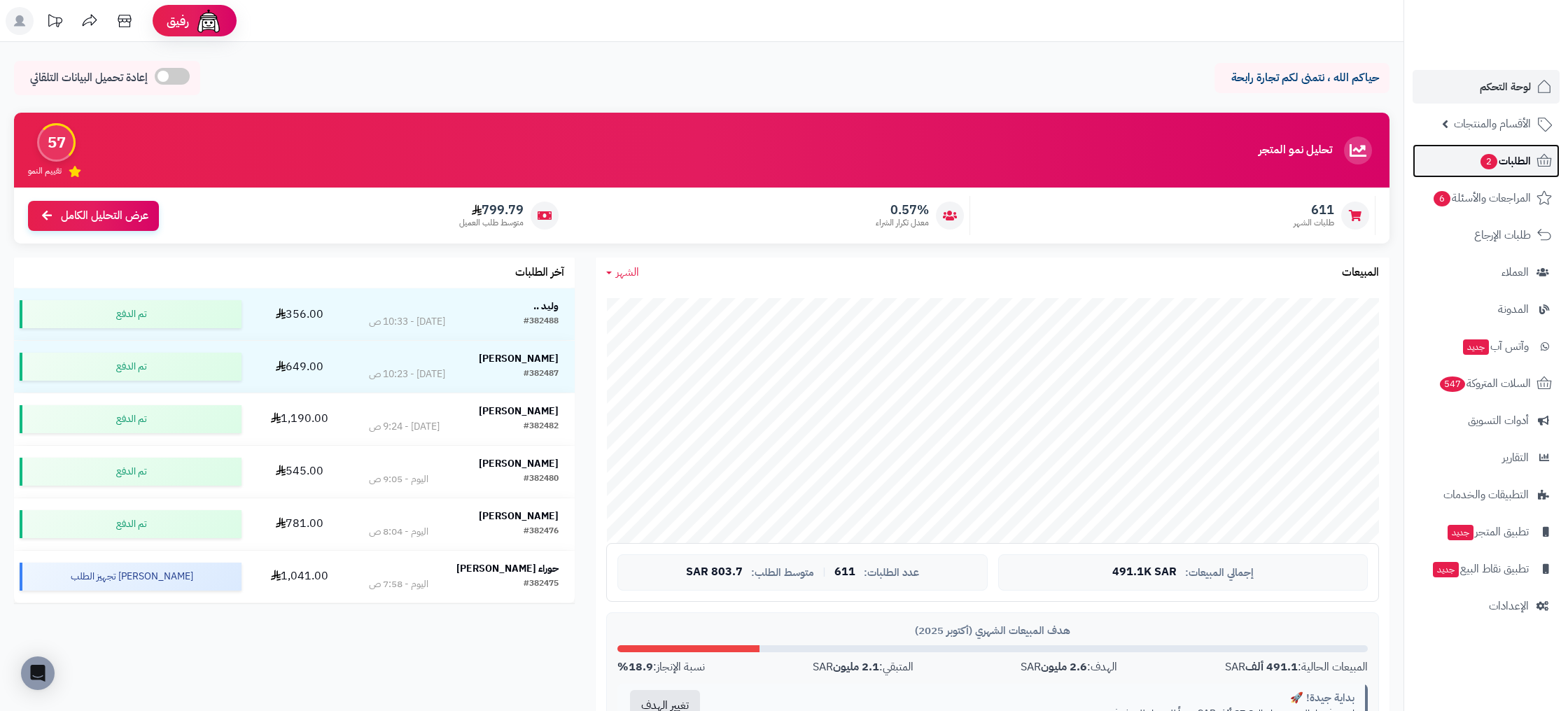
click at [1522, 164] on span "الطلبات 2" at bounding box center [1505, 161] width 52 height 19
click at [1528, 173] on link "الطلبات 2" at bounding box center [1486, 161] width 147 height 34
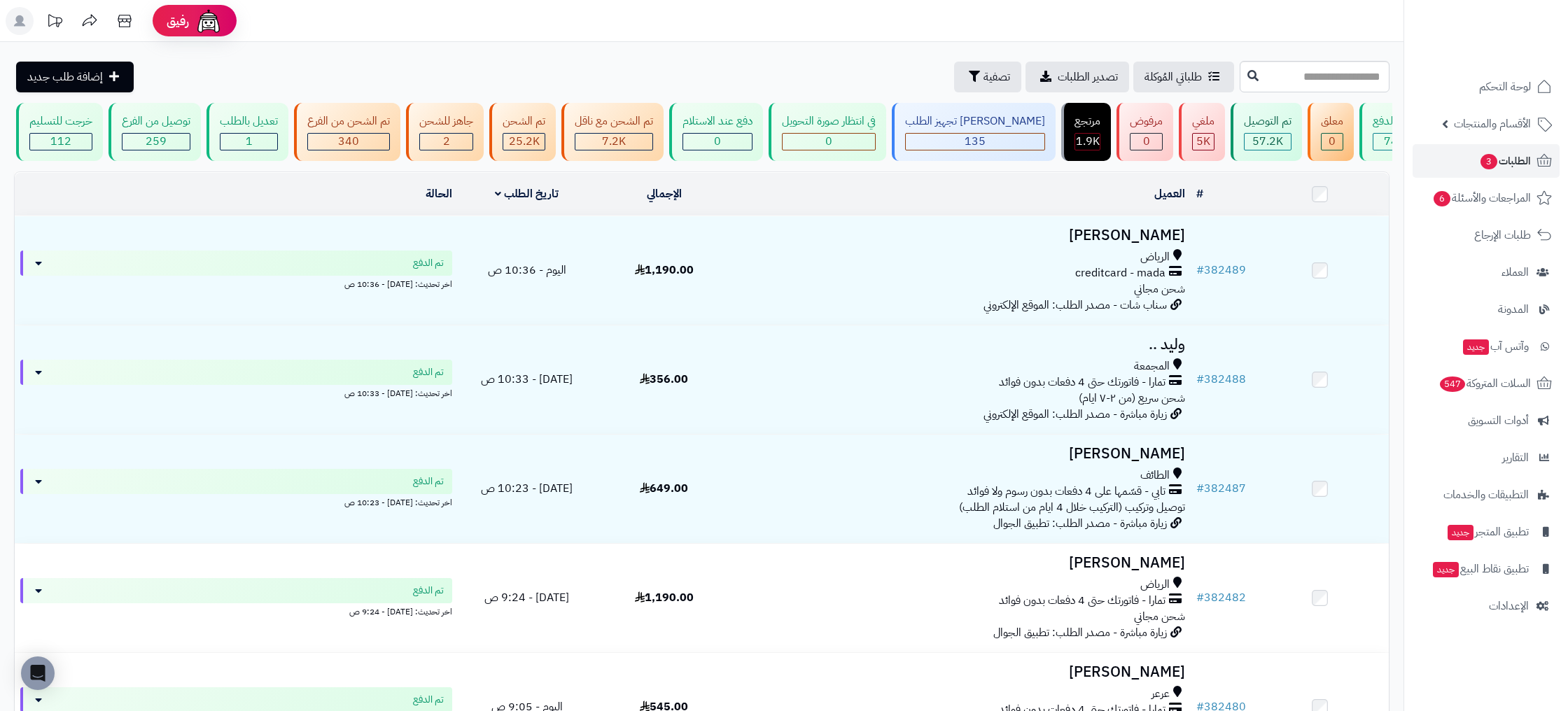
scroll to position [0, -178]
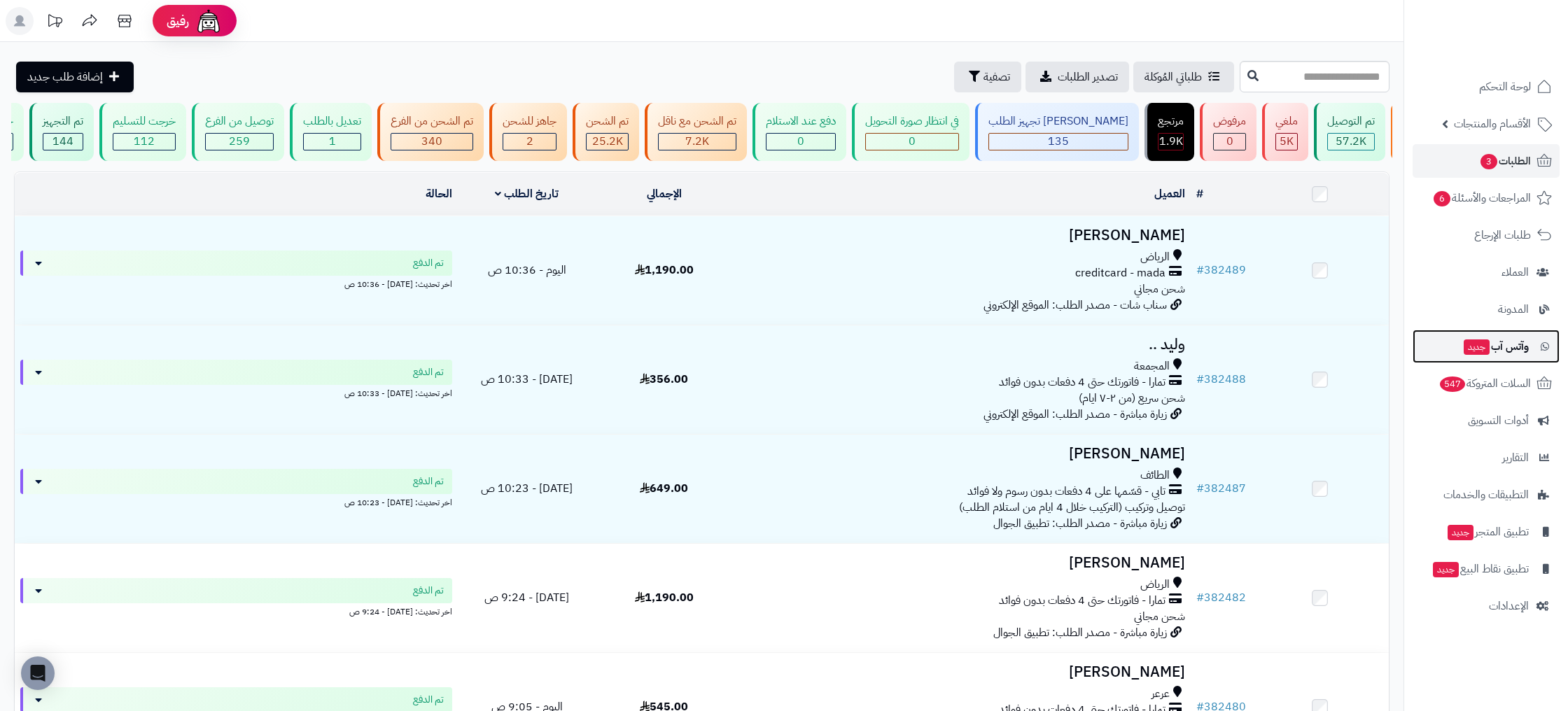
click at [1515, 352] on span "وآتس آب جديد" at bounding box center [1495, 346] width 67 height 19
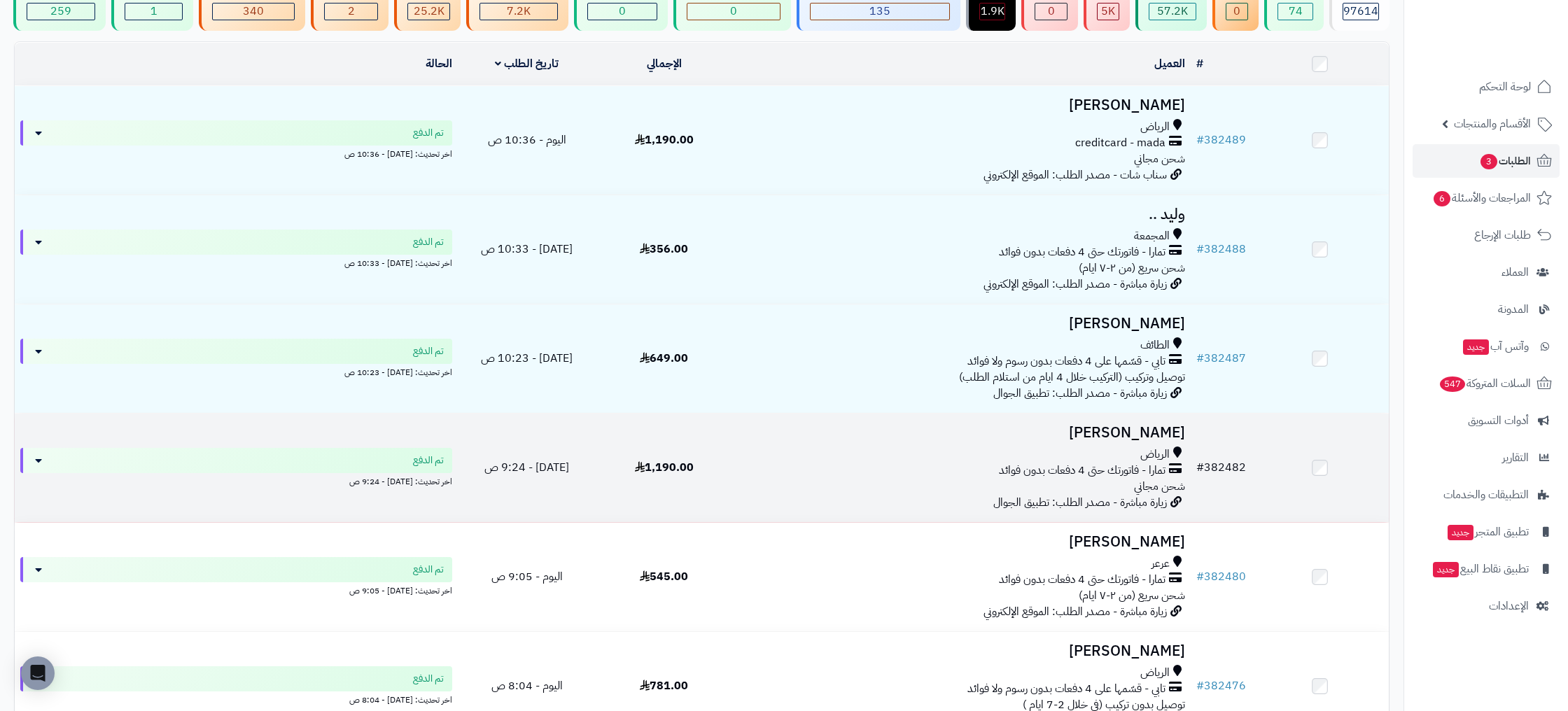
scroll to position [139, 0]
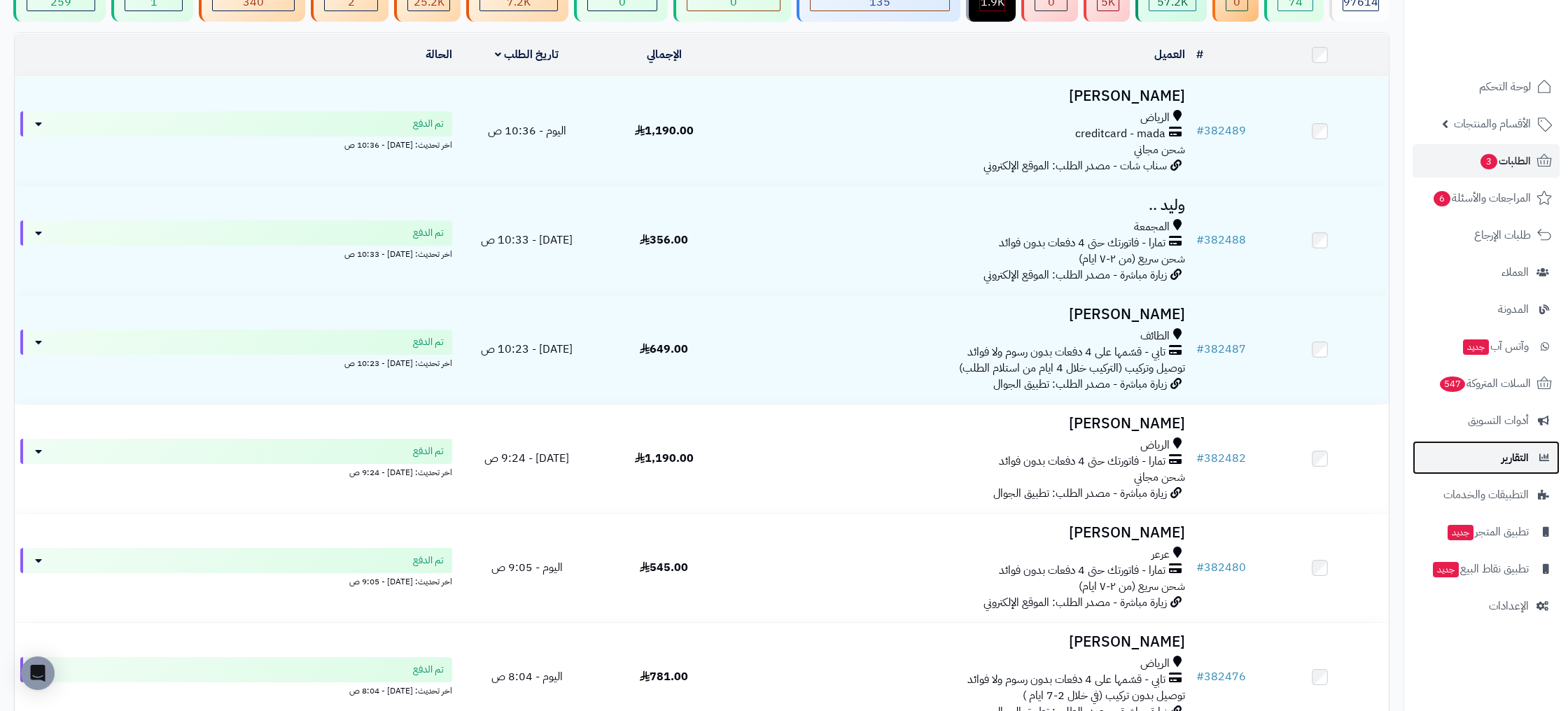
click at [1529, 467] on link "التقارير" at bounding box center [1486, 457] width 147 height 34
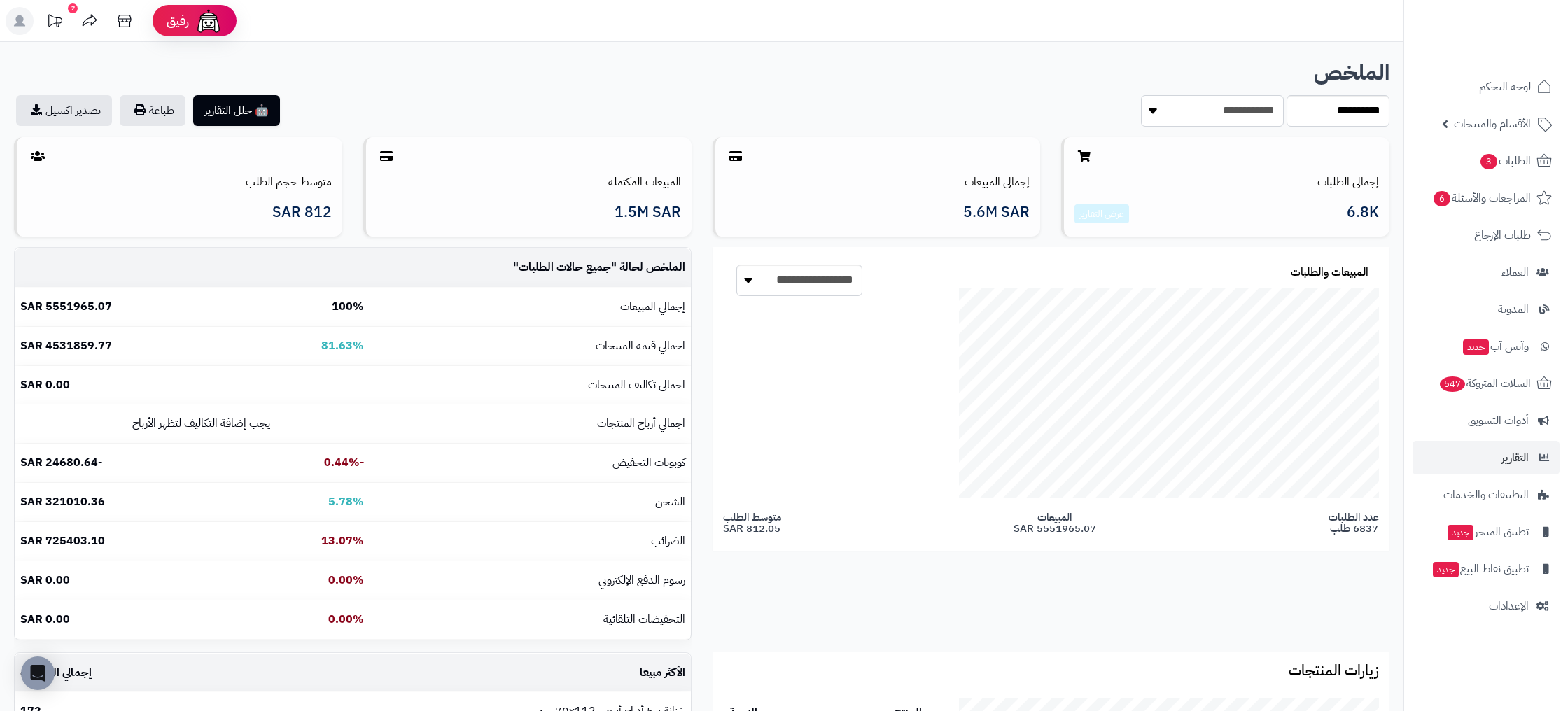
click at [1243, 117] on select "**********" at bounding box center [1212, 110] width 143 height 31
select select "**********"
click at [1141, 95] on select "**********" at bounding box center [1212, 110] width 143 height 31
select select "**********"
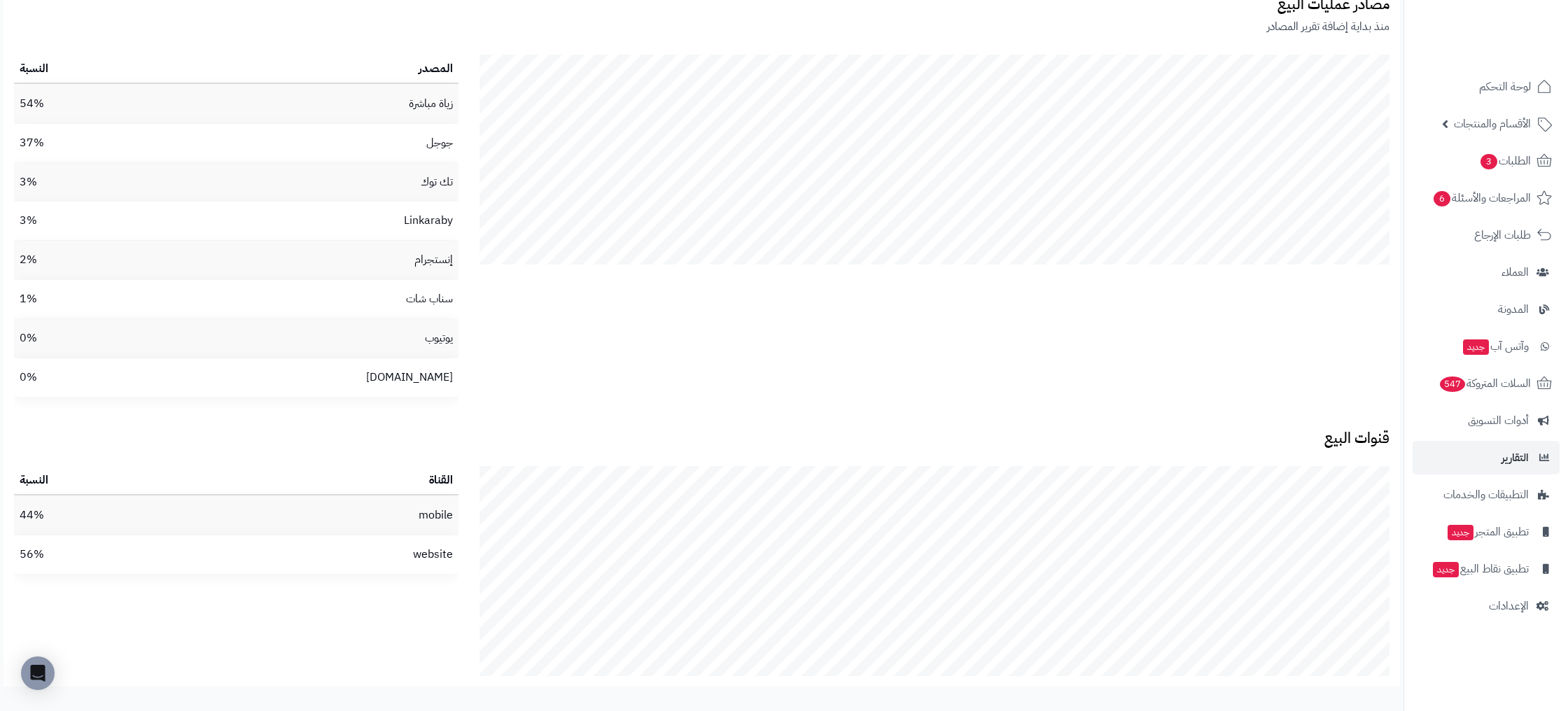
scroll to position [2372, 0]
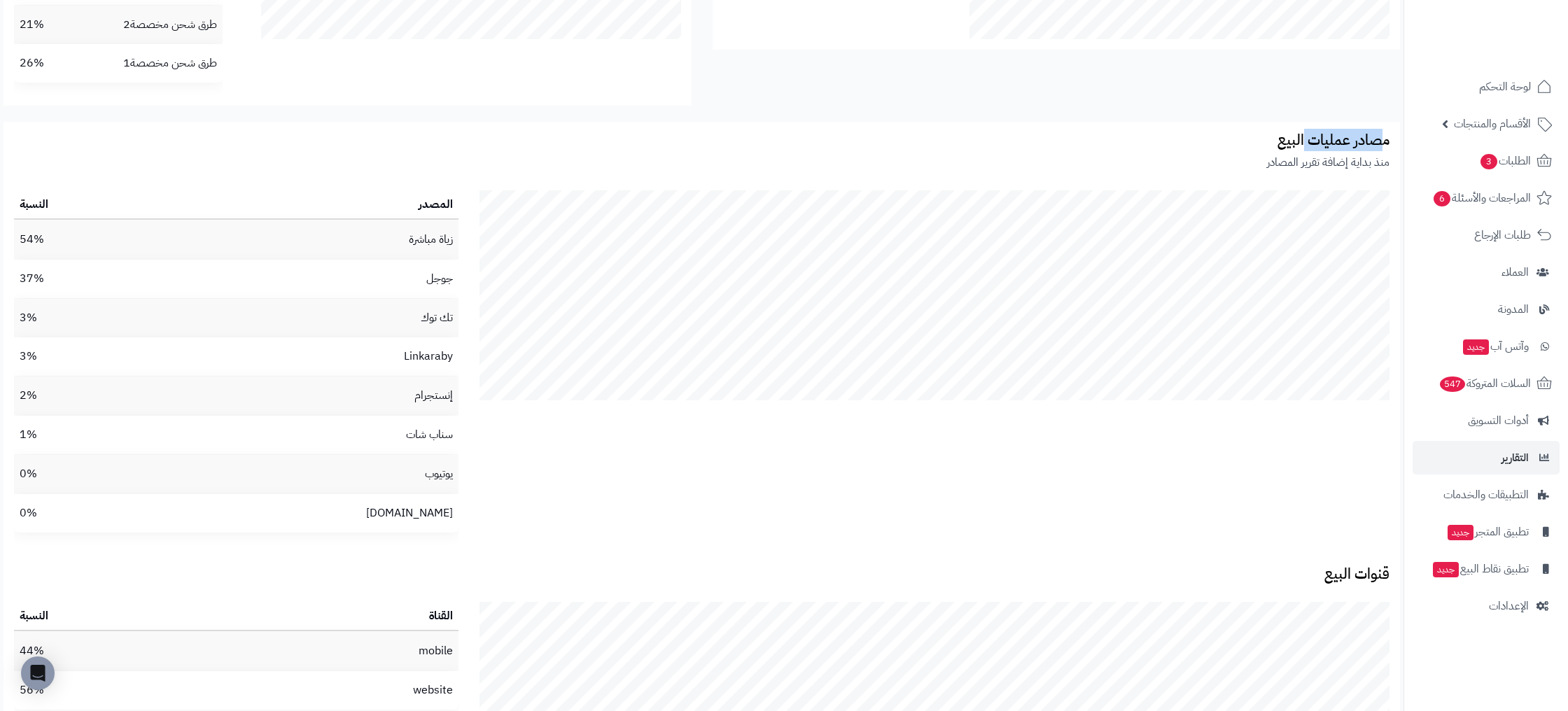
drag, startPoint x: 1379, startPoint y: 164, endPoint x: 1298, endPoint y: 160, distance: 81.1
click at [1300, 148] on h3 "مصادر عمليات البيع" at bounding box center [701, 140] width 1375 height 16
click at [1282, 148] on h3 "مصادر عمليات البيع" at bounding box center [701, 140] width 1375 height 16
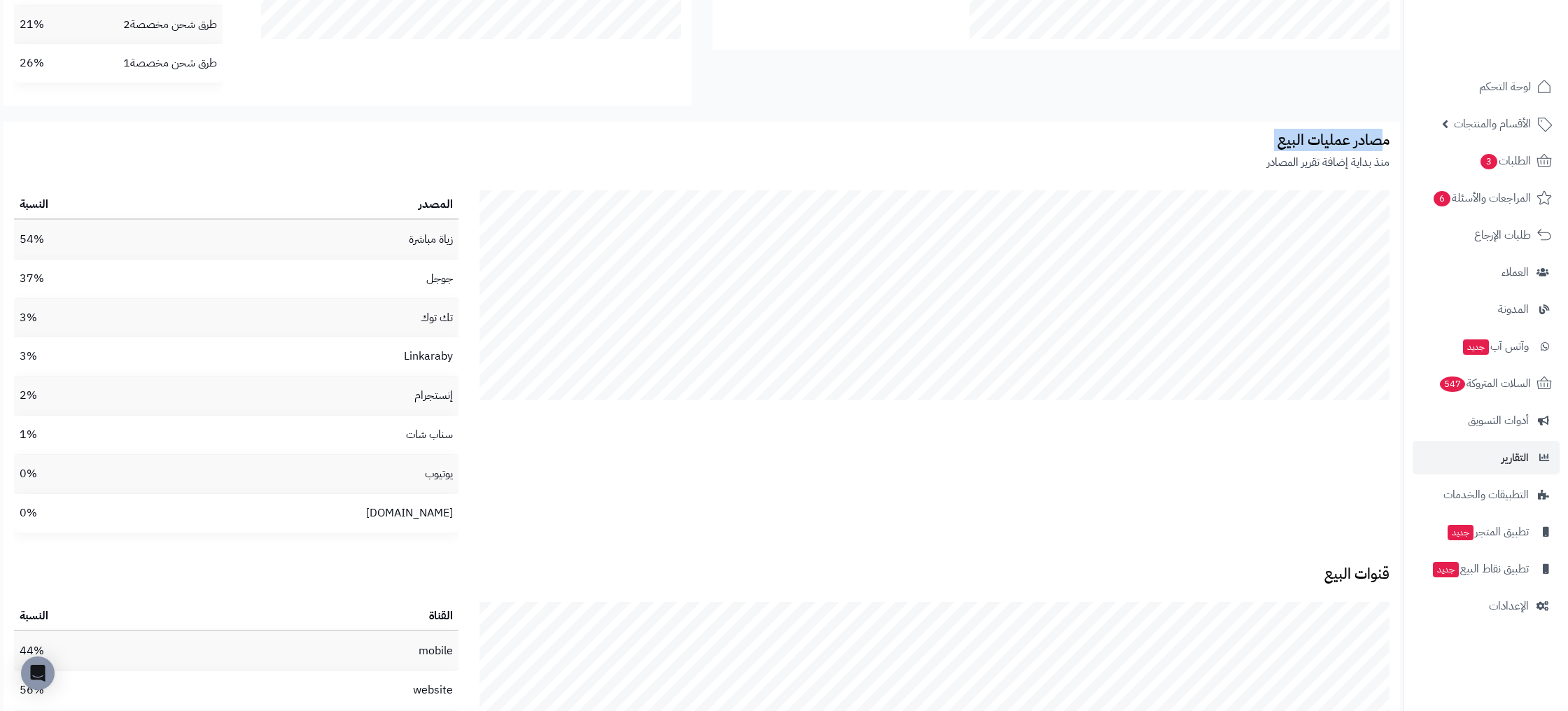
scroll to position [2534, 0]
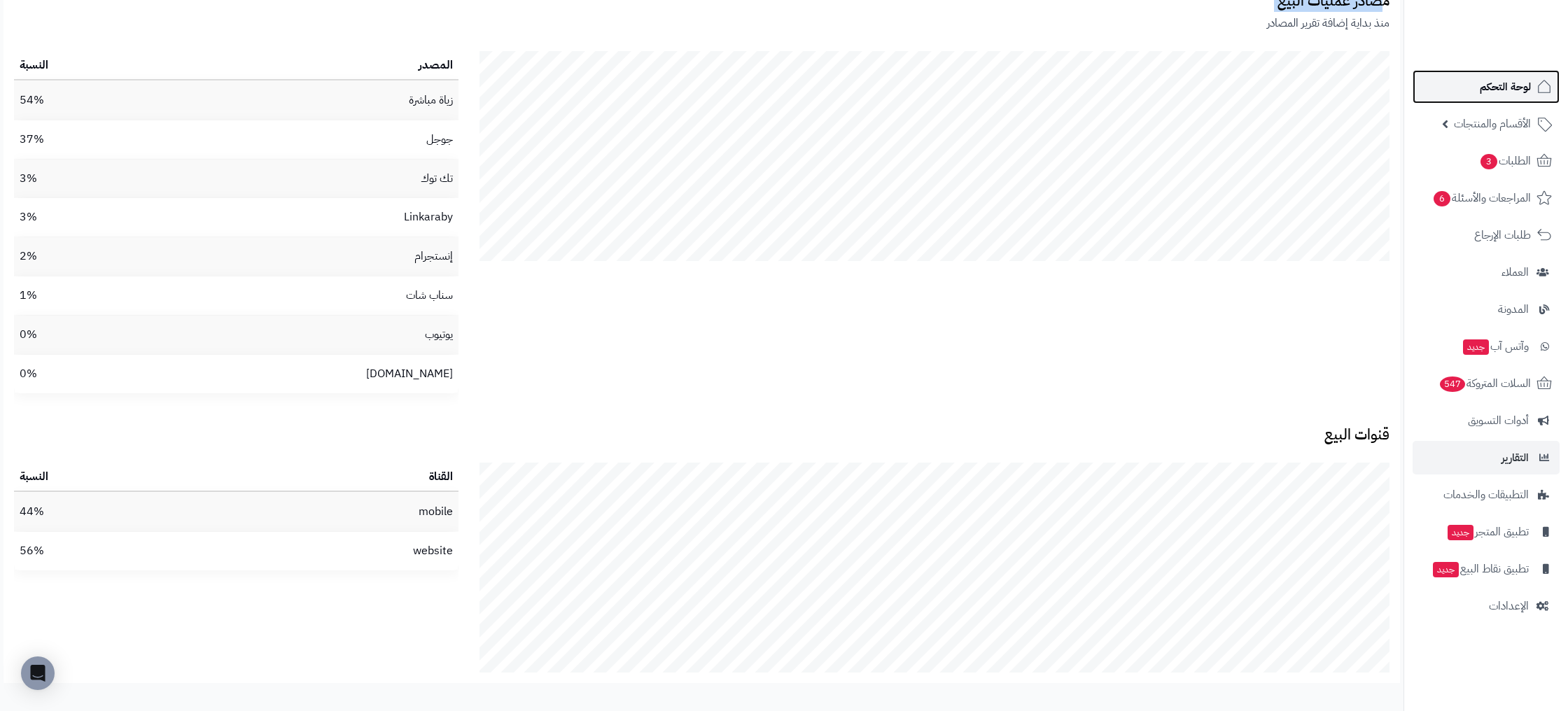
click at [1514, 92] on span "لوحة التحكم" at bounding box center [1504, 87] width 51 height 19
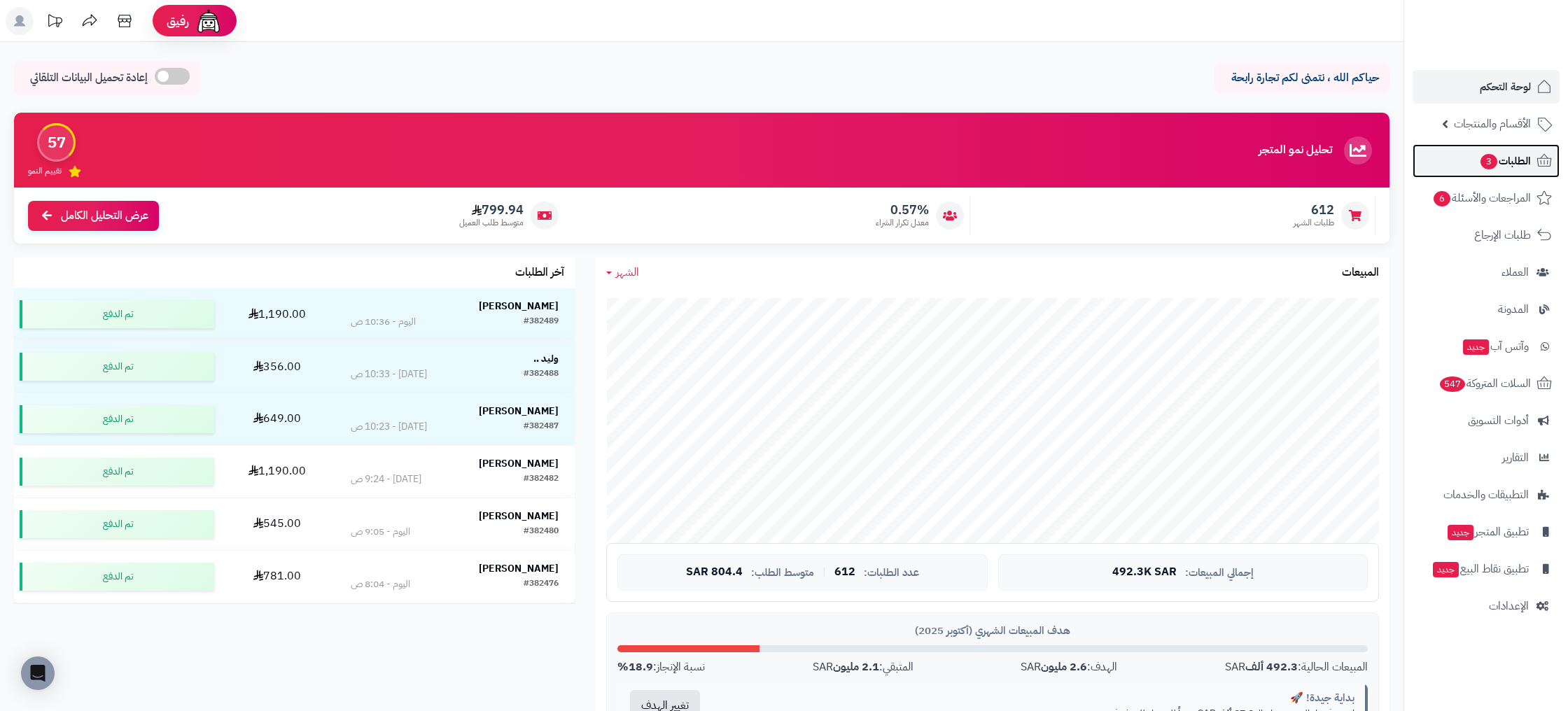
click at [1525, 174] on link "الطلبات 3" at bounding box center [1486, 161] width 147 height 34
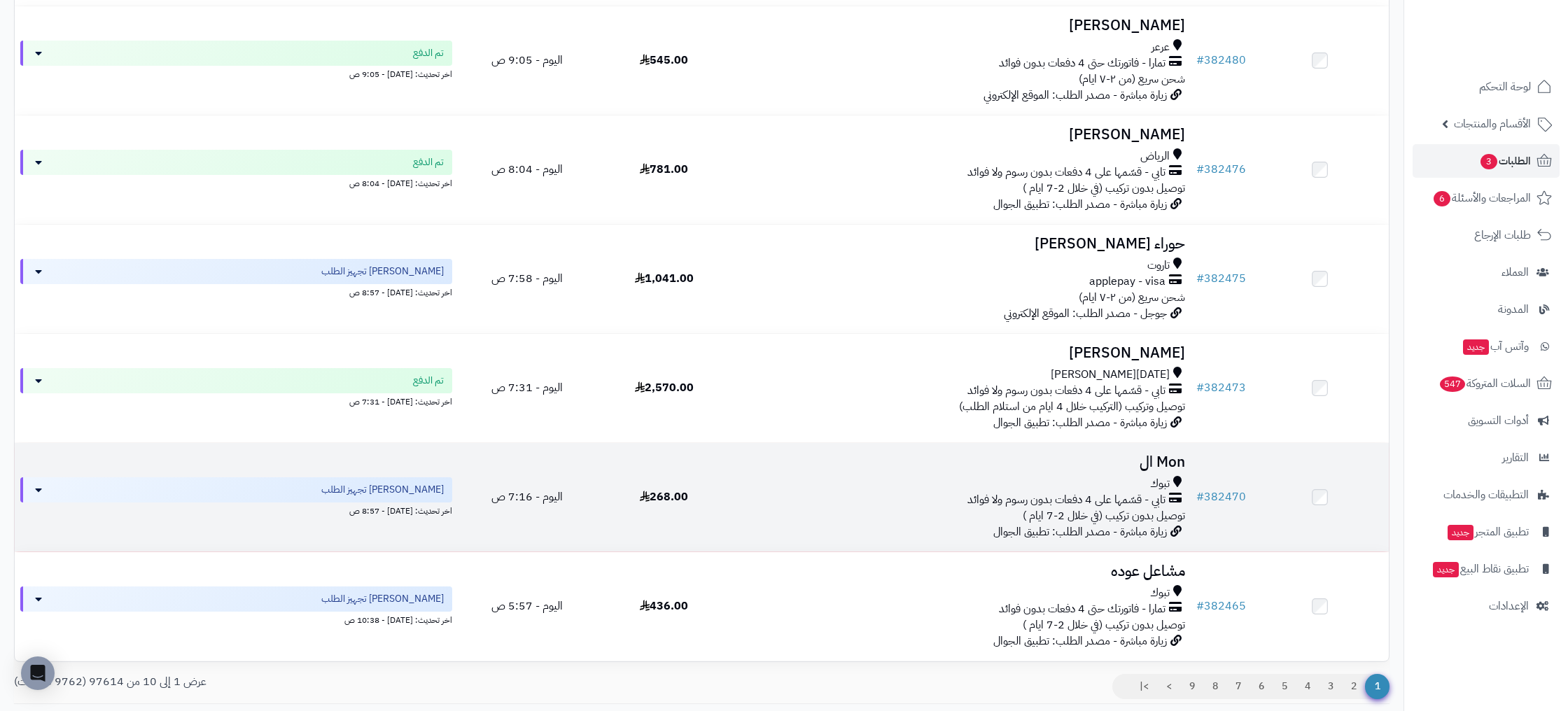
scroll to position [750, 0]
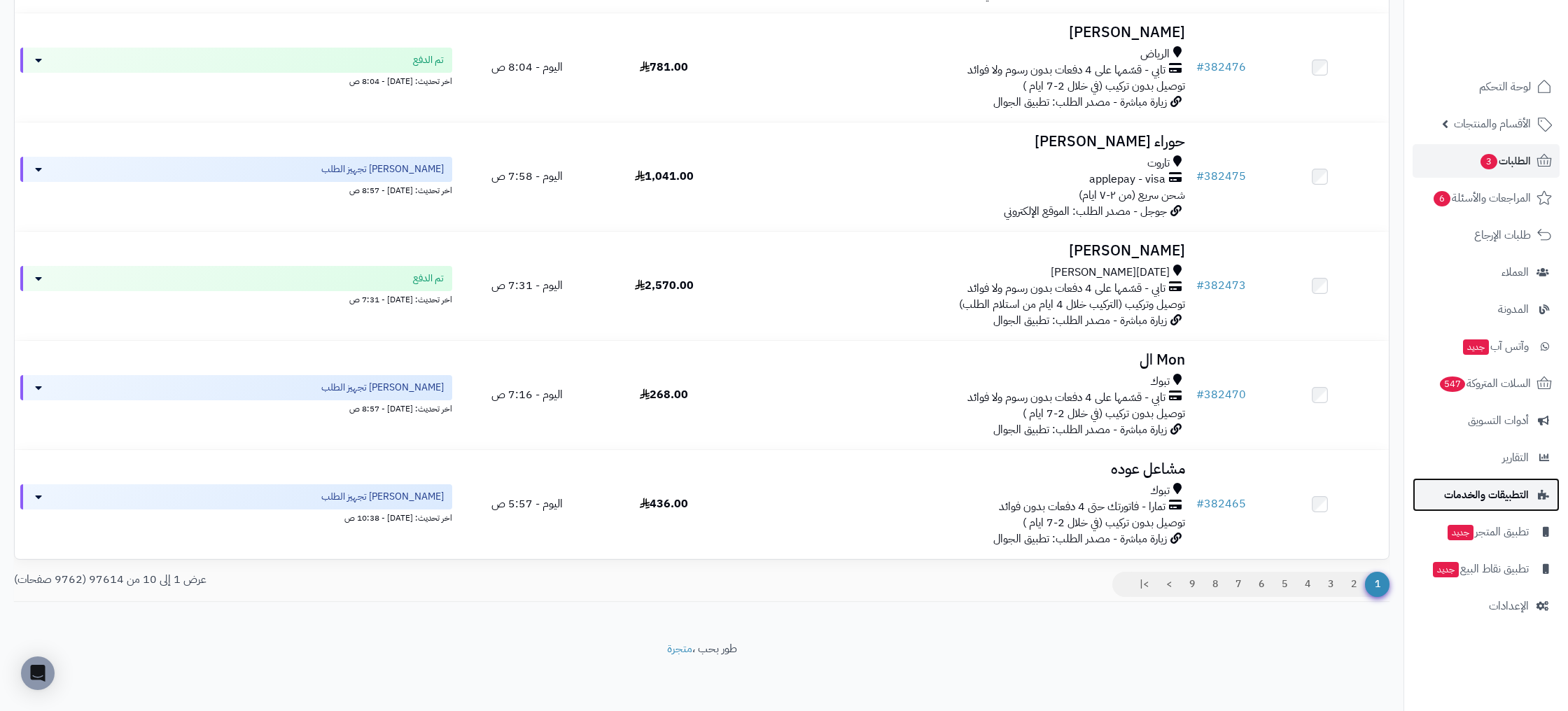
click at [1501, 503] on span "التطبيقات والخدمات" at bounding box center [1486, 494] width 85 height 19
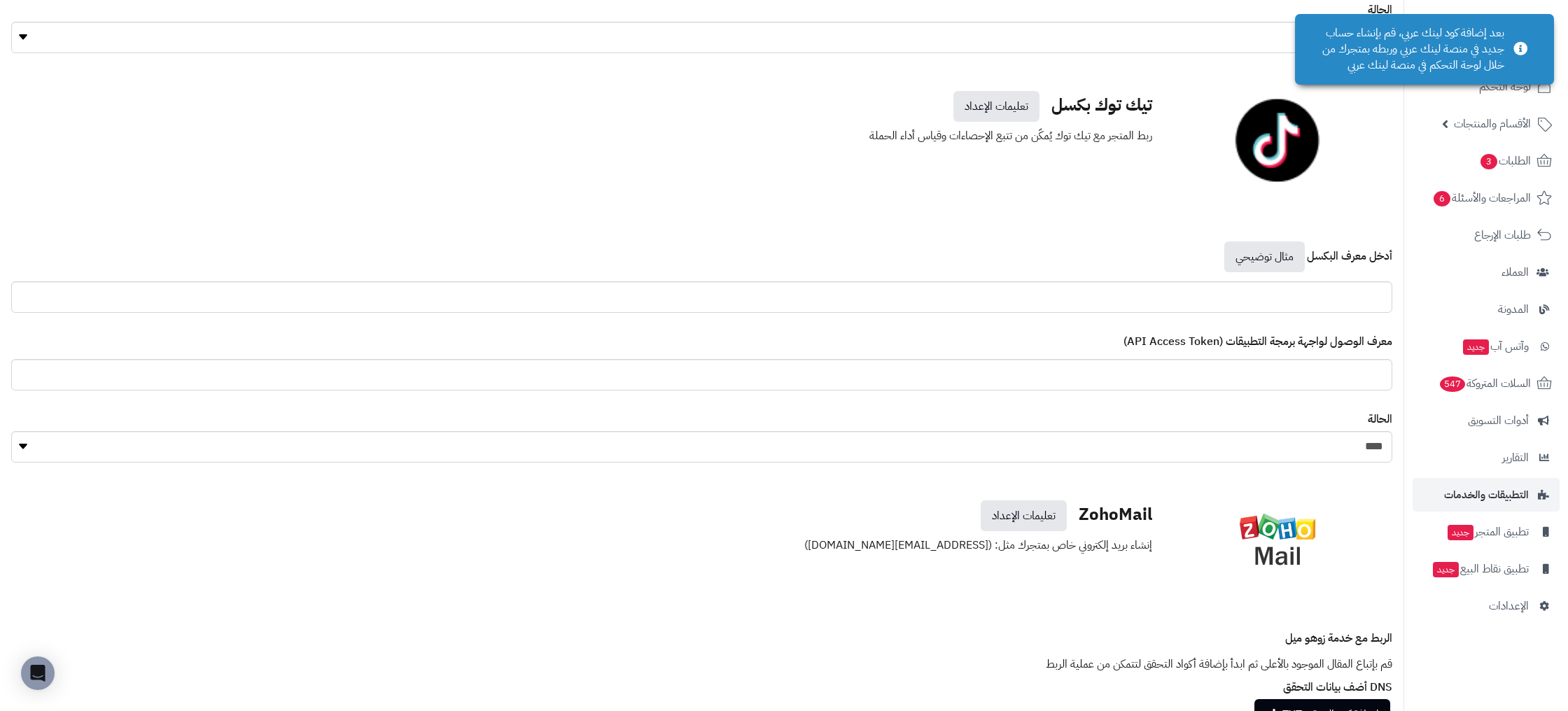
scroll to position [6962, 0]
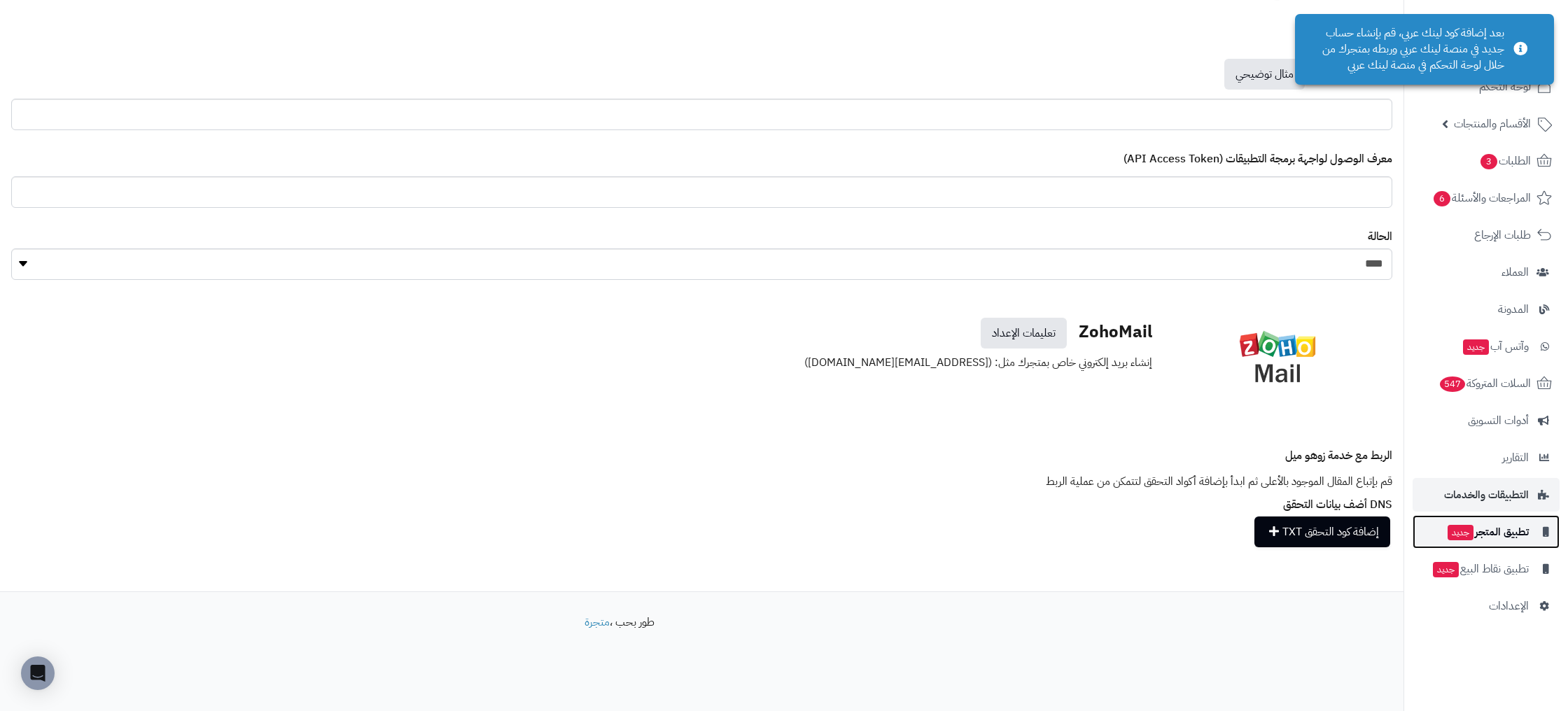
click at [1506, 530] on span "تطبيق المتجر جديد" at bounding box center [1487, 531] width 83 height 19
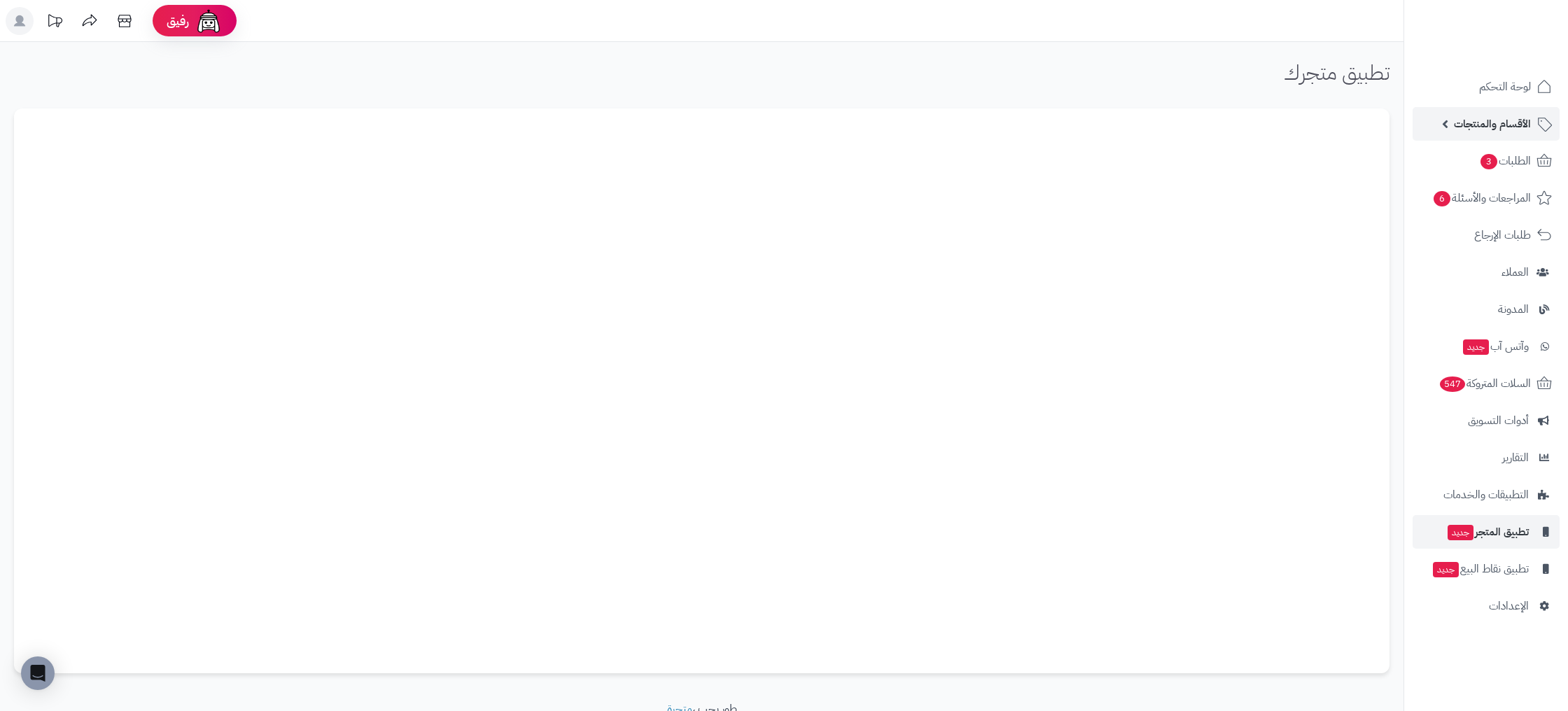
click at [1524, 137] on link "الأقسام والمنتجات" at bounding box center [1486, 124] width 147 height 34
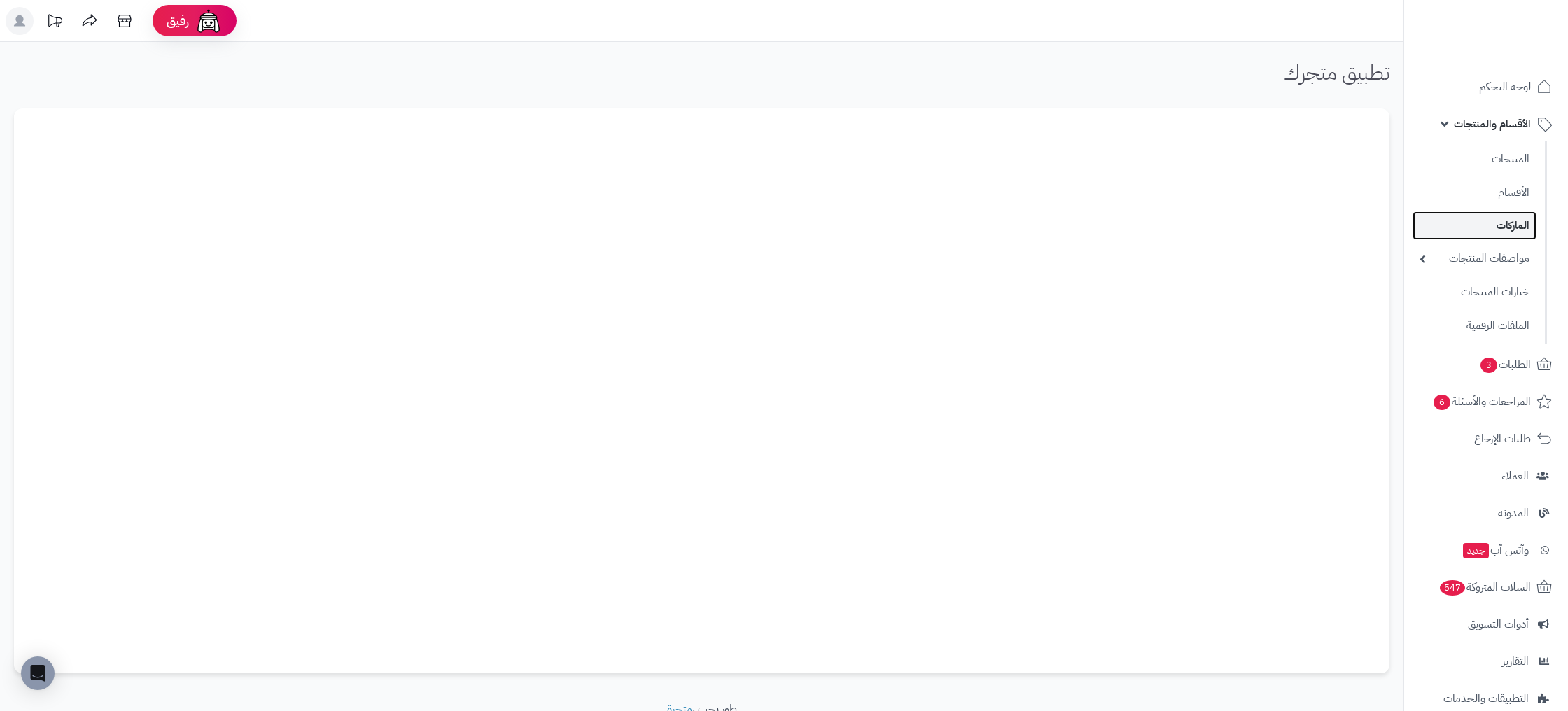
click at [1518, 226] on link "الماركات" at bounding box center [1475, 225] width 124 height 29
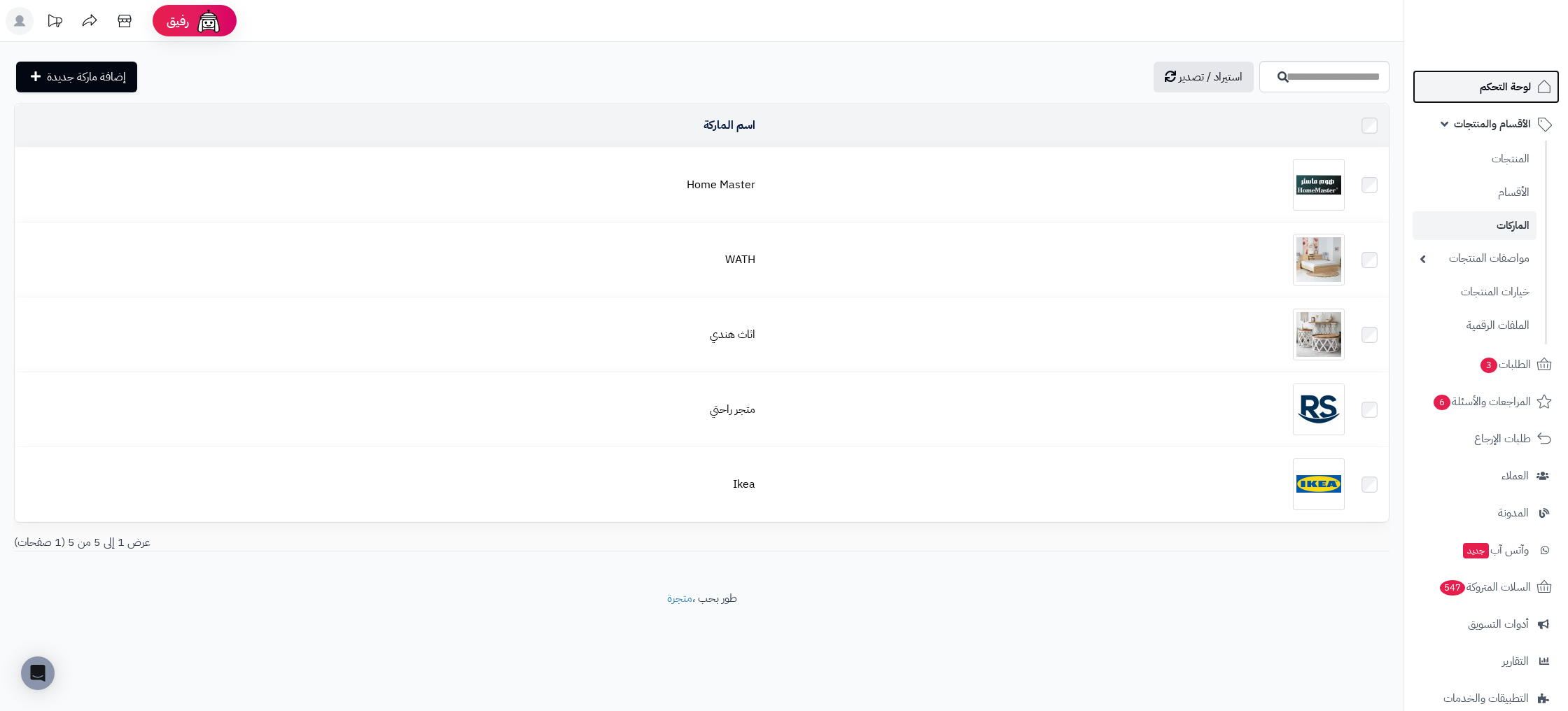
click at [1529, 88] on span "لوحة التحكم" at bounding box center [1504, 87] width 51 height 19
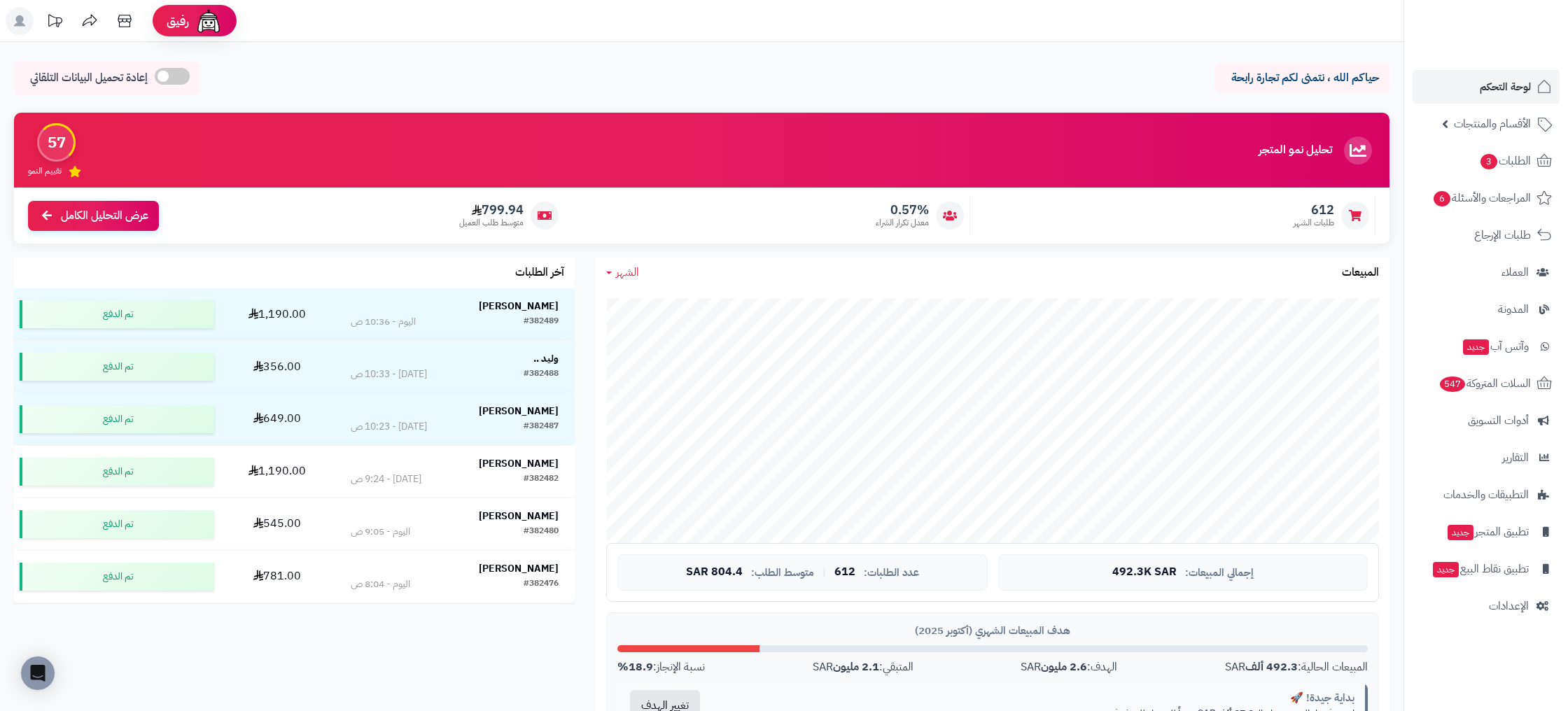
click at [1280, 163] on div "تحليل نمو المتجر مرحلة النمو" at bounding box center [1317, 150] width 117 height 28
click at [1485, 383] on span "السلات المتروكة 547" at bounding box center [1484, 383] width 93 height 19
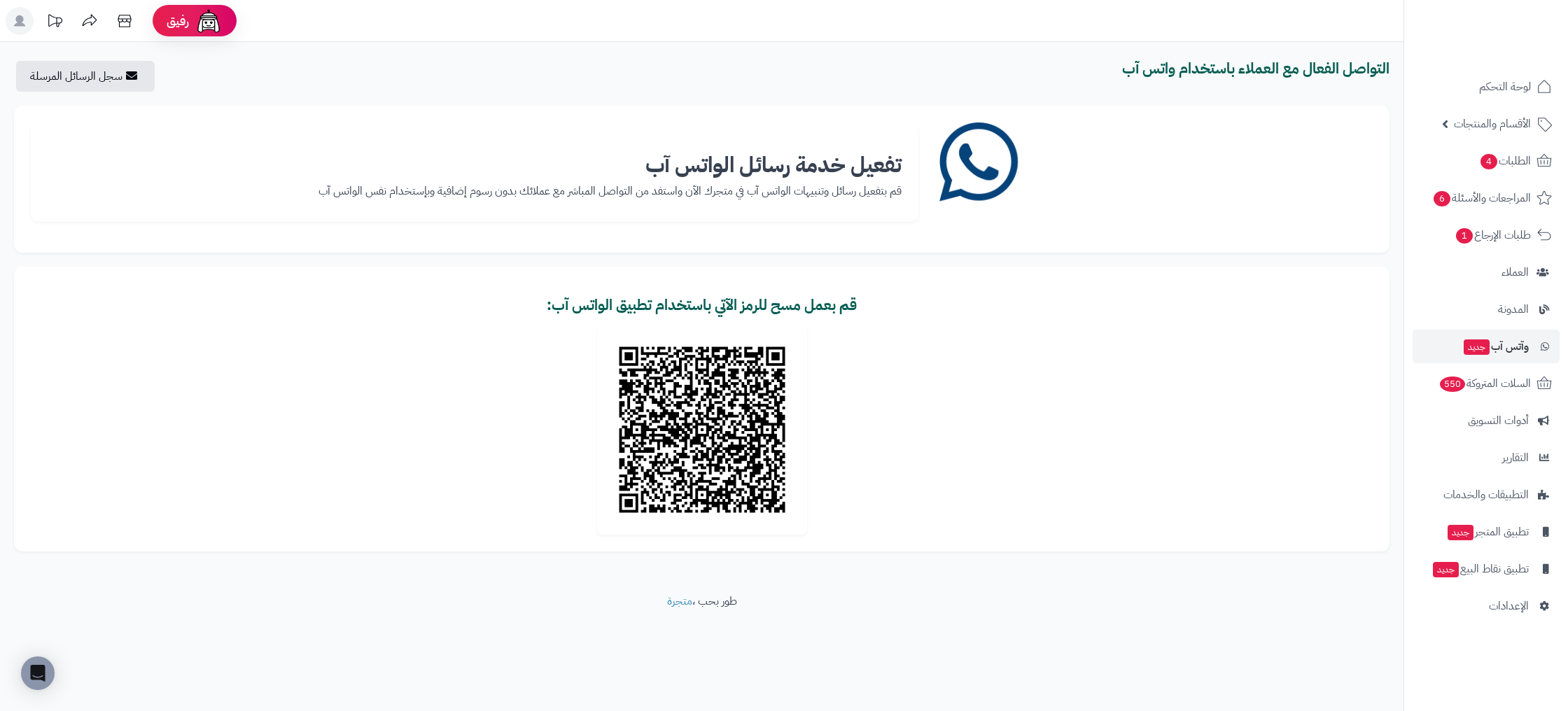
click at [831, 304] on b "قم بعمل مسح للرمز الآتي باستخدام تطبيق الواتس آب:" at bounding box center [701, 305] width 310 height 23
drag, startPoint x: 908, startPoint y: 170, endPoint x: 886, endPoint y: 180, distance: 24.2
click at [886, 180] on div "تفعيل خدمة رسائل الواتس آب قم بتفعيل رسائل وتنبيهات الواتس آب في متجرك الآن واس…" at bounding box center [475, 172] width 888 height 99
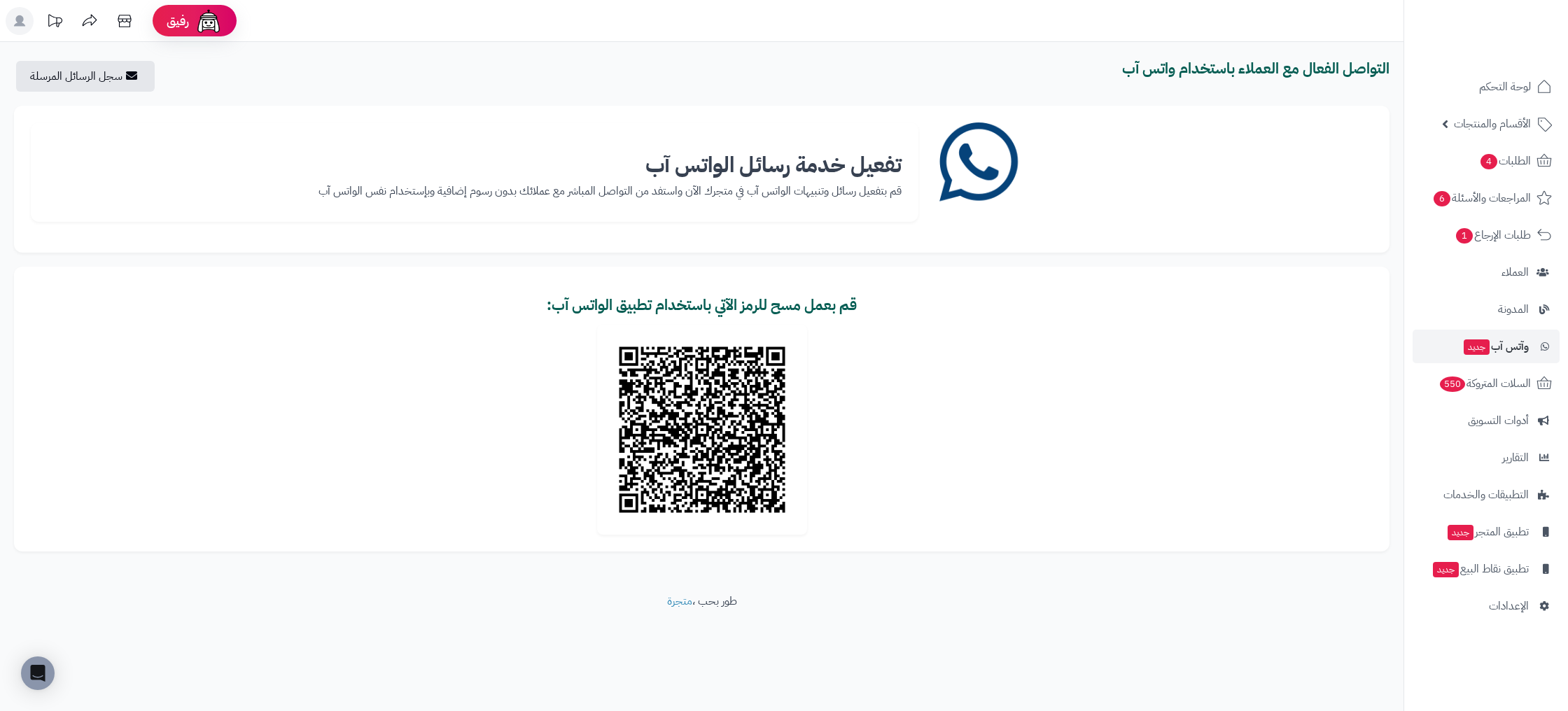
click at [797, 180] on b "تفعيل خدمة رسائل الواتس آب" at bounding box center [774, 164] width 256 height 33
click at [796, 180] on b "تفعيل خدمة رسائل الواتس آب" at bounding box center [774, 164] width 256 height 33
click at [815, 195] on p "قم بتفعيل رسائل وتنبيهات الواتس آب في متجرك الآن واستفد من التواصل المباشر مع ع…" at bounding box center [475, 192] width 854 height 16
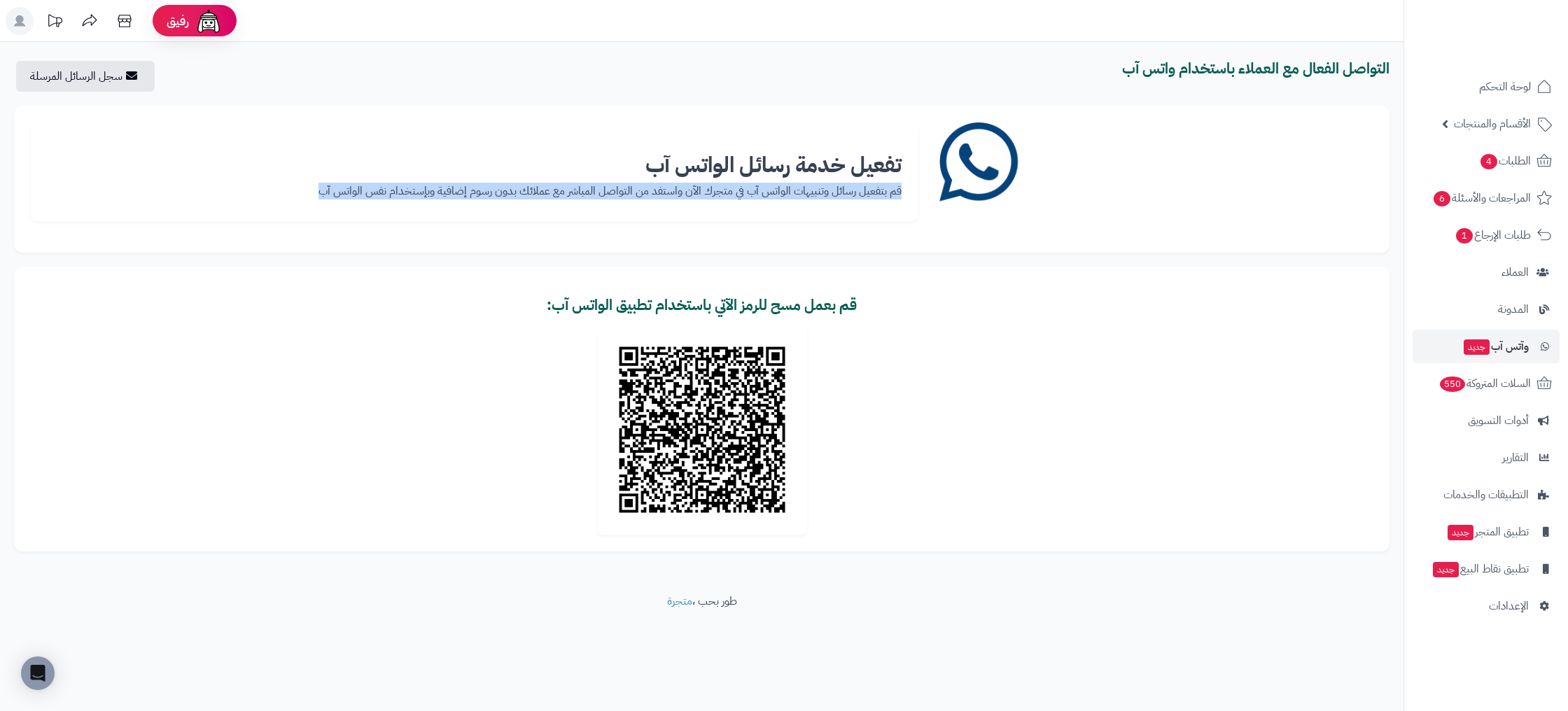
click at [815, 195] on p "قم بتفعيل رسائل وتنبيهات الواتس آب في متجرك الآن واستفد من التواصل المباشر مع ع…" at bounding box center [475, 192] width 854 height 16
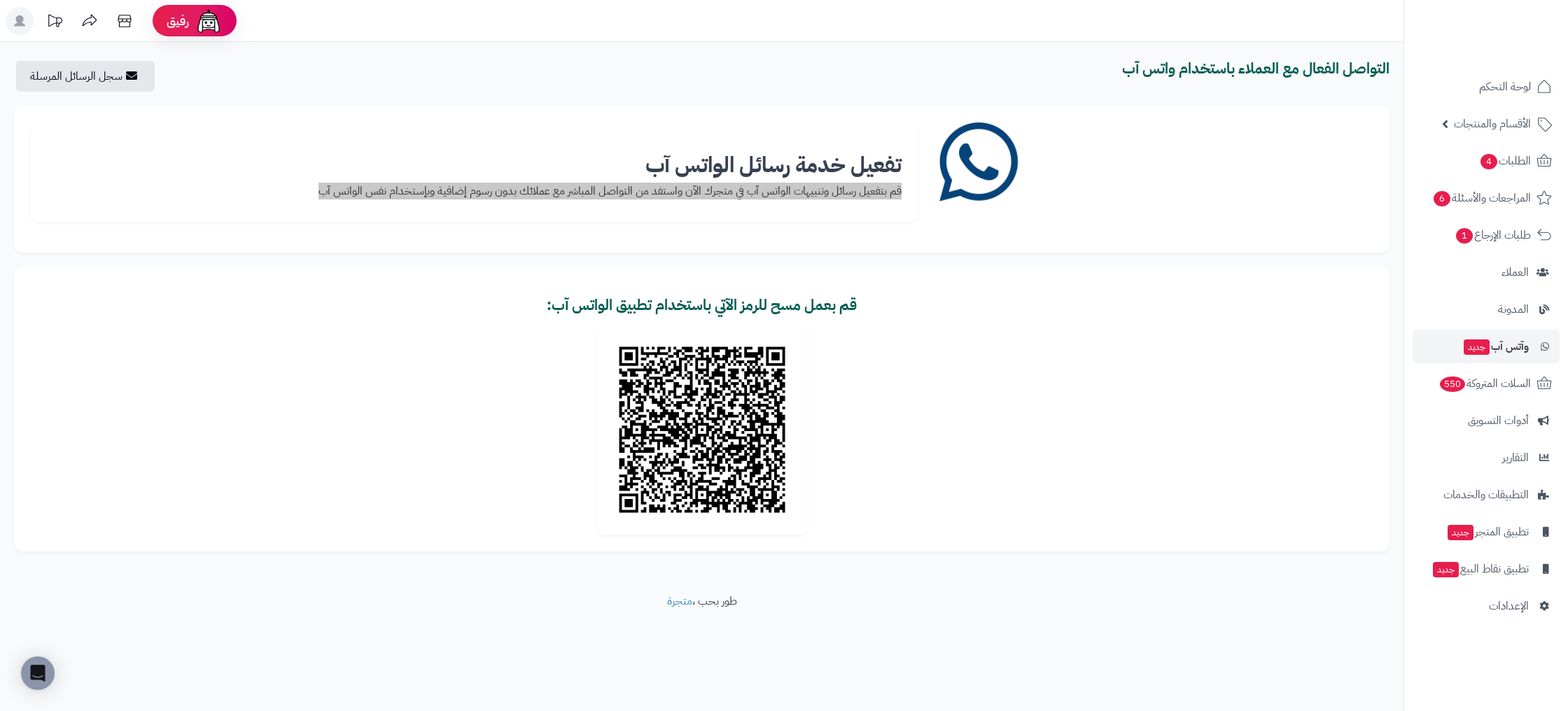
drag, startPoint x: 649, startPoint y: 452, endPoint x: 841, endPoint y: 4, distance: 487.4
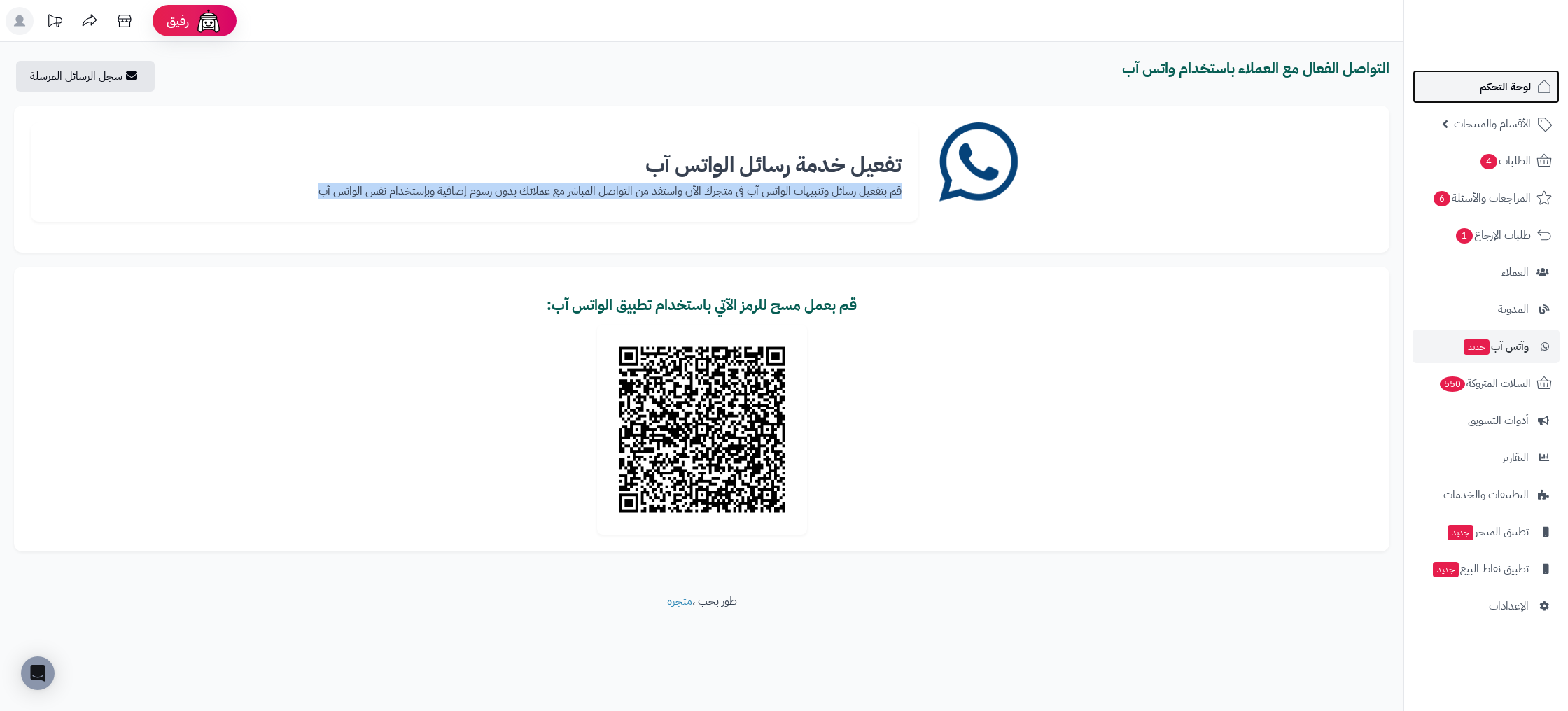
click at [1505, 91] on span "لوحة التحكم" at bounding box center [1504, 87] width 51 height 19
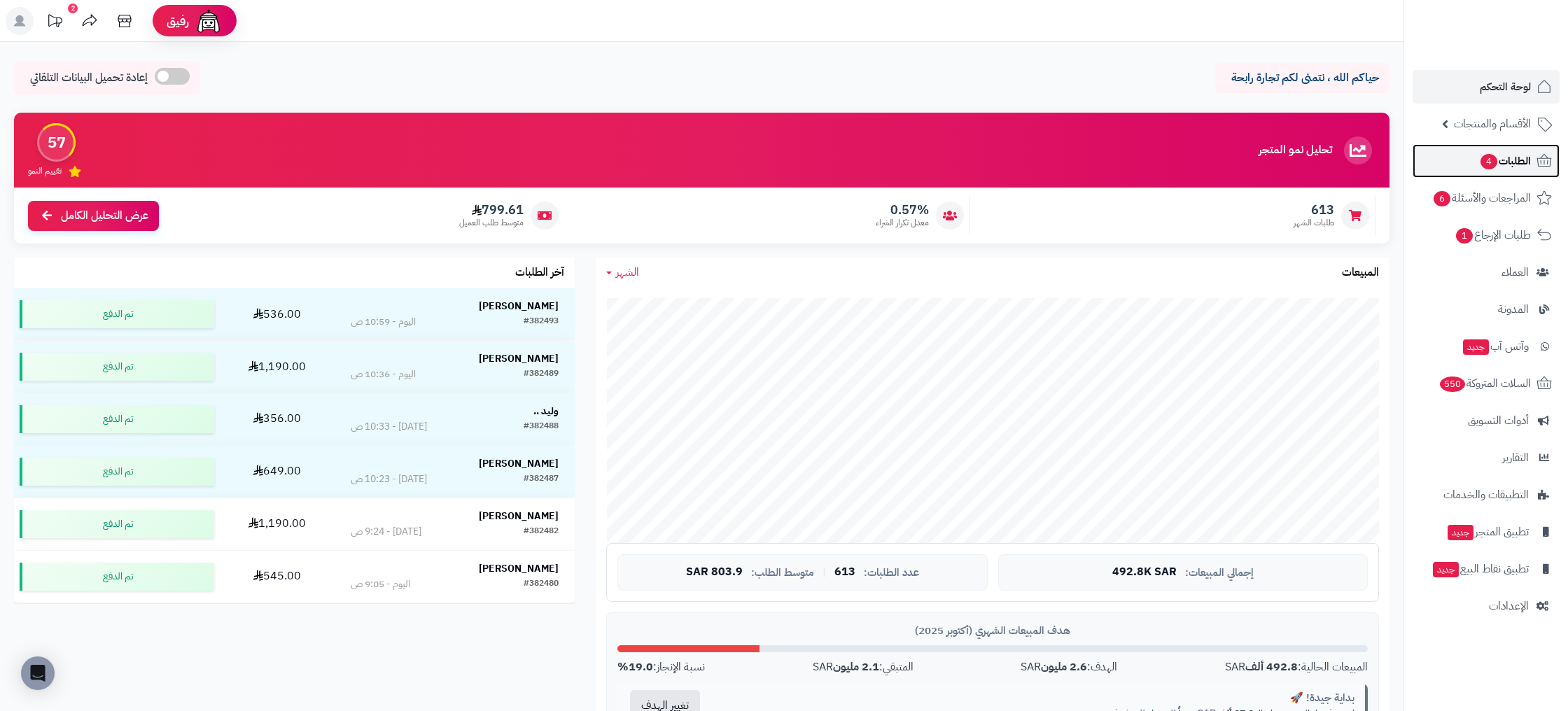
click at [1500, 163] on span "الطلبات 4" at bounding box center [1505, 161] width 52 height 19
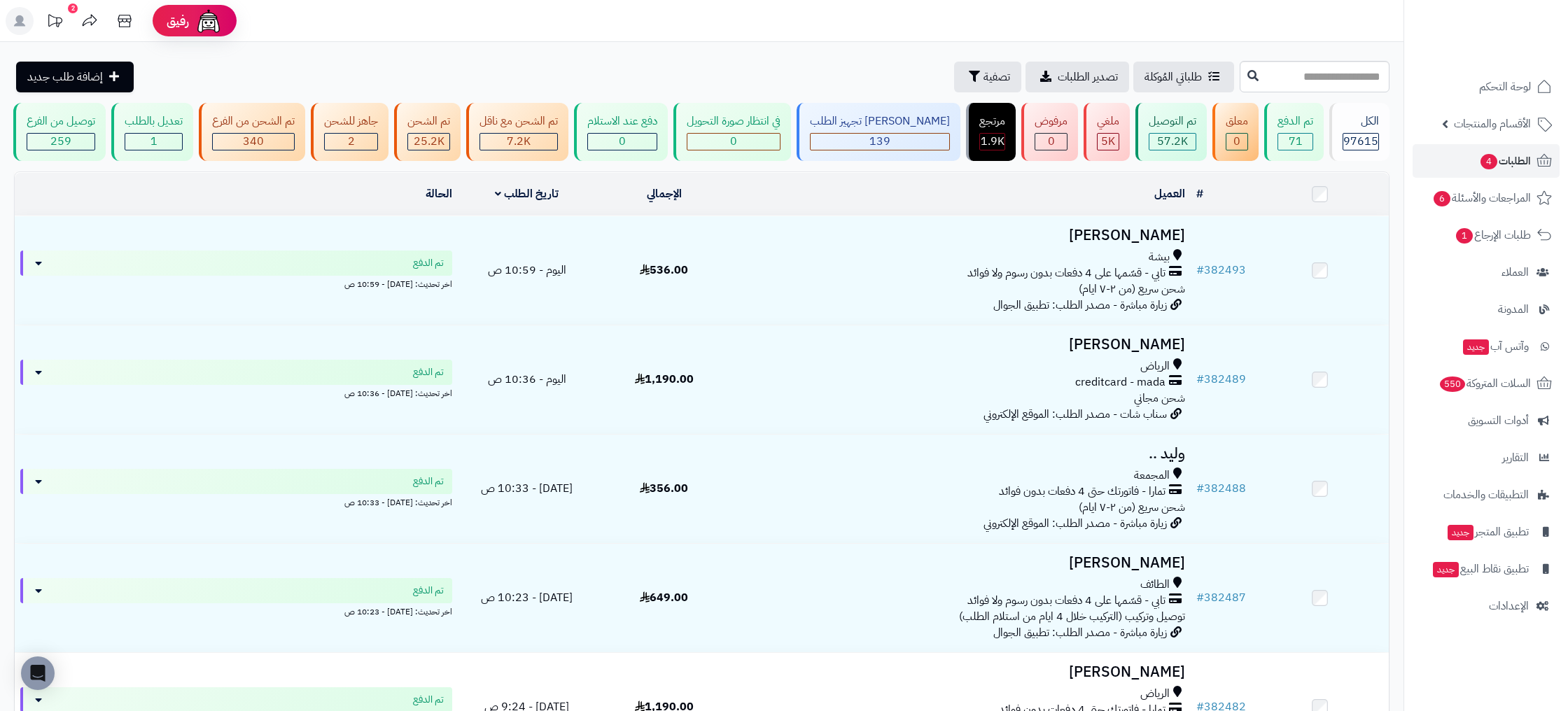
click at [62, 21] on icon at bounding box center [54, 21] width 28 height 28
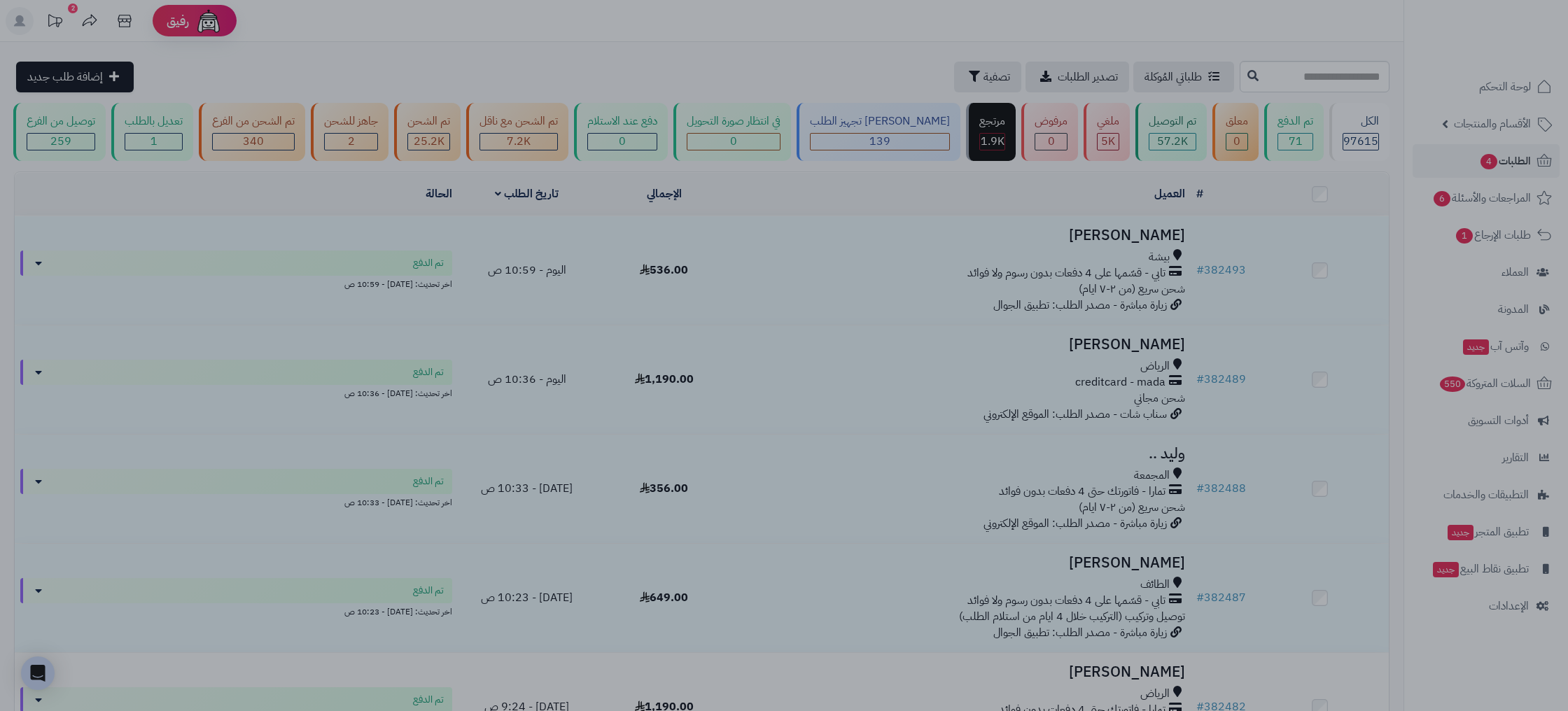
click at [1238, 282] on div at bounding box center [784, 355] width 1568 height 711
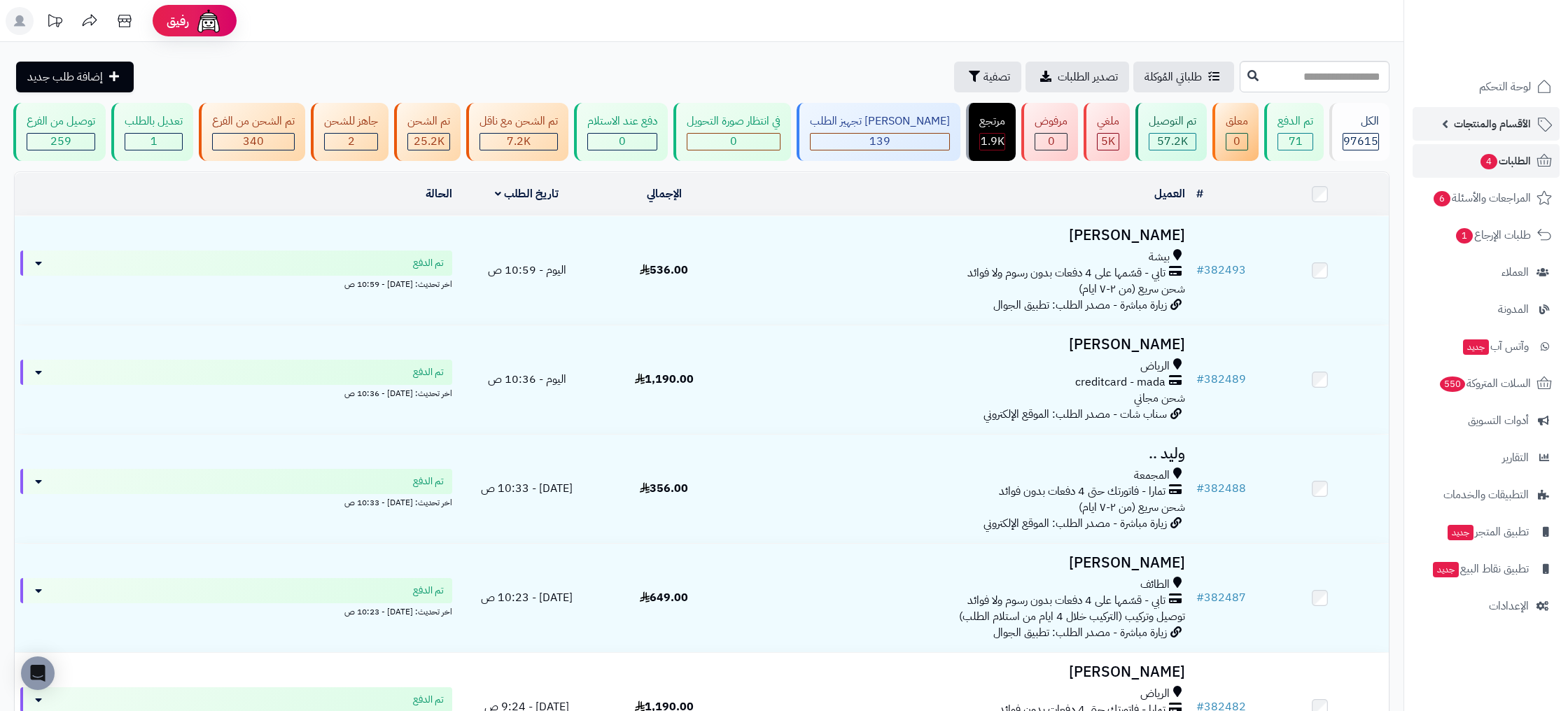
click at [1523, 107] on link "الأقسام والمنتجات" at bounding box center [1486, 124] width 147 height 34
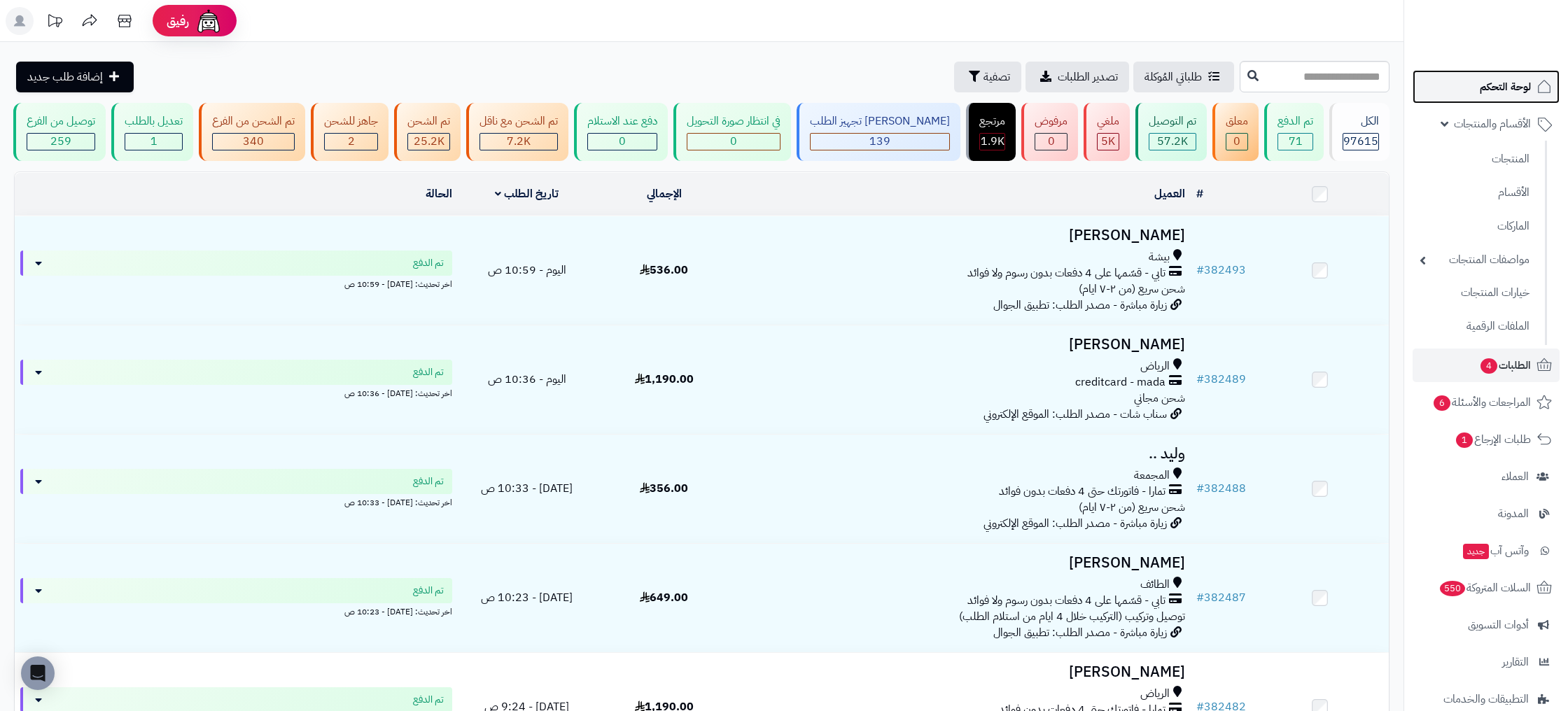
click at [1520, 97] on link "لوحة التحكم" at bounding box center [1486, 87] width 147 height 34
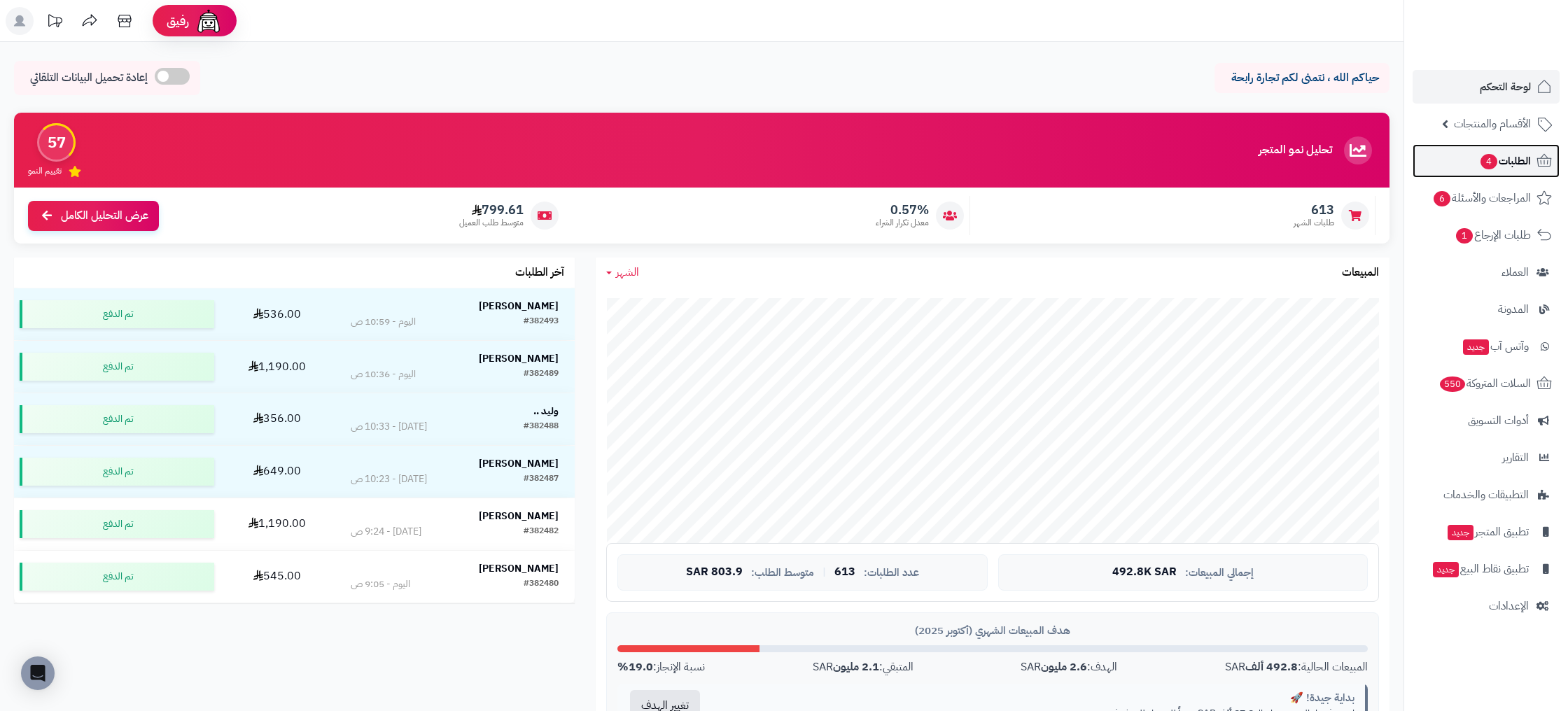
click at [1509, 155] on span "الطلبات 4" at bounding box center [1505, 161] width 52 height 19
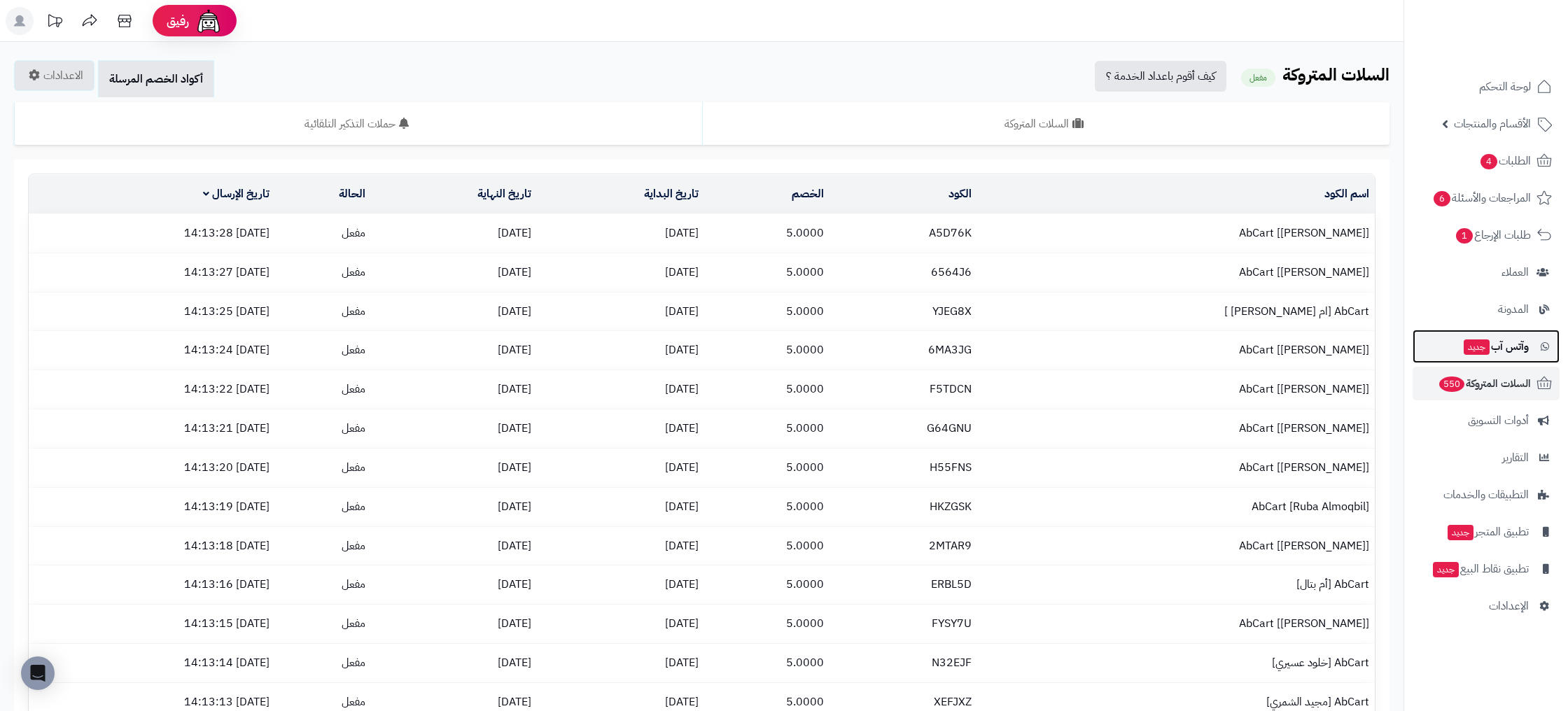
click at [1479, 349] on span "جديد" at bounding box center [1476, 346] width 26 height 15
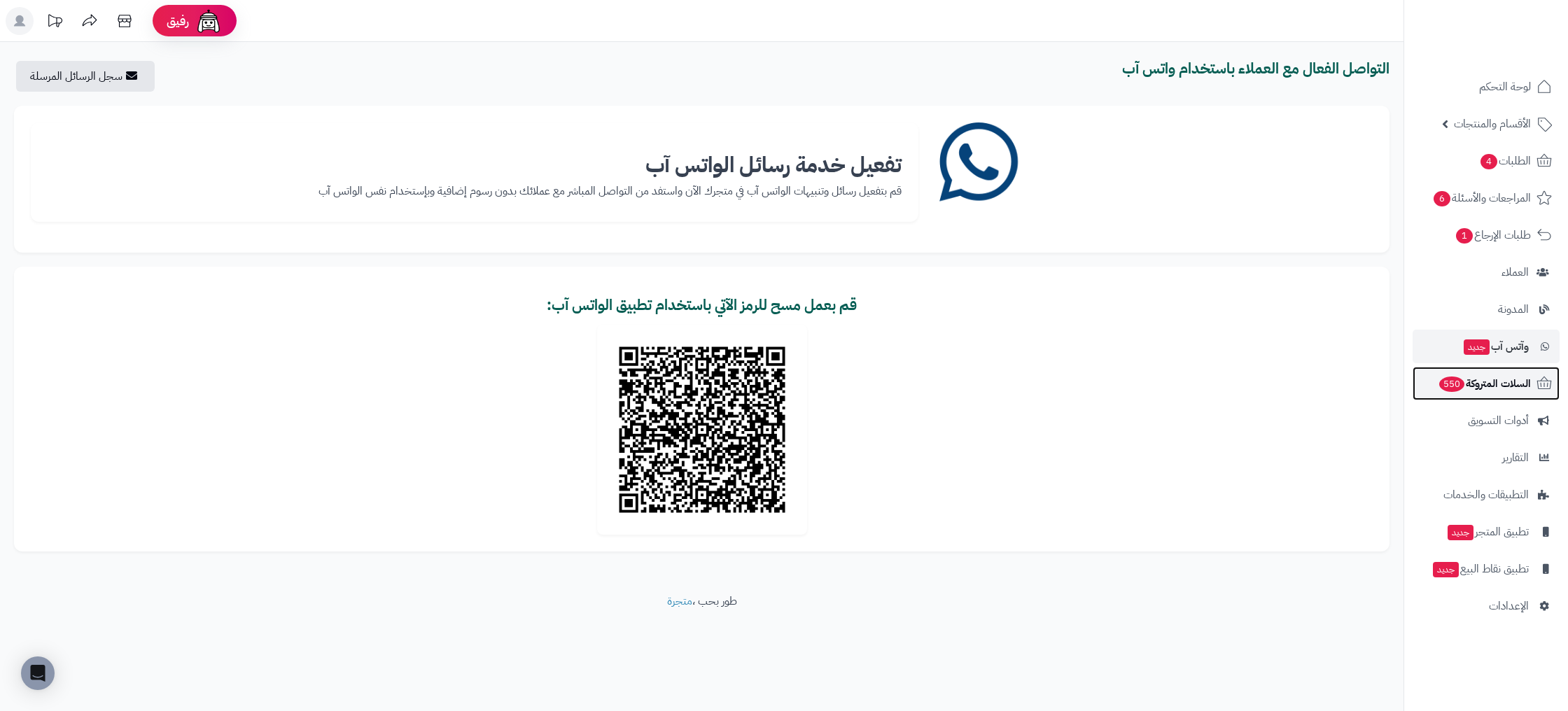
click at [1487, 392] on span "السلات المتروكة 550" at bounding box center [1484, 383] width 93 height 19
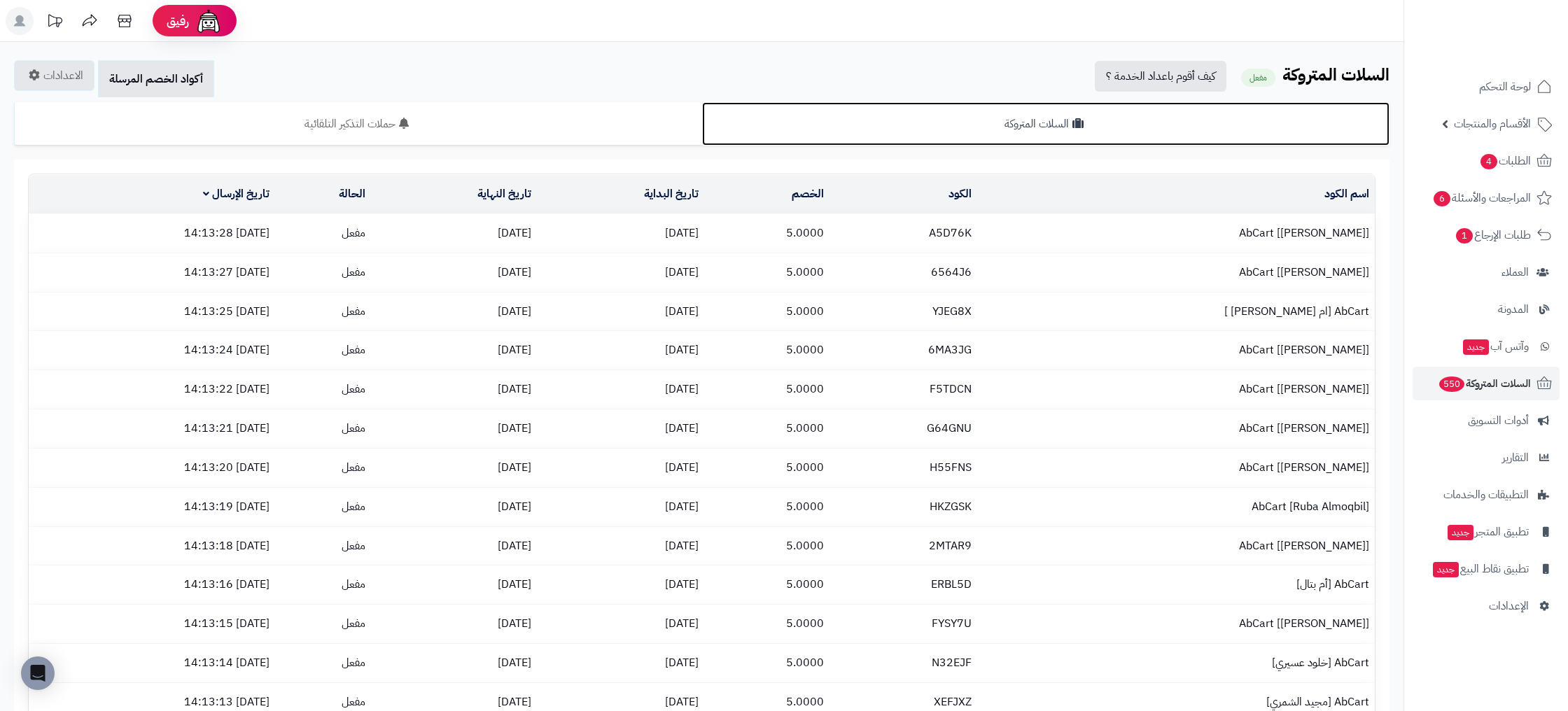
click at [1040, 126] on link "السلات المتروكة" at bounding box center [1046, 124] width 688 height 43
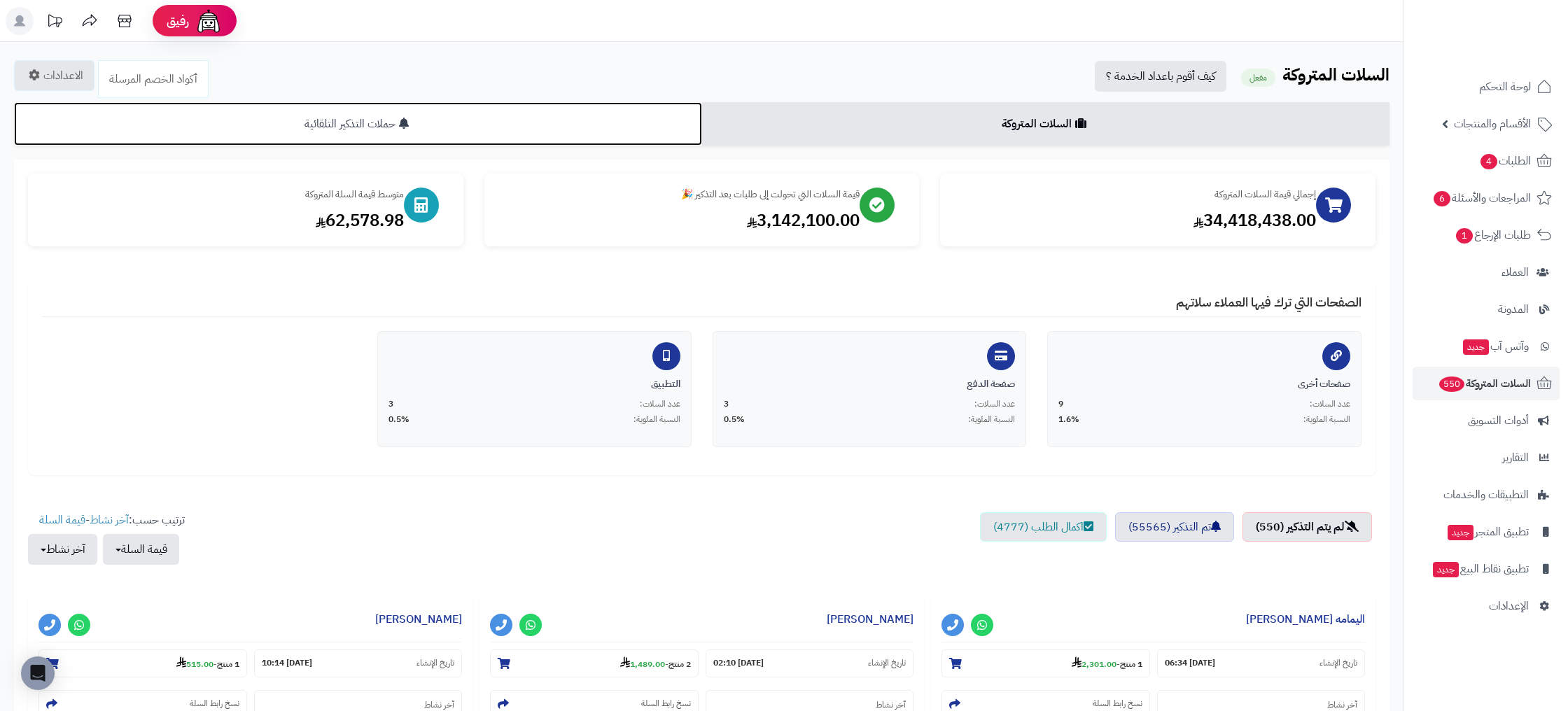
click at [533, 122] on link "حملات التذكير التلقائية" at bounding box center [358, 124] width 688 height 43
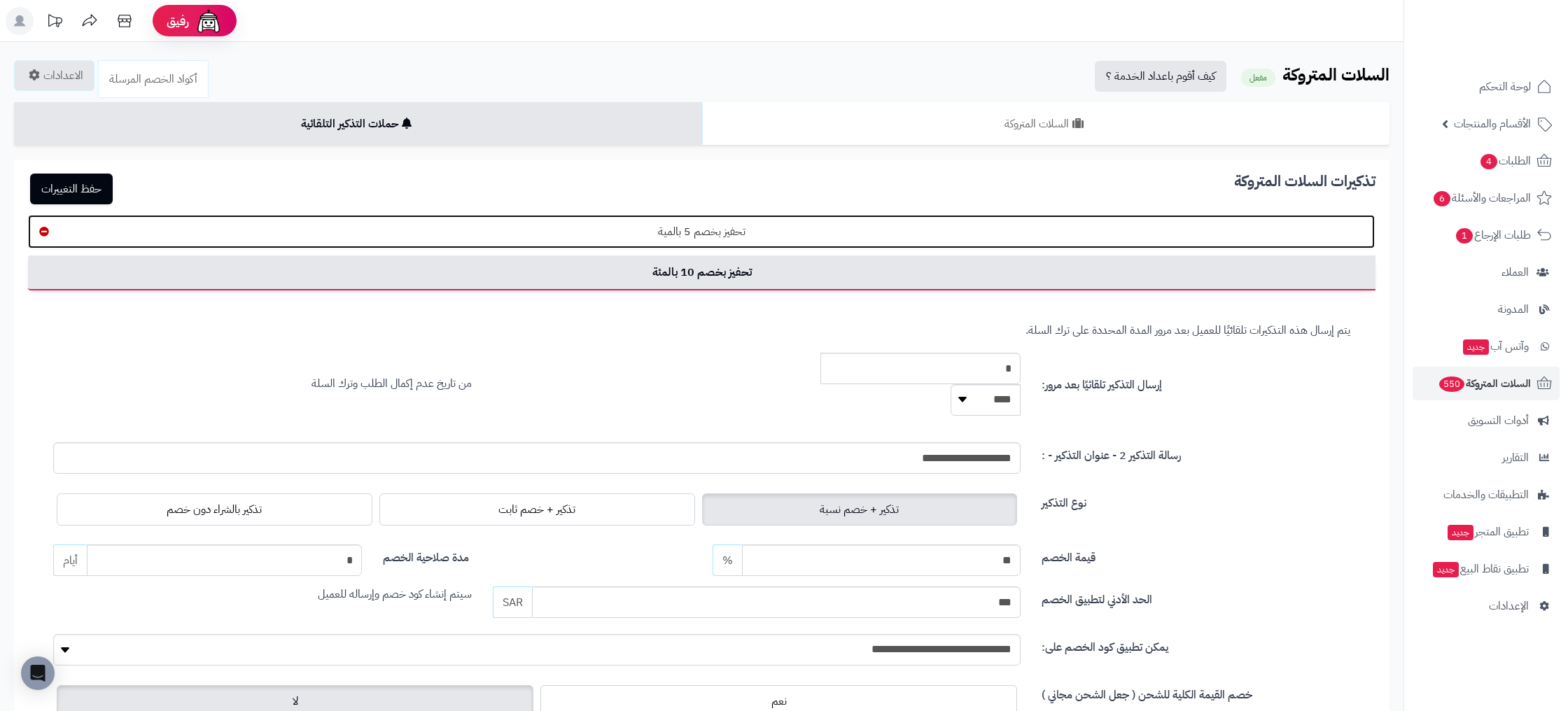
click at [716, 237] on link "تحفيز بخصم 5 بالمية" at bounding box center [701, 232] width 1346 height 34
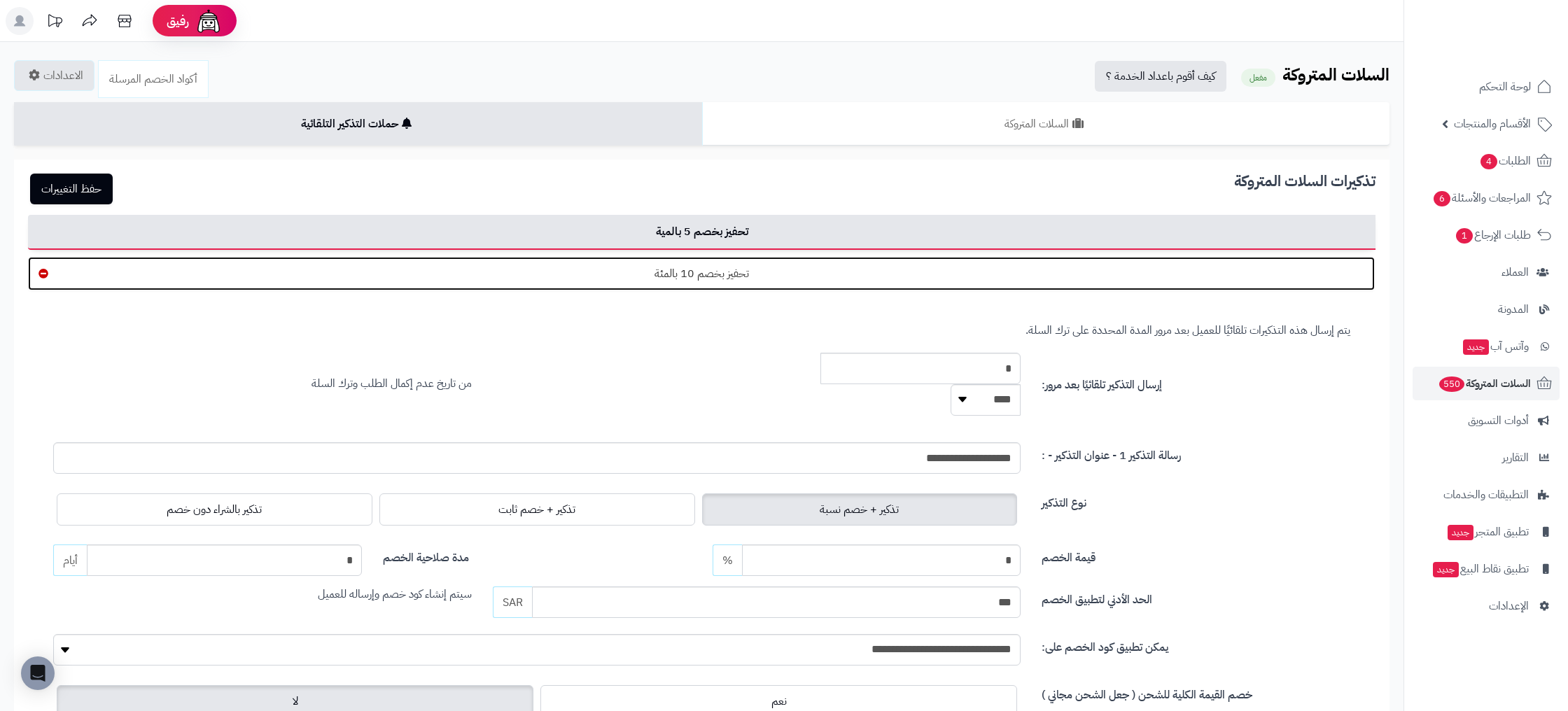
click at [740, 267] on link "تحفيز بخصم 10 بالمئة" at bounding box center [701, 274] width 1346 height 34
